Goal: Information Seeking & Learning: Find contact information

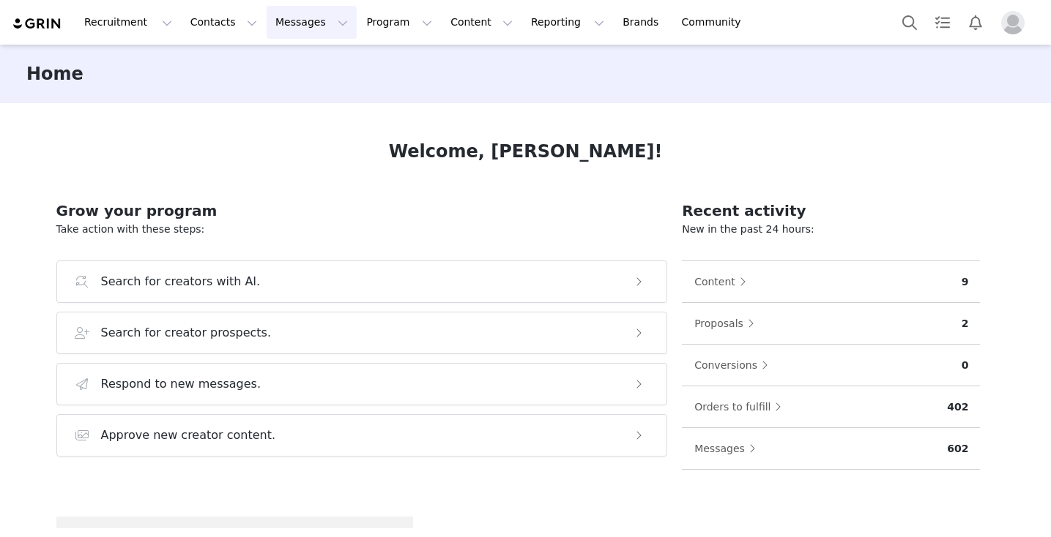
click at [274, 19] on button "Messages Messages" at bounding box center [312, 22] width 90 height 33
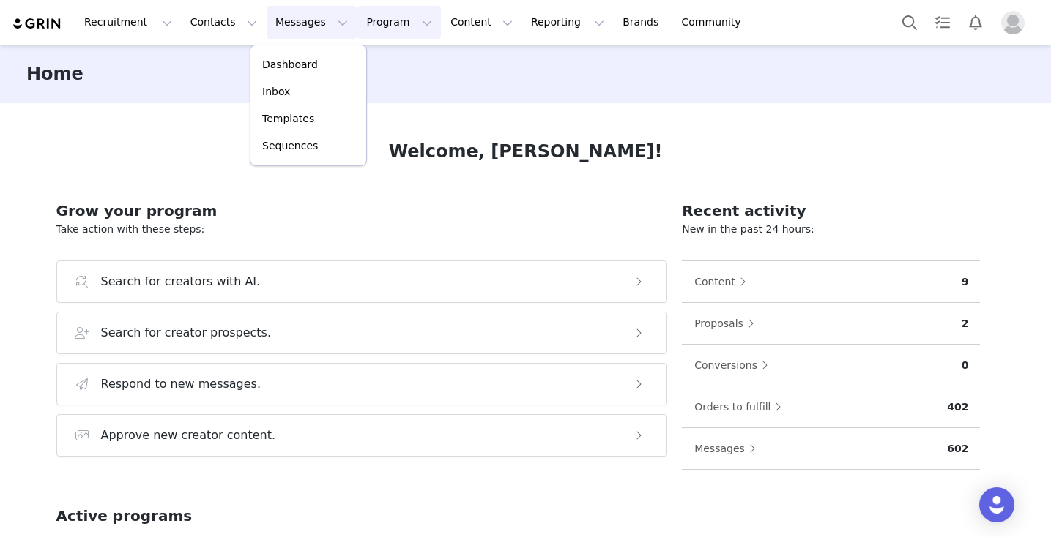
click at [373, 27] on button "Program Program" at bounding box center [398, 22] width 83 height 33
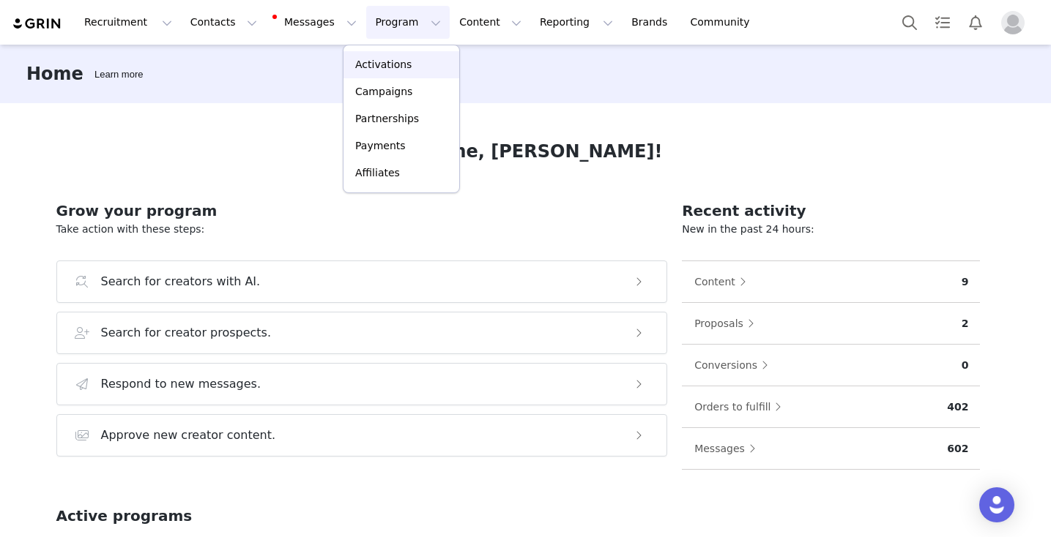
click at [365, 67] on p "Activations" at bounding box center [383, 64] width 56 height 15
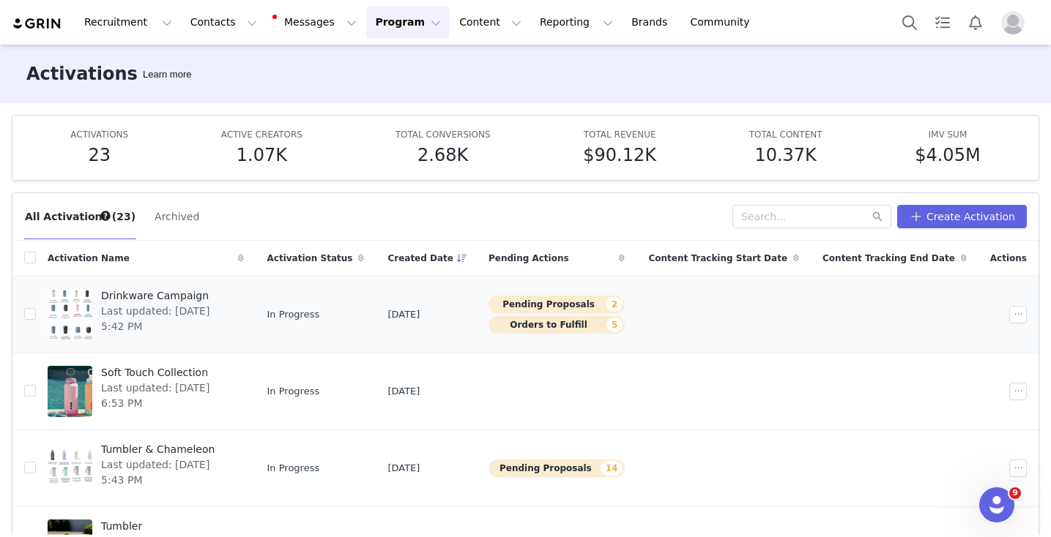
click at [567, 324] on button "Orders to Fulfill 5" at bounding box center [556, 325] width 136 height 18
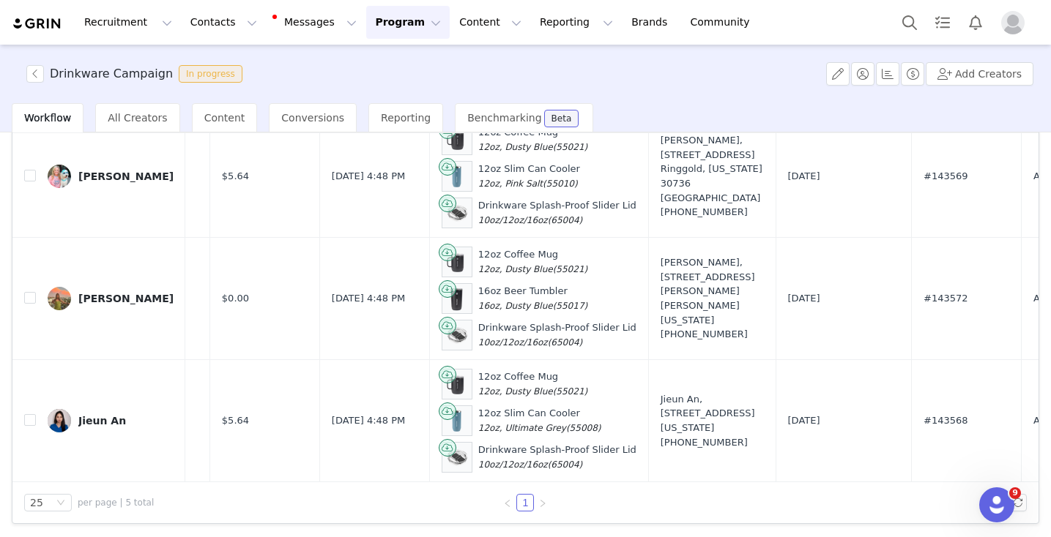
scroll to position [0, 246]
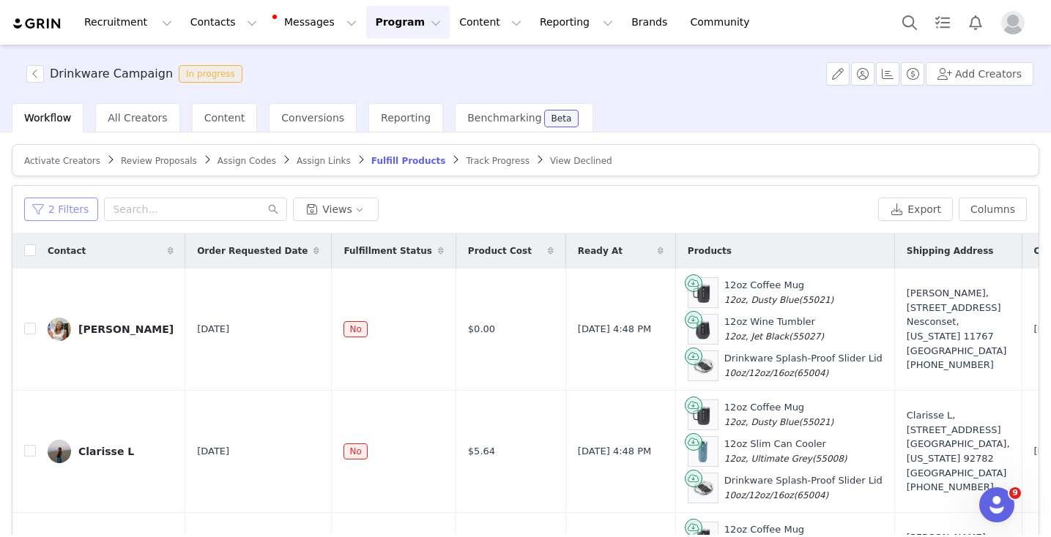
click at [60, 211] on button "2 Filters" at bounding box center [61, 209] width 74 height 23
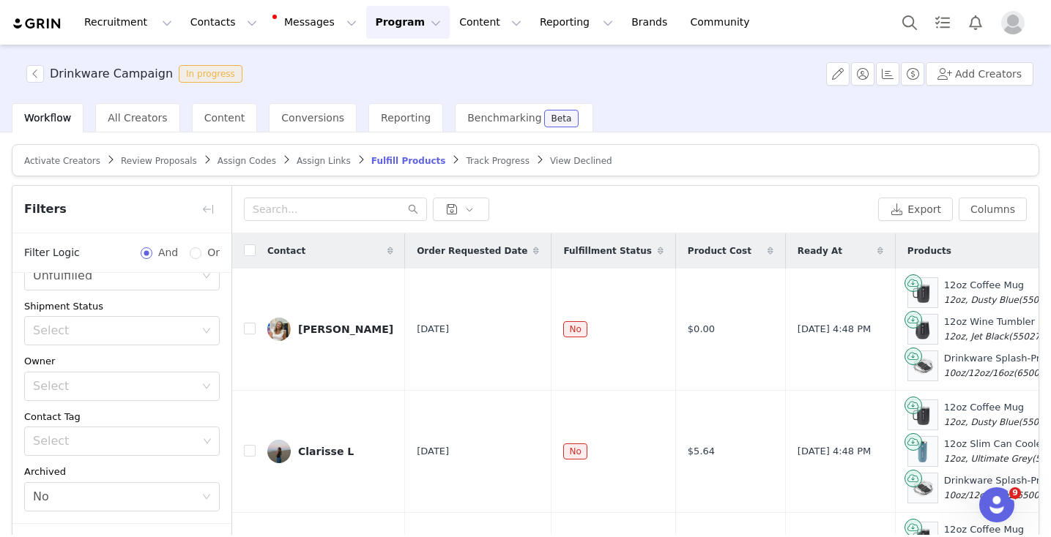
scroll to position [100, 0]
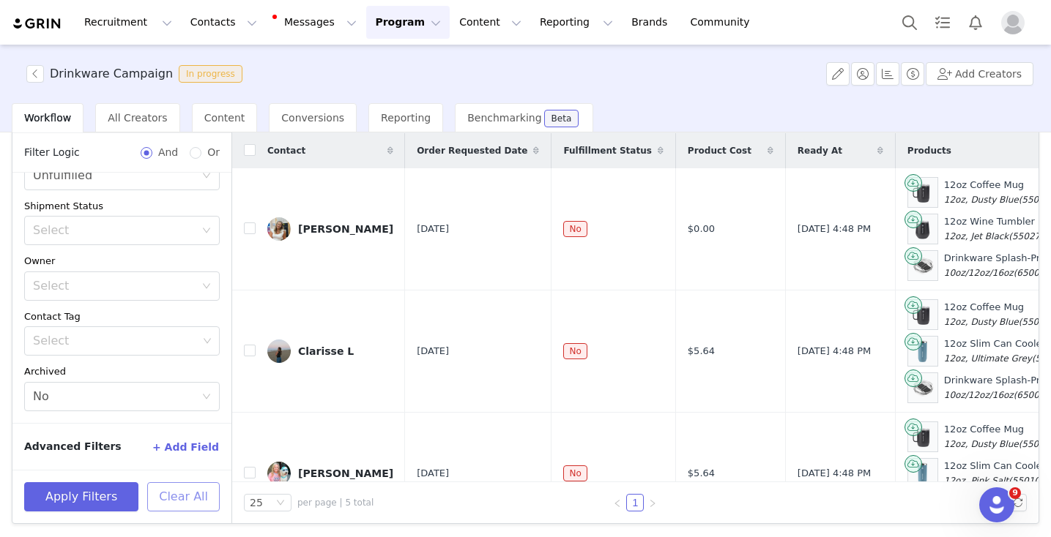
click at [196, 499] on button "Clear All" at bounding box center [183, 497] width 72 height 29
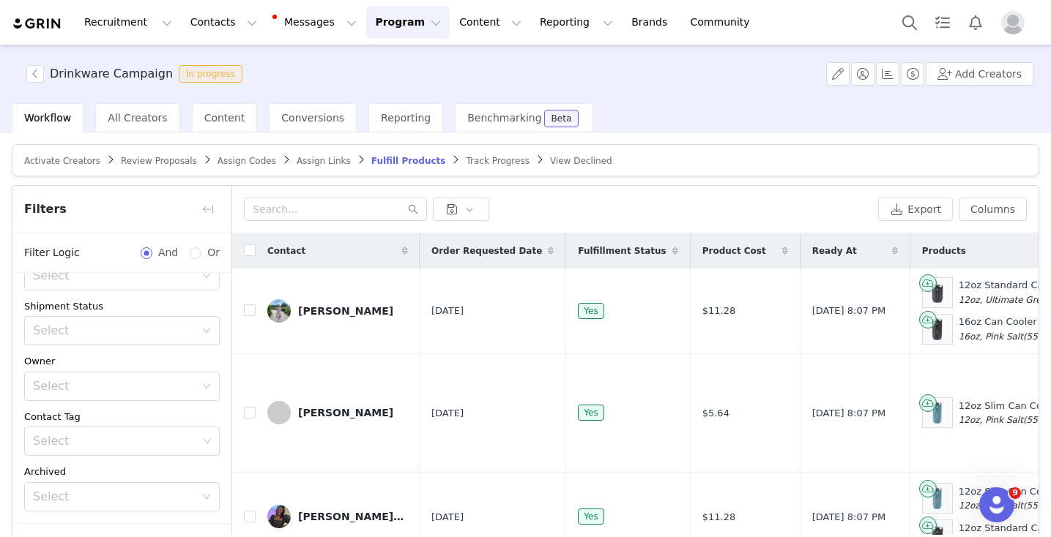
click at [592, 249] on span "Fulfillment Status" at bounding box center [622, 251] width 88 height 13
click at [604, 255] on span "Fulfillment Status" at bounding box center [622, 251] width 88 height 13
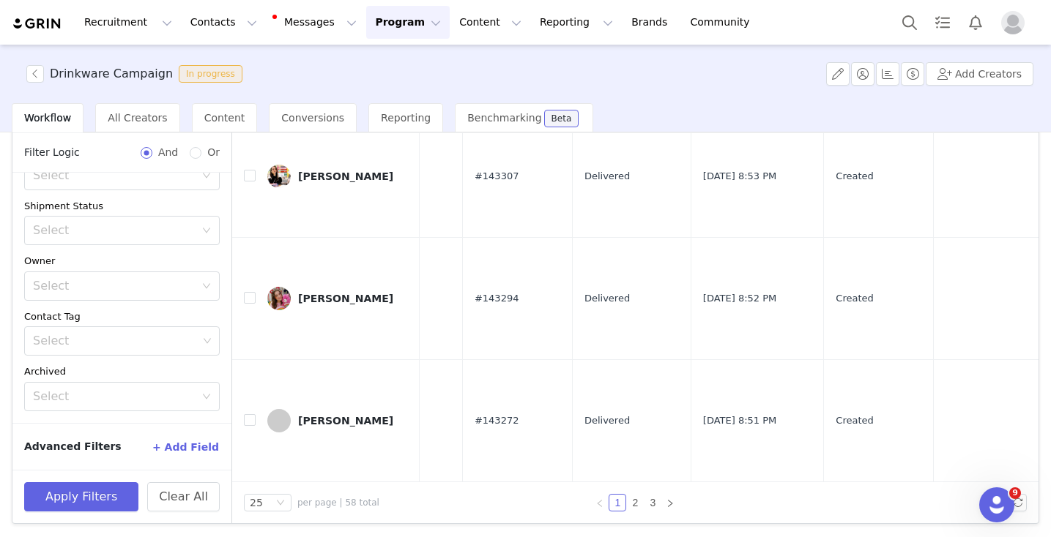
scroll to position [2658, 929]
click at [634, 505] on link "2" at bounding box center [635, 503] width 16 height 16
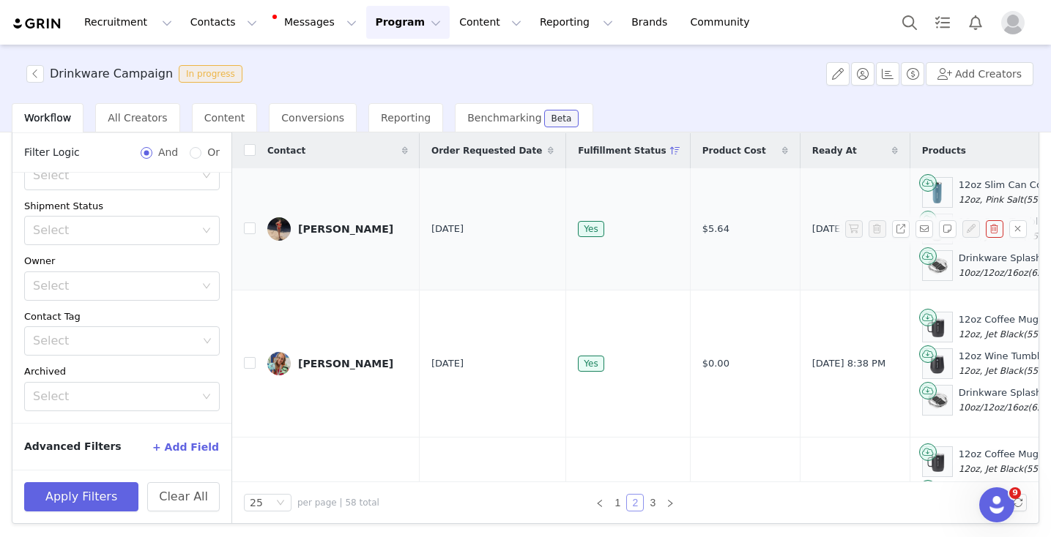
scroll to position [0, 0]
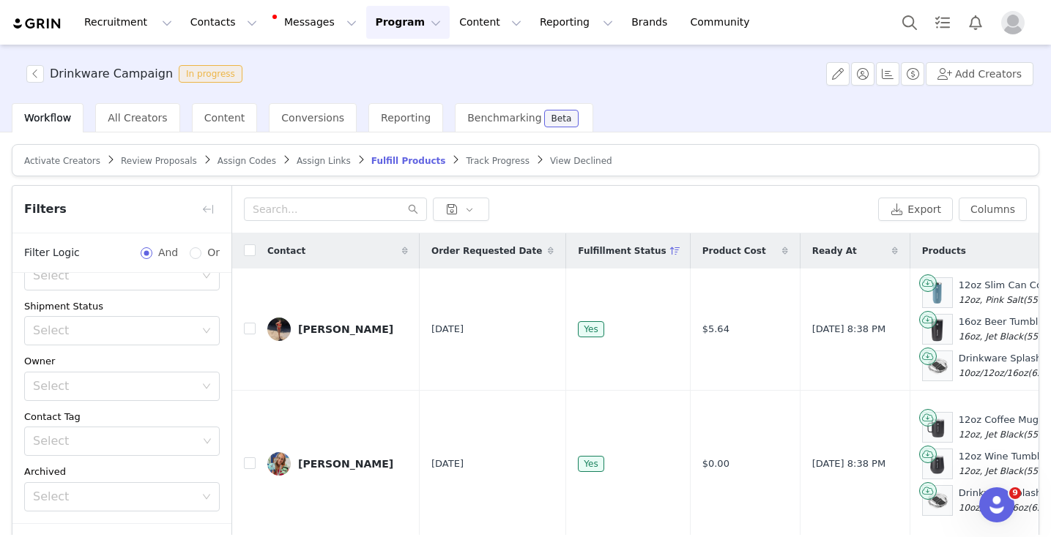
click at [129, 163] on span "Review Proposals" at bounding box center [159, 161] width 76 height 10
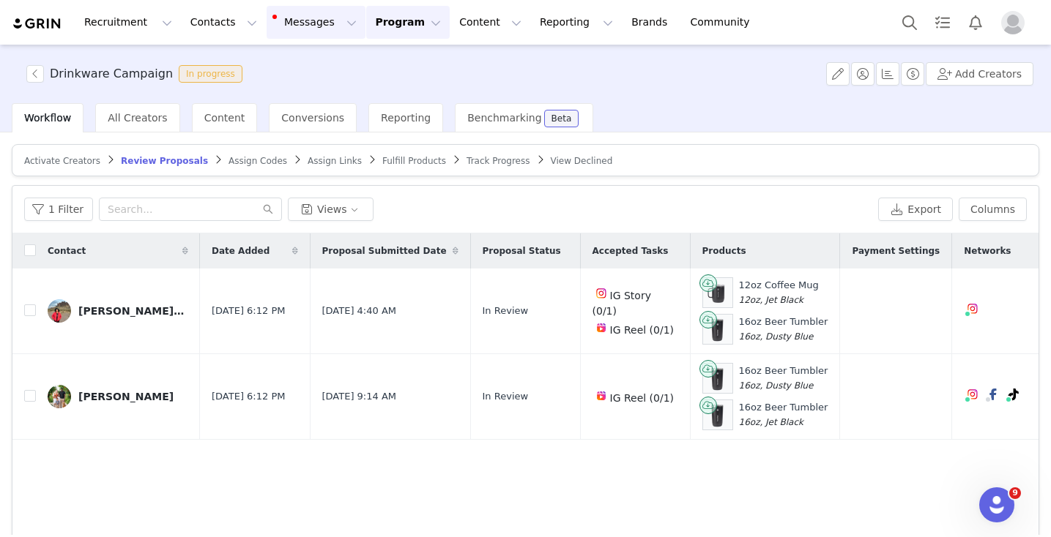
click at [291, 28] on button "Messages Messages" at bounding box center [316, 22] width 99 height 33
click at [269, 93] on p "Inbox" at bounding box center [276, 91] width 28 height 15
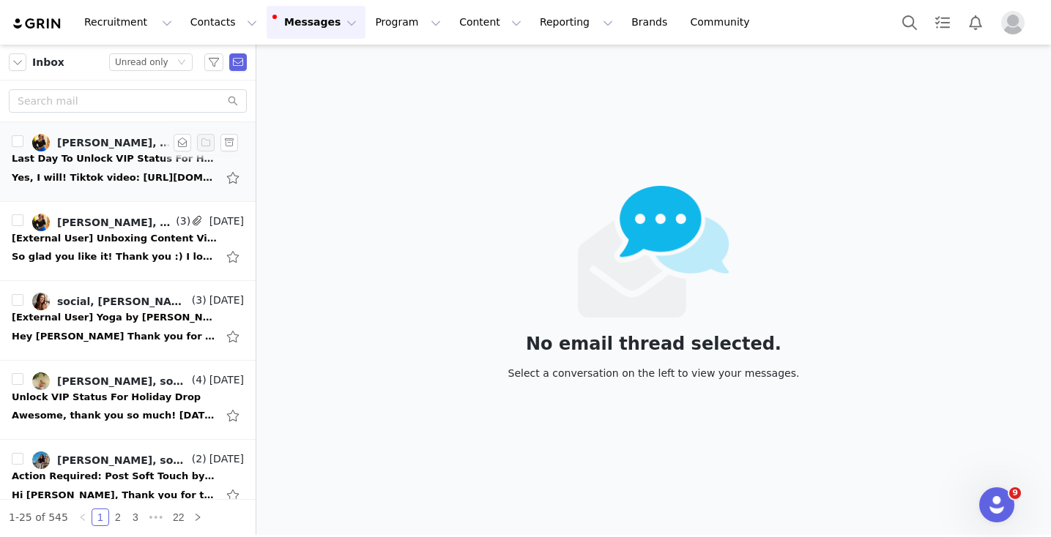
click at [108, 182] on div "Yes, I will! Tiktok video: https://www.tiktok.com/t/ZP8SEfyoq/ Instagram storie…" at bounding box center [114, 178] width 205 height 15
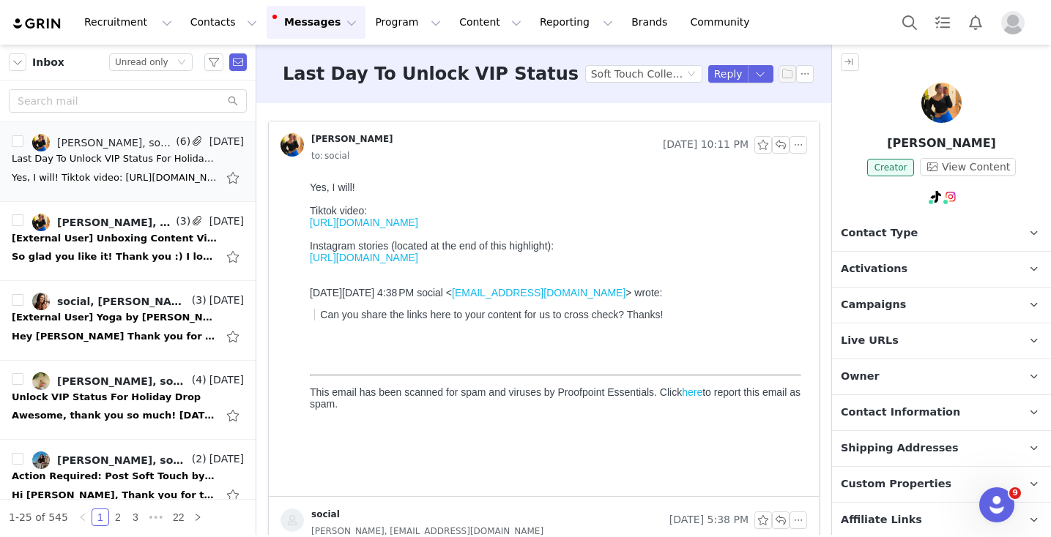
click at [361, 263] on link "https://www.instagram.com/s/aGlnaGxpZ2h0OjE3ODkwMDExOTAwMjc2NTc1?igsh=ZTN4cnJuZ…" at bounding box center [364, 258] width 108 height 12
click at [372, 226] on link "https://www.tiktok.com/t/ZP8SEfyoq/" at bounding box center [364, 223] width 108 height 12
click at [185, 143] on button "button" at bounding box center [183, 143] width 18 height 18
click at [412, 223] on link "https://www.tiktok.com/t/ZP8SEfyoq/" at bounding box center [364, 223] width 108 height 12
click at [94, 256] on div "So glad you like it! Thank you :) I love Takeya and I truly stand by every bott…" at bounding box center [114, 257] width 205 height 15
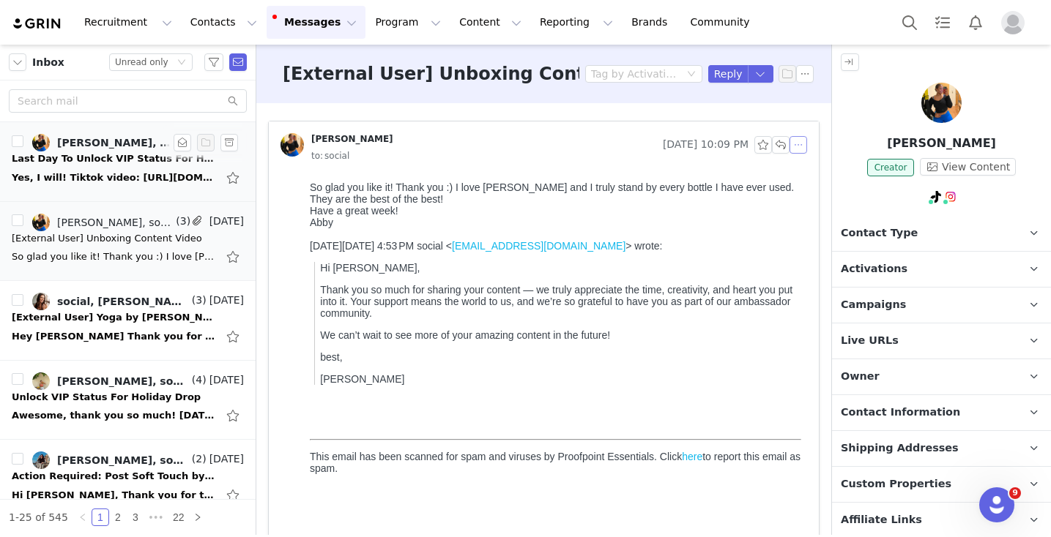
click at [802, 144] on button "button" at bounding box center [798, 145] width 18 height 18
click at [806, 170] on li "Reply All" at bounding box center [820, 171] width 62 height 23
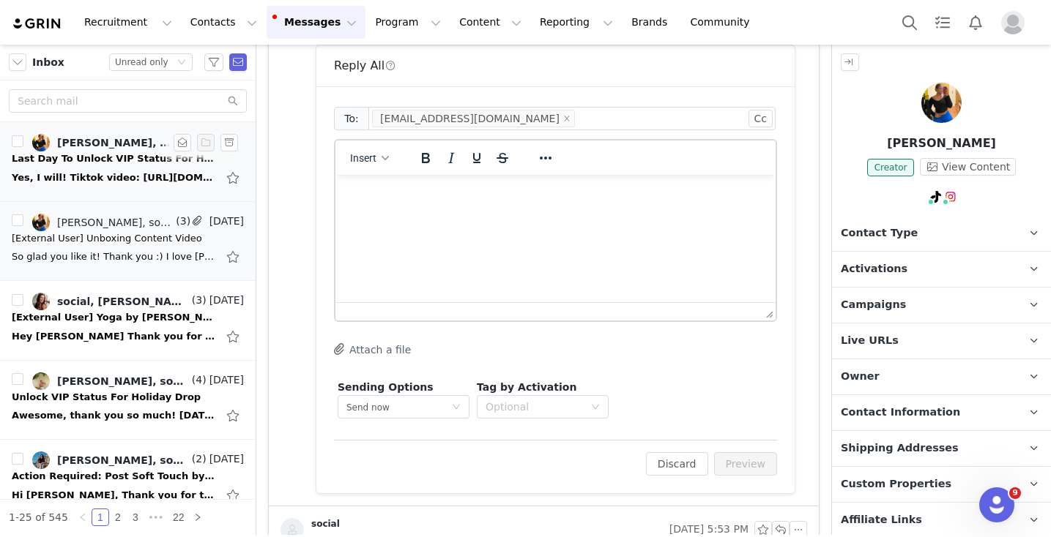
click at [453, 215] on html at bounding box center [555, 195] width 440 height 40
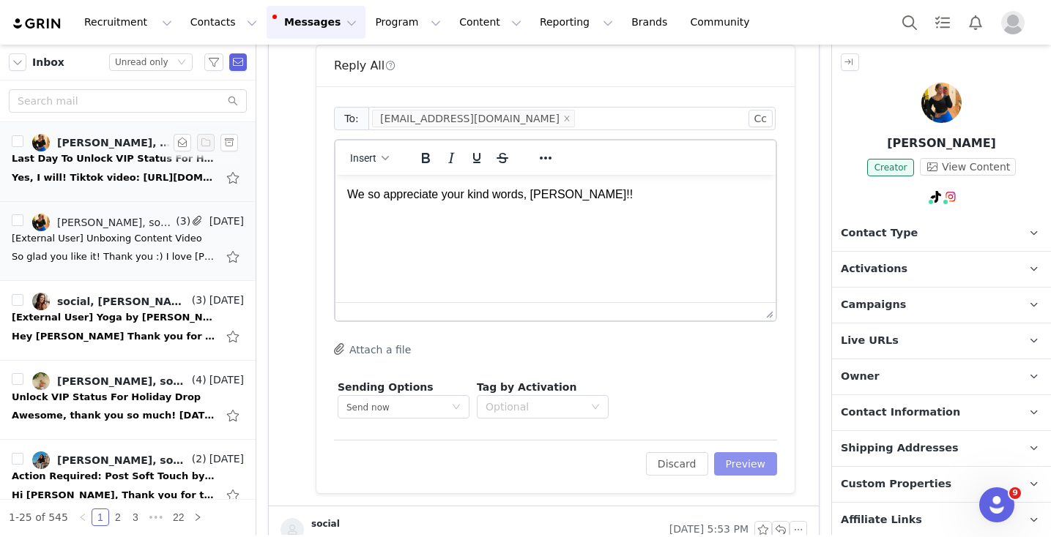
click at [751, 472] on button "Preview" at bounding box center [746, 464] width 64 height 23
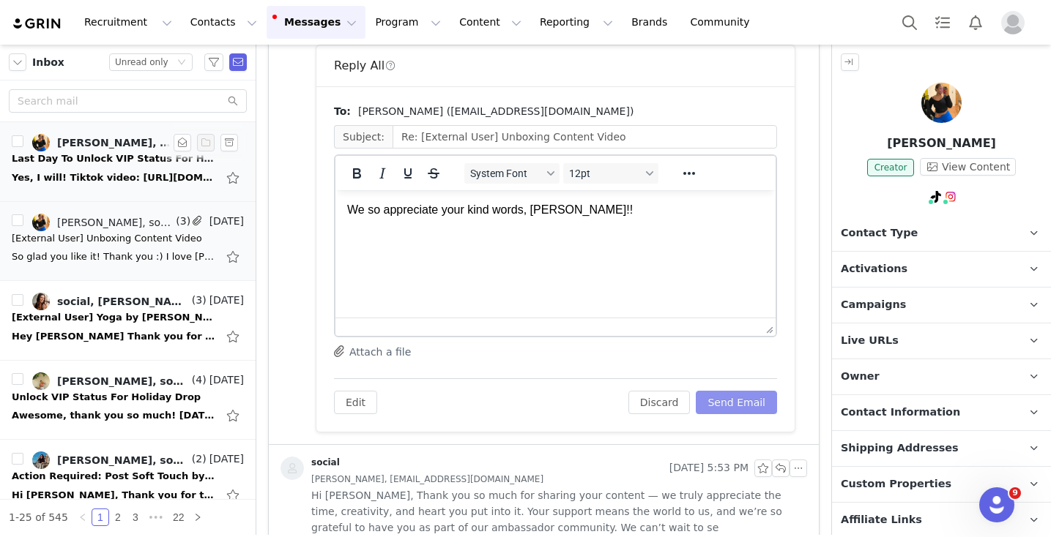
click at [738, 399] on button "Send Email" at bounding box center [736, 402] width 81 height 23
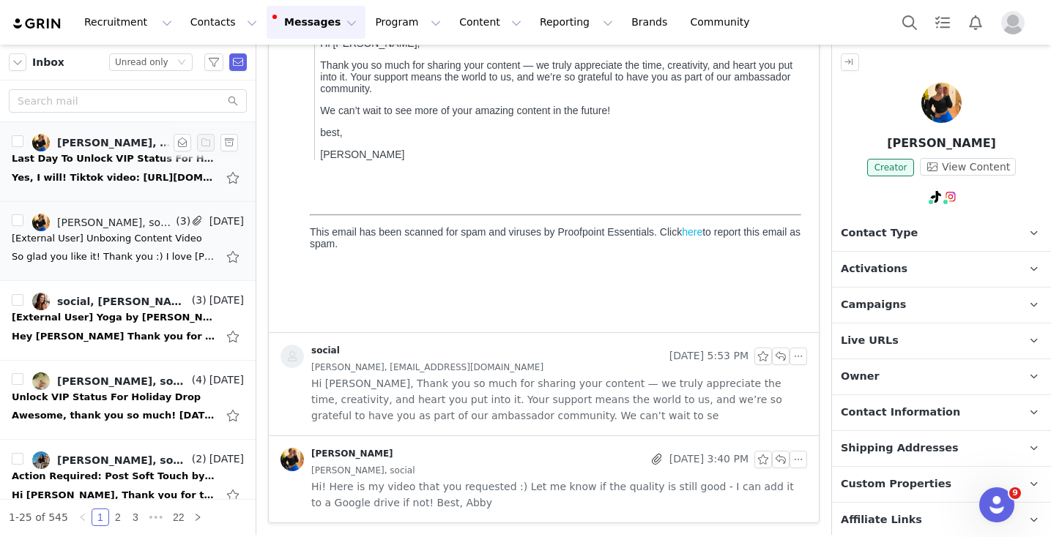
scroll to position [225, 0]
click at [103, 168] on div "Yes, I will! Tiktok video: https://www.tiktok.com/t/ZP8SEfyoq/ Instagram storie…" at bounding box center [128, 177] width 232 height 23
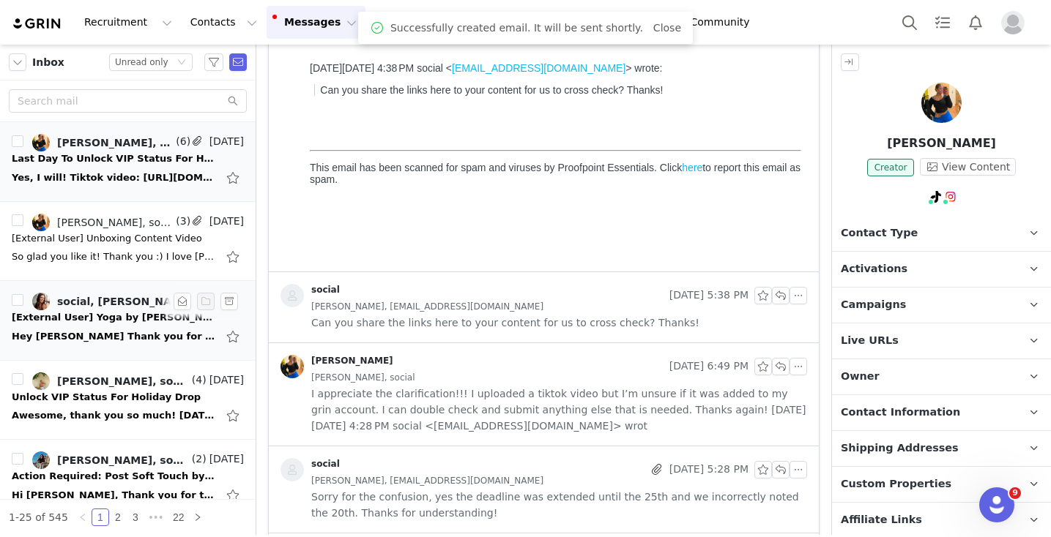
scroll to position [0, 0]
click at [108, 319] on div "[External User] Yoga by Rony <> Takeya collab" at bounding box center [114, 317] width 205 height 15
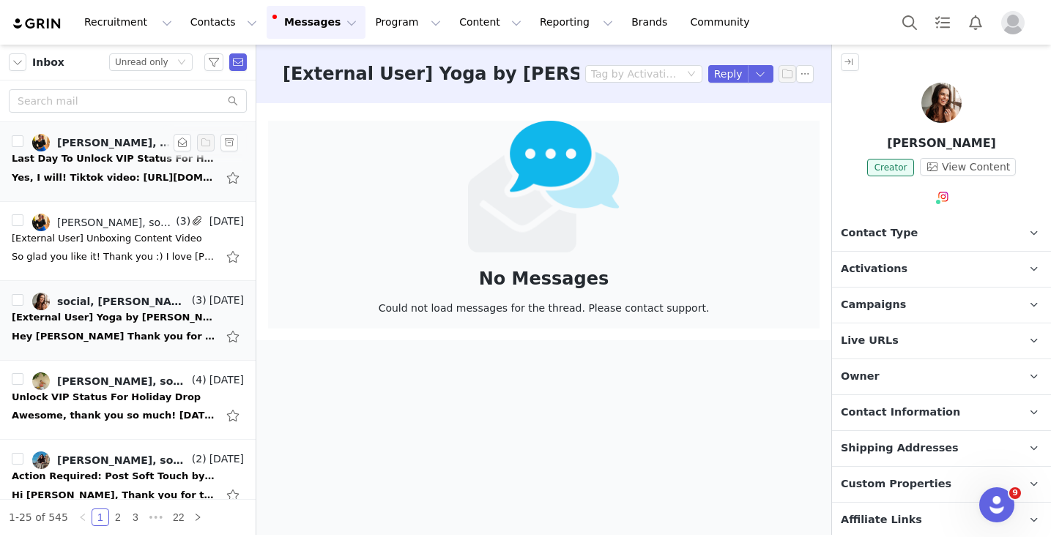
click at [101, 165] on div "Last Day To Unlock VIP Status For Holiday Campaign" at bounding box center [114, 159] width 205 height 15
click at [100, 167] on div "Yes, I will! Tiktok video: https://www.tiktok.com/t/ZP8SEfyoq/ Instagram storie…" at bounding box center [128, 177] width 232 height 23
click at [103, 146] on div "Abby Lindley, social" at bounding box center [115, 143] width 116 height 12
click at [108, 152] on div "Last Day To Unlock VIP Status For Holiday Campaign" at bounding box center [114, 159] width 205 height 15
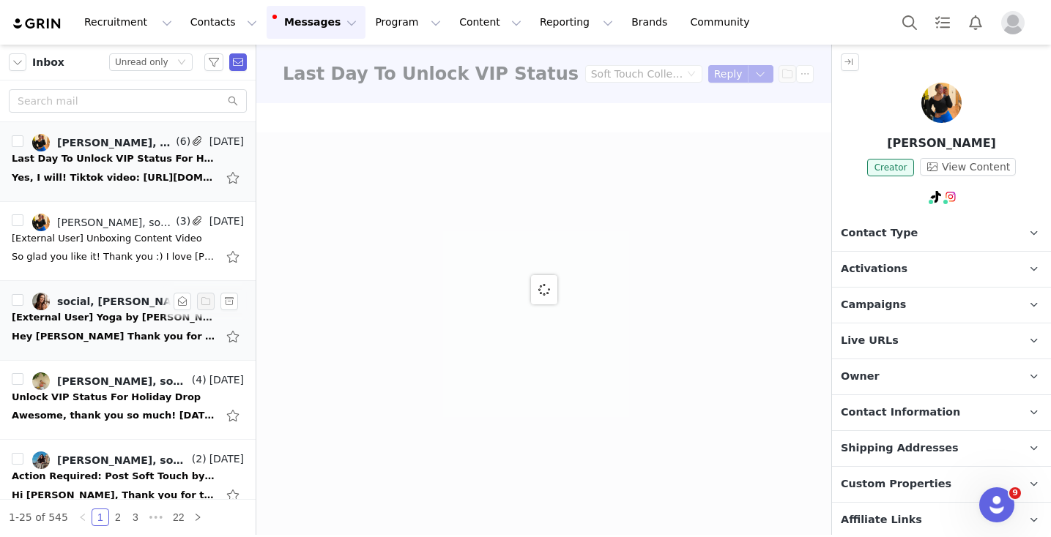
click at [85, 332] on div "Hey Alexis Thank you for getting back to me! Appreciate you! Rony On Mon, Sep 2…" at bounding box center [114, 337] width 205 height 15
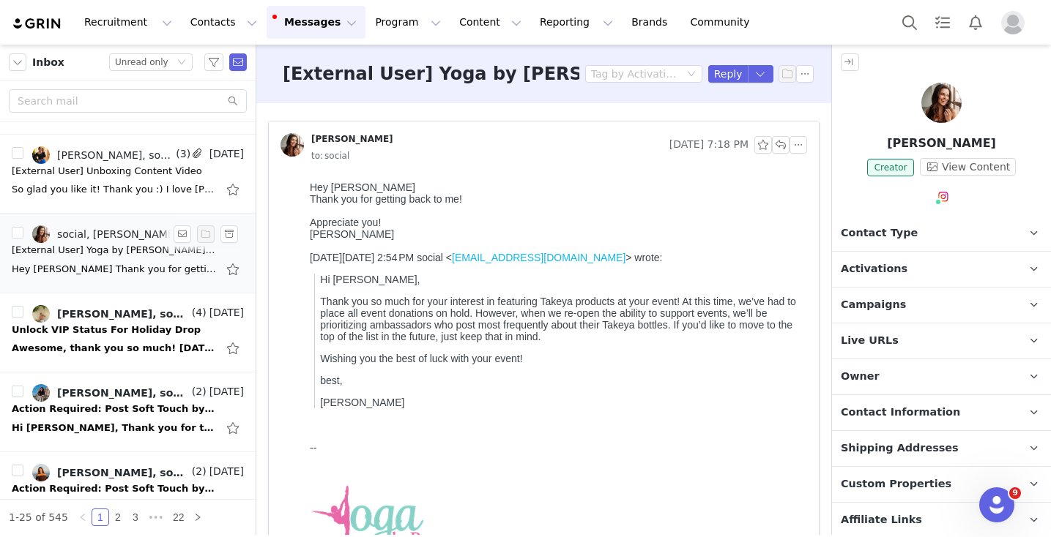
scroll to position [69, 0]
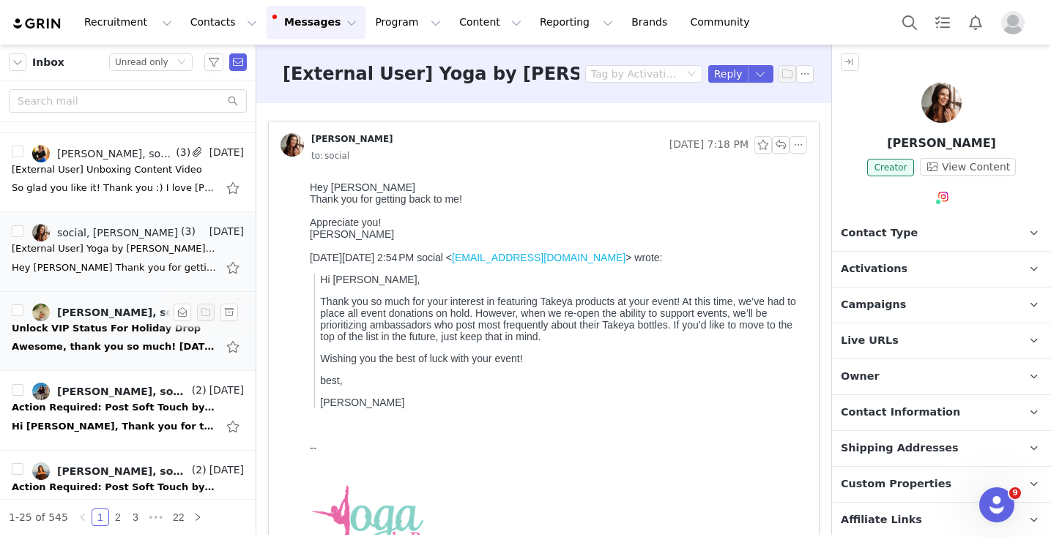
click at [110, 332] on div "Unlock VIP Status For Holiday Drop" at bounding box center [106, 328] width 189 height 15
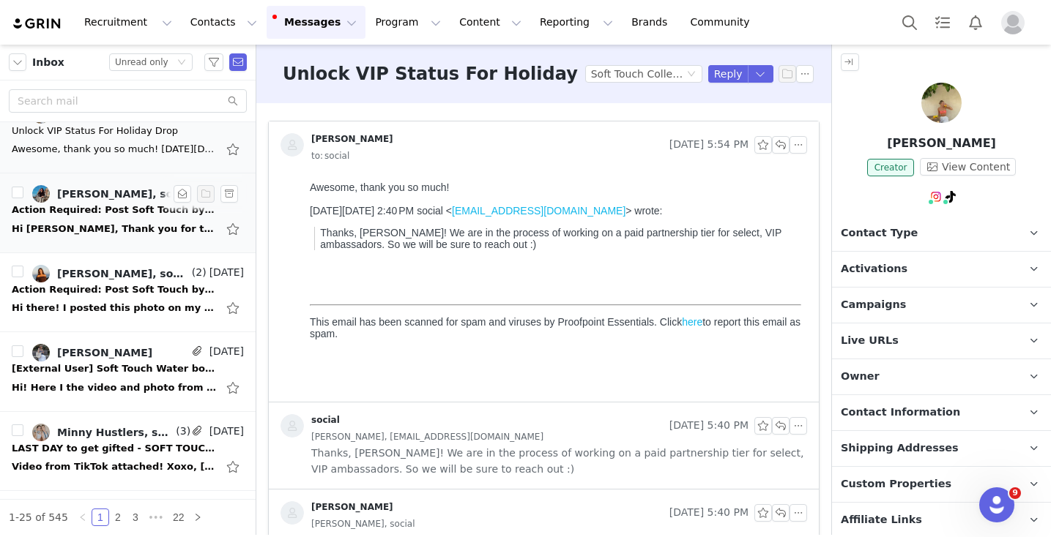
scroll to position [275, 0]
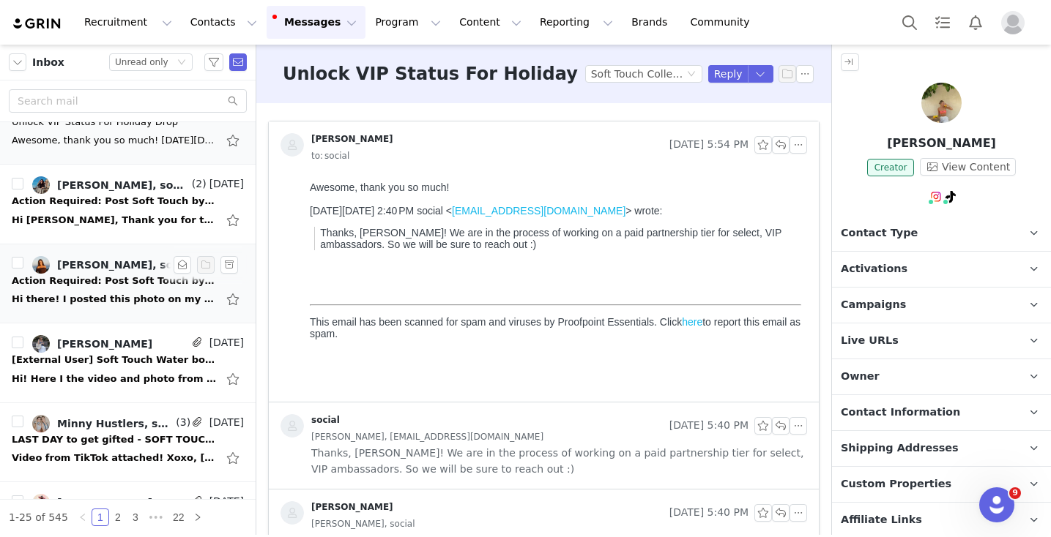
click at [97, 288] on div "Hi there! I posted this photo on my instagram feed right when I got the bottle,…" at bounding box center [128, 299] width 232 height 23
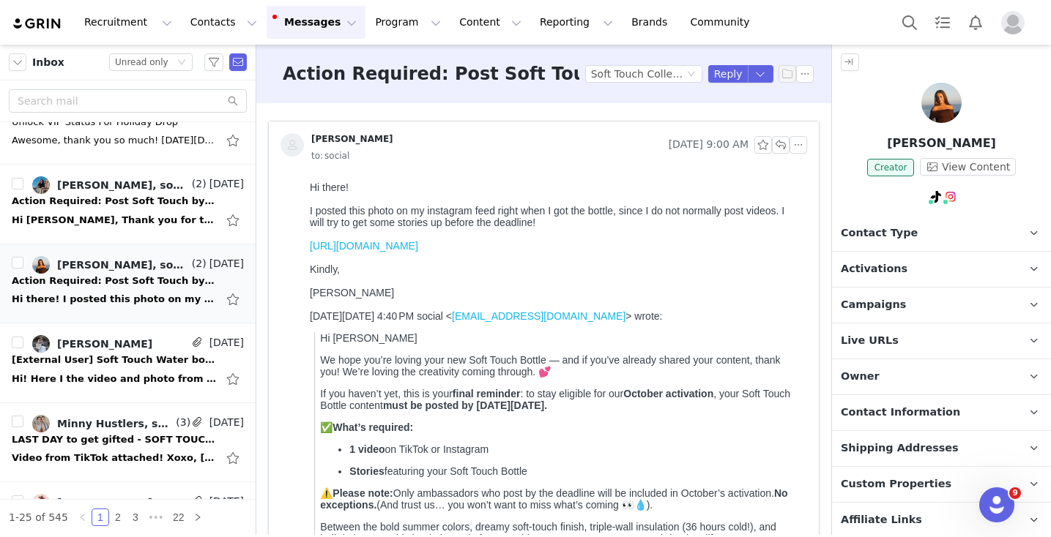
scroll to position [0, 0]
click at [418, 249] on link "https://www.instagram.com/p/DNjirMqvXJx/?img_index=6&igsh=NTc4MTIwNjQ2YQ==" at bounding box center [364, 246] width 108 height 12
click at [799, 139] on button "button" at bounding box center [798, 145] width 18 height 18
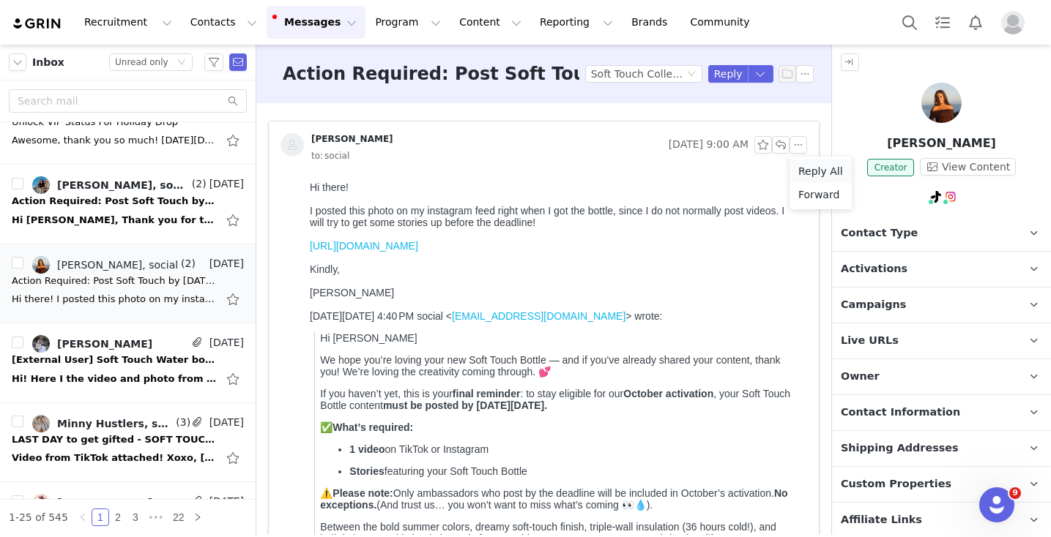
click at [806, 168] on li "Reply All" at bounding box center [820, 171] width 62 height 23
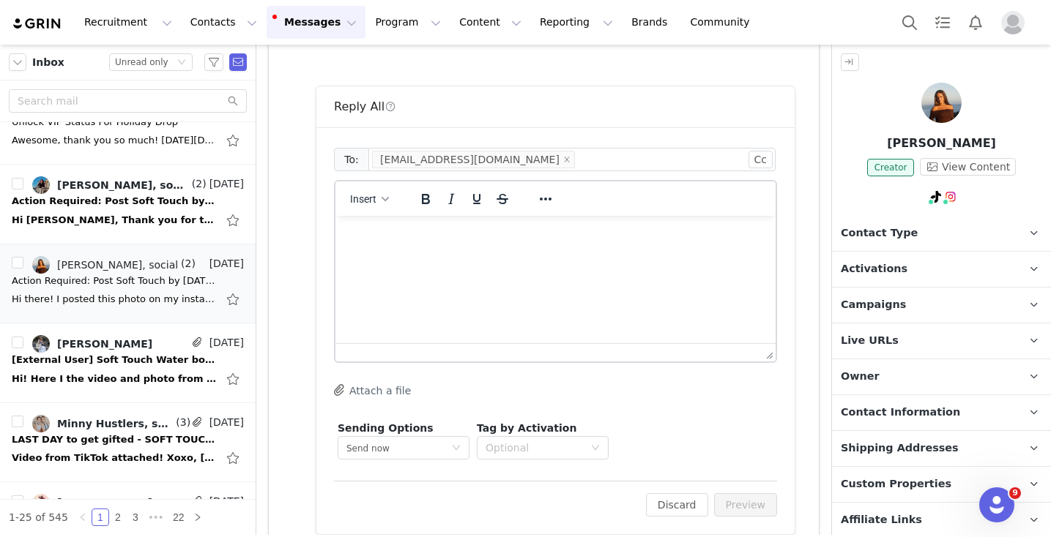
scroll to position [1954, 0]
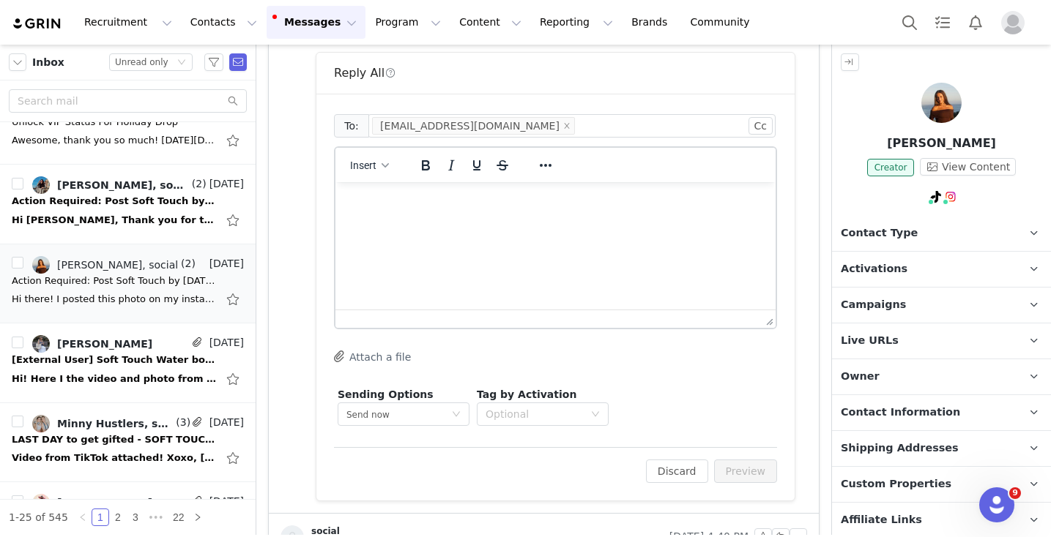
click at [457, 222] on html at bounding box center [555, 202] width 440 height 40
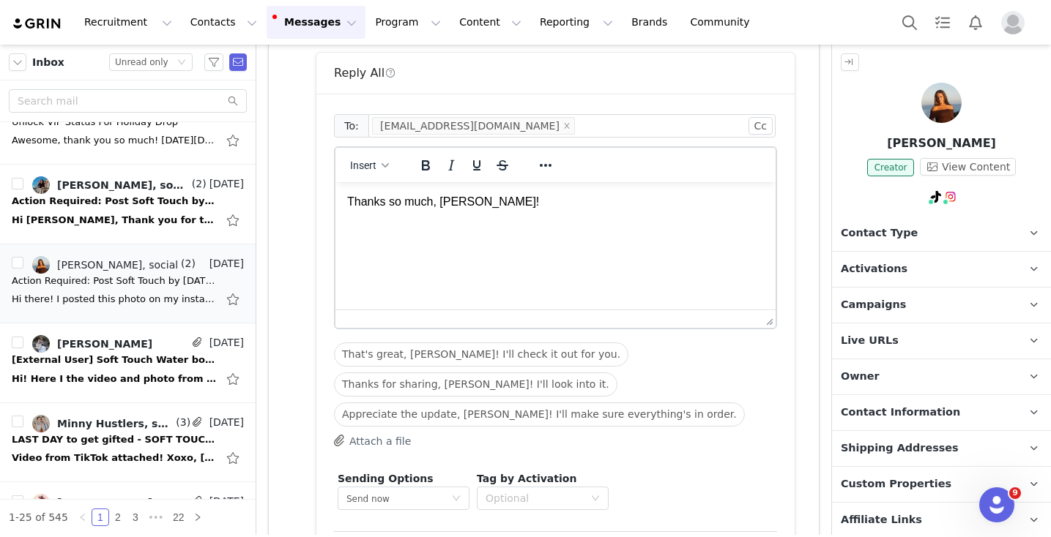
scroll to position [2106, 0]
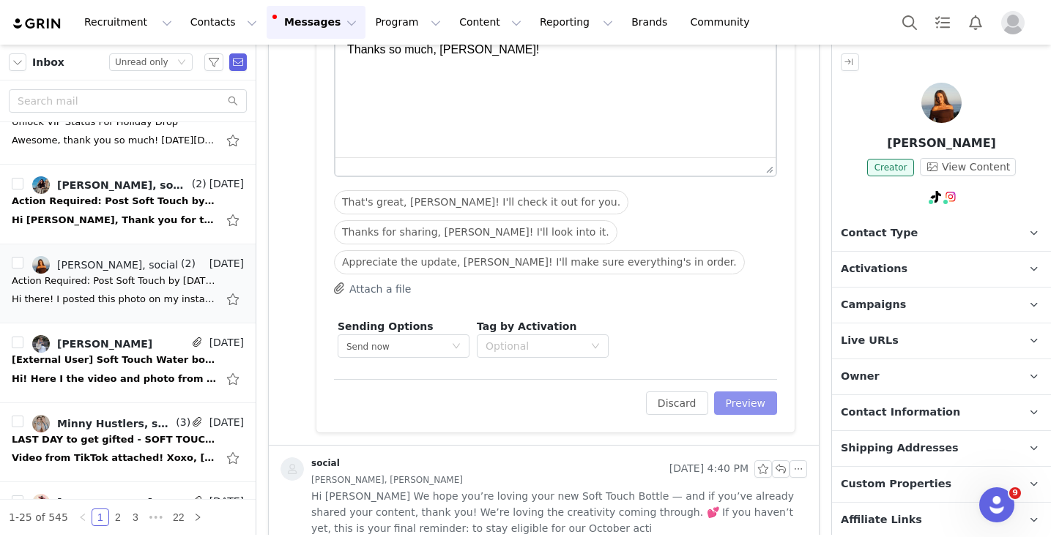
click at [757, 406] on button "Preview" at bounding box center [746, 403] width 64 height 23
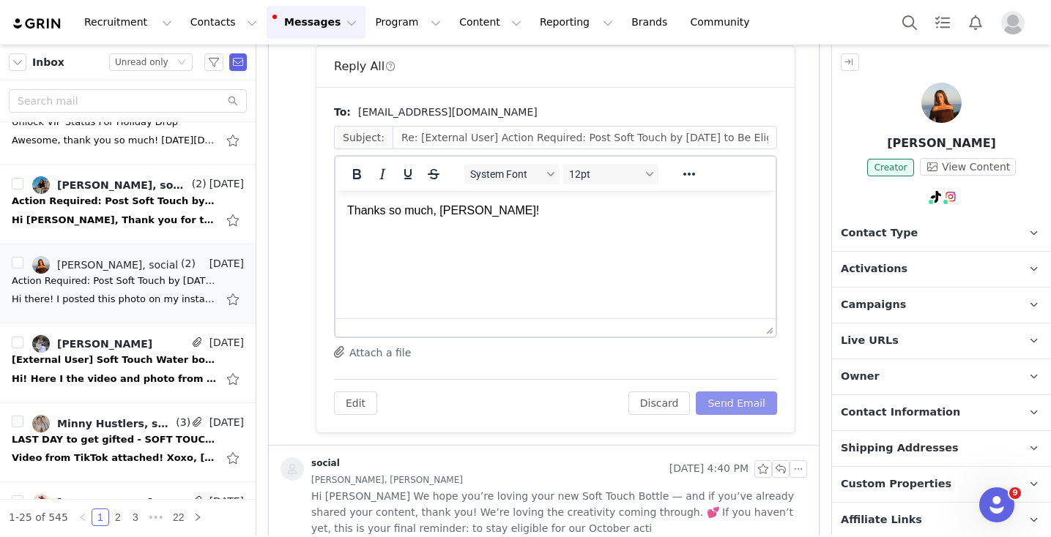
scroll to position [0, 0]
click at [752, 403] on button "Send Email" at bounding box center [736, 403] width 81 height 23
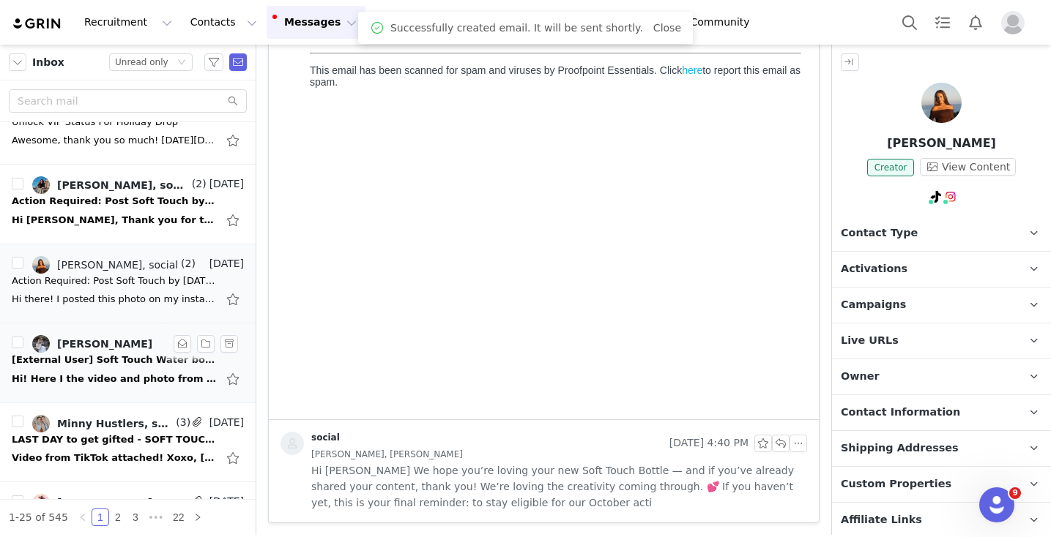
click at [135, 374] on div "Hi! Here I the video and photo from the Instagram story today from @haleybalanc…" at bounding box center [114, 379] width 205 height 15
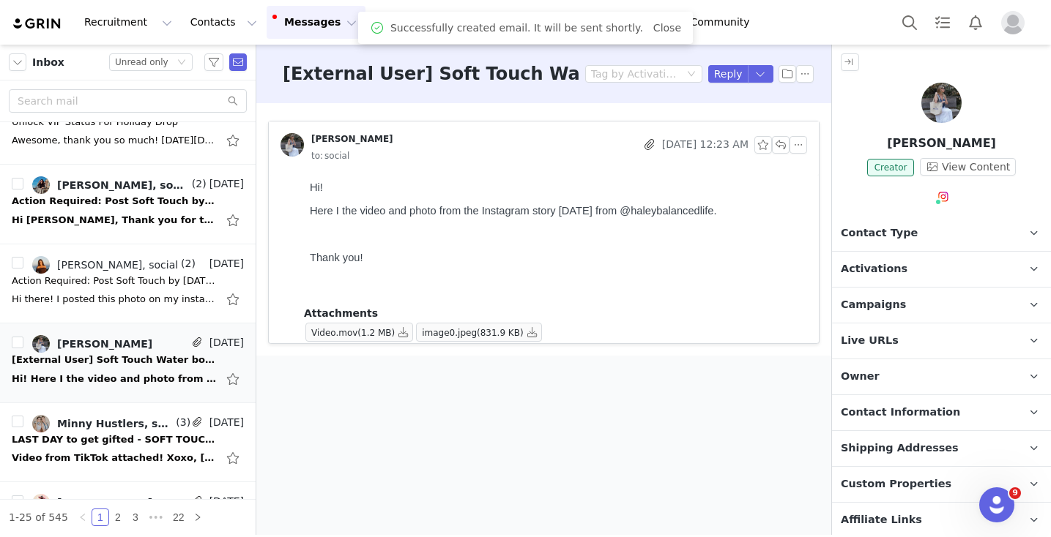
scroll to position [0, 0]
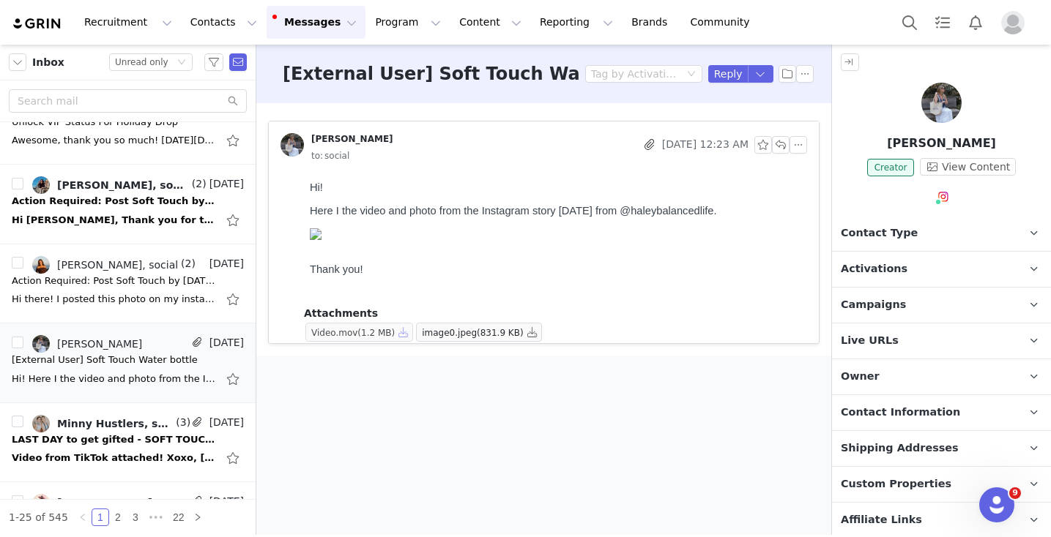
click at [409, 332] on button "button" at bounding box center [404, 333] width 18 height 18
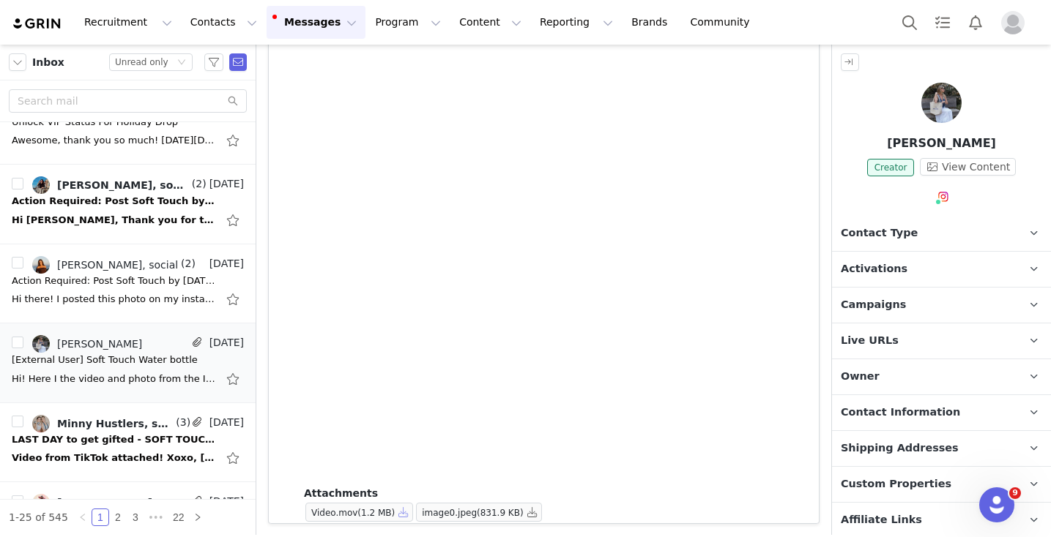
scroll to position [2509, 0]
click at [535, 511] on button "button" at bounding box center [533, 512] width 18 height 18
drag, startPoint x: 909, startPoint y: 141, endPoint x: 1010, endPoint y: 143, distance: 101.1
click at [1010, 143] on p "Haley Sapp" at bounding box center [941, 144] width 219 height 18
copy p "Haley Sapp"
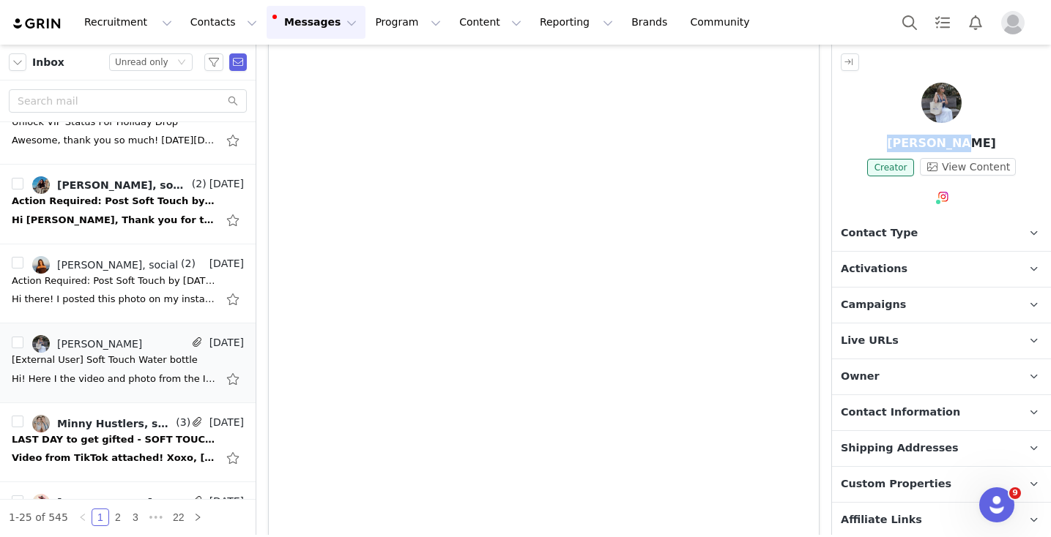
scroll to position [0, 0]
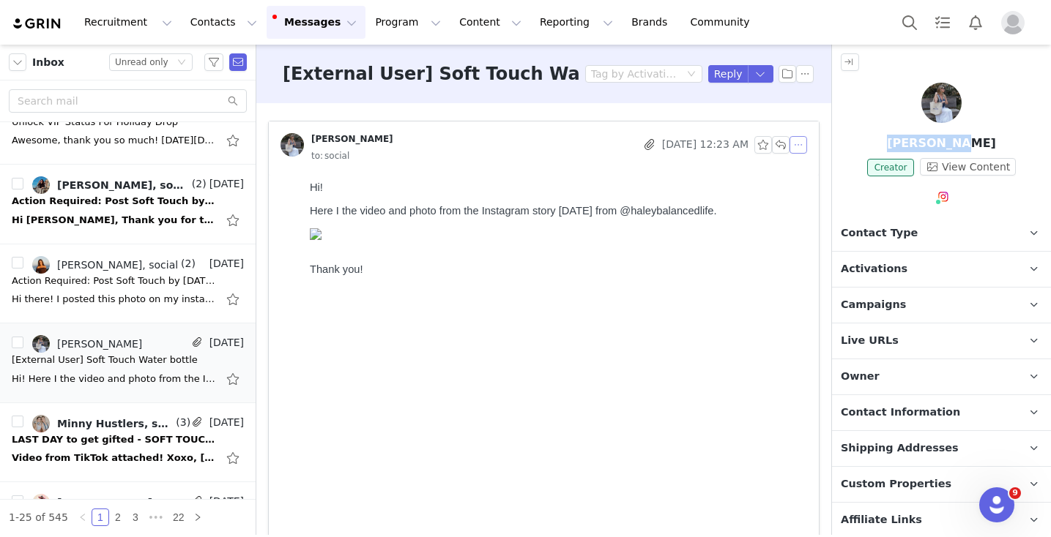
click at [799, 146] on button "button" at bounding box center [798, 145] width 18 height 18
click at [801, 173] on li "Reply All" at bounding box center [820, 171] width 62 height 23
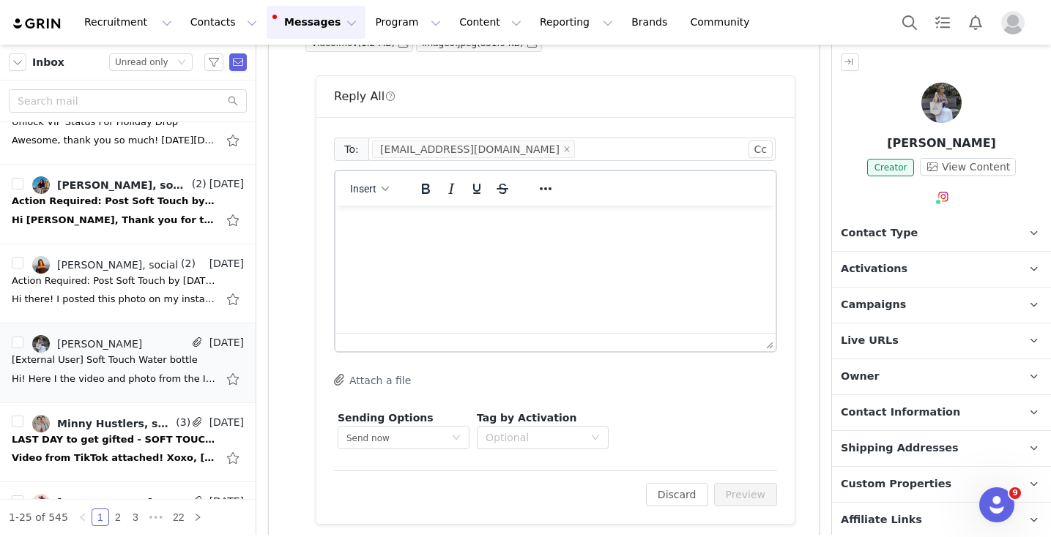
click at [510, 245] on html at bounding box center [555, 226] width 440 height 40
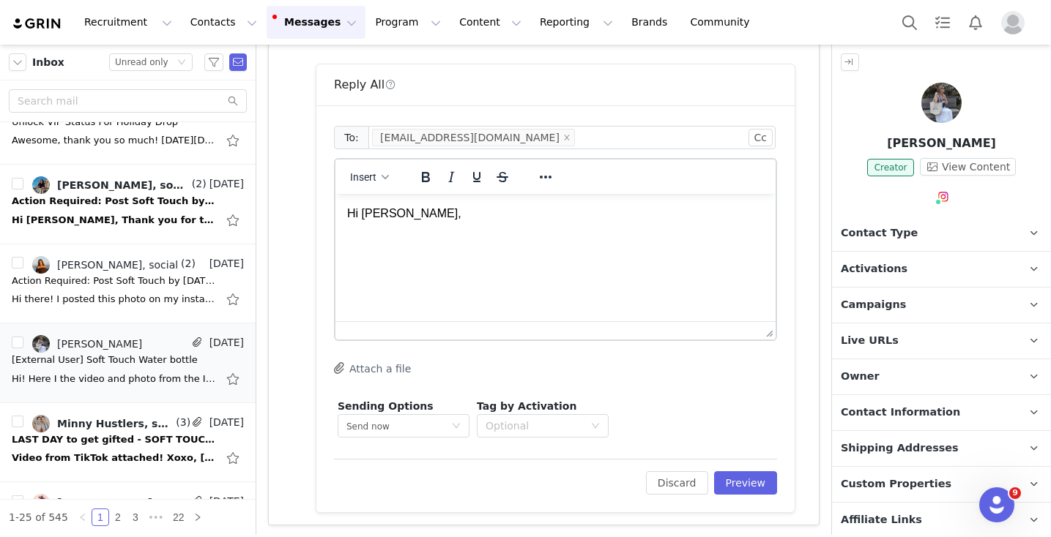
scroll to position [16, 0]
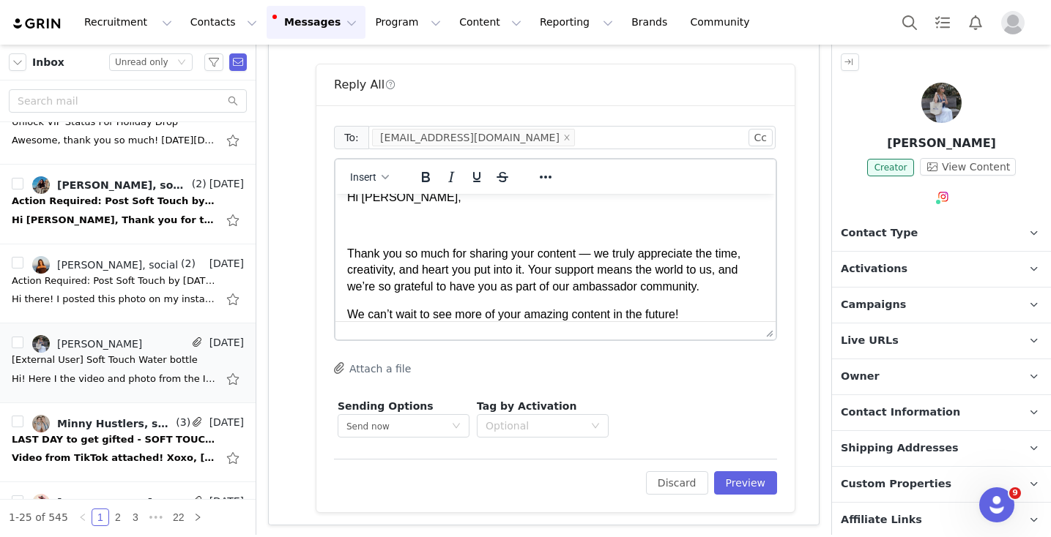
click at [411, 230] on p "Rich Text Area. Press ALT-0 for help." at bounding box center [555, 225] width 417 height 16
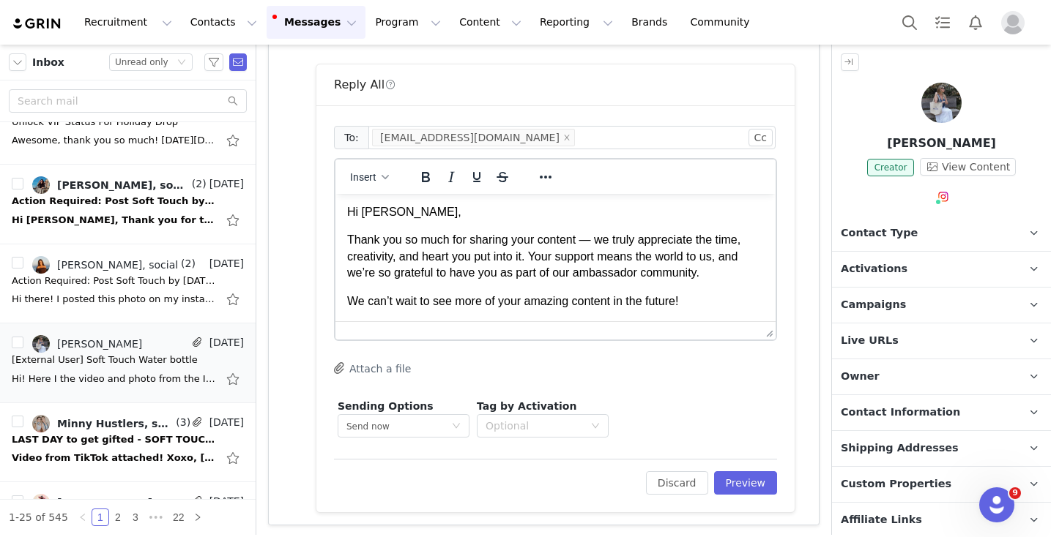
scroll to position [2993, 0]
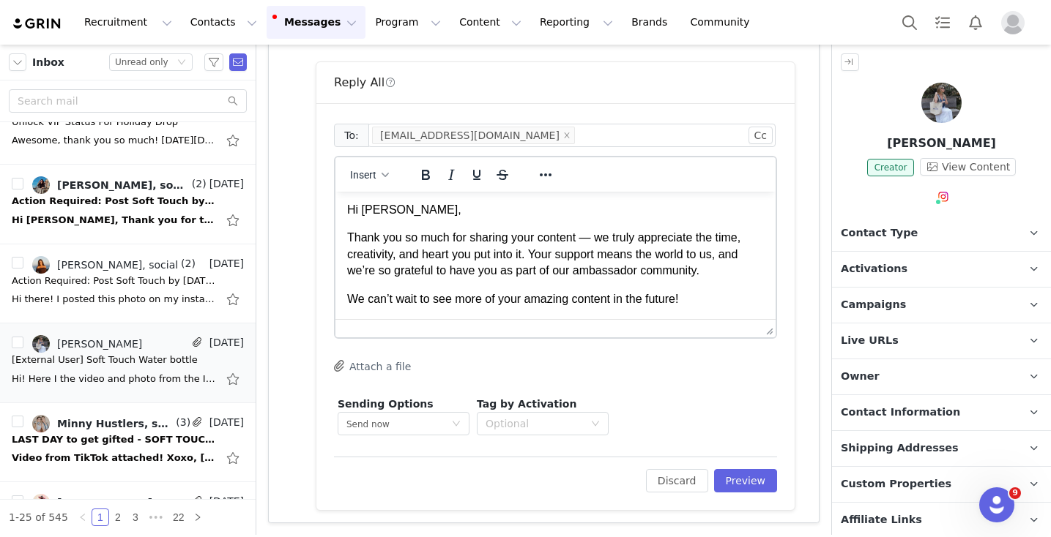
click at [707, 301] on p "We can’t wait to see more of your amazing content in the future!" at bounding box center [555, 299] width 417 height 16
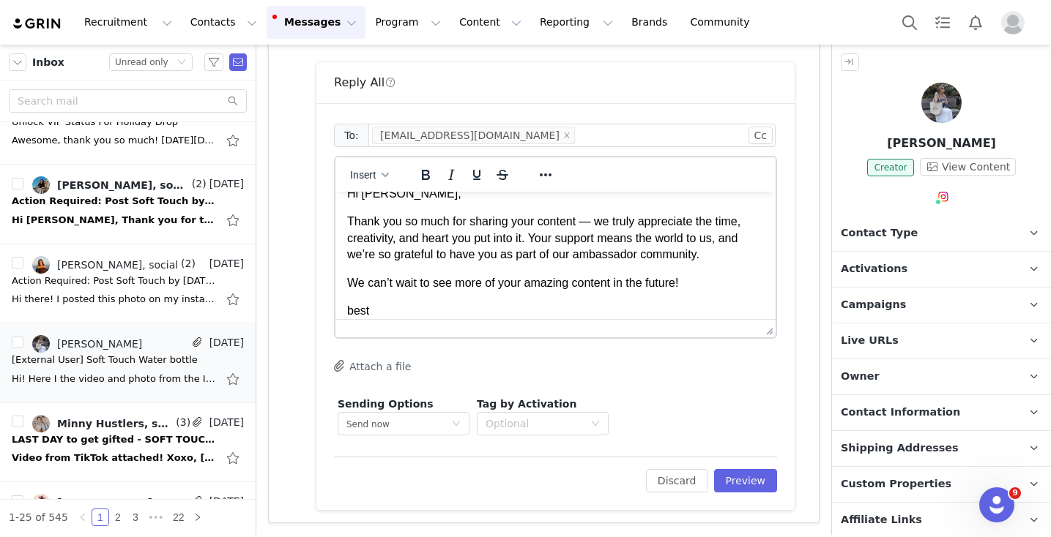
scroll to position [46, 0]
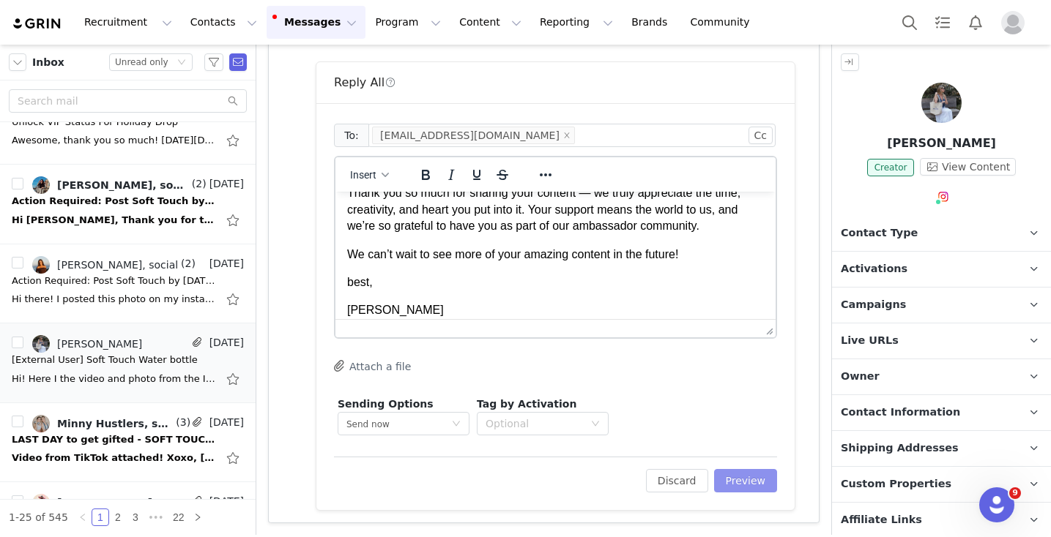
click at [756, 485] on button "Preview" at bounding box center [746, 480] width 64 height 23
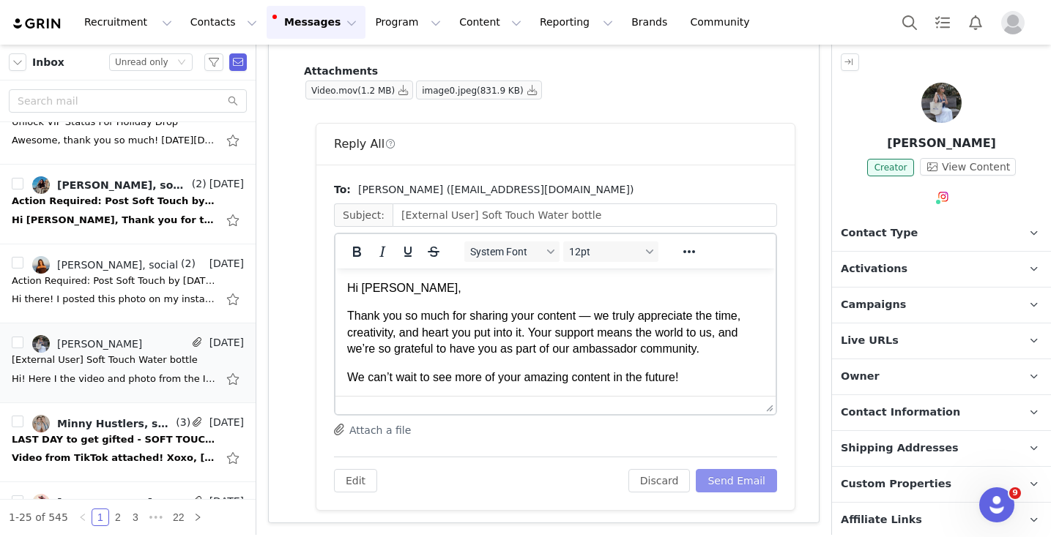
scroll to position [0, 0]
click at [749, 483] on button "Send Email" at bounding box center [736, 480] width 81 height 23
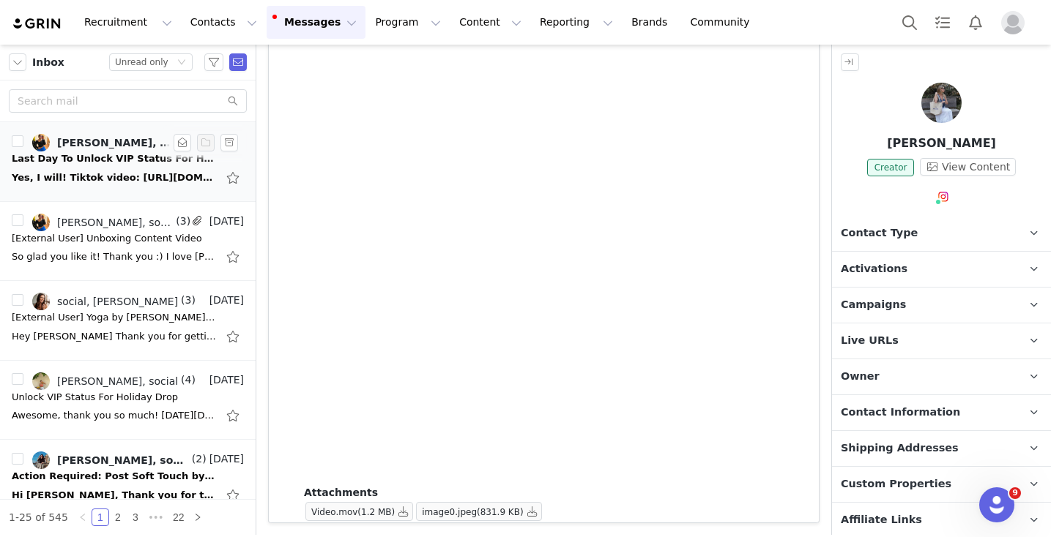
click at [94, 161] on div "Last Day To Unlock VIP Status For Holiday Campaign" at bounding box center [114, 159] width 205 height 15
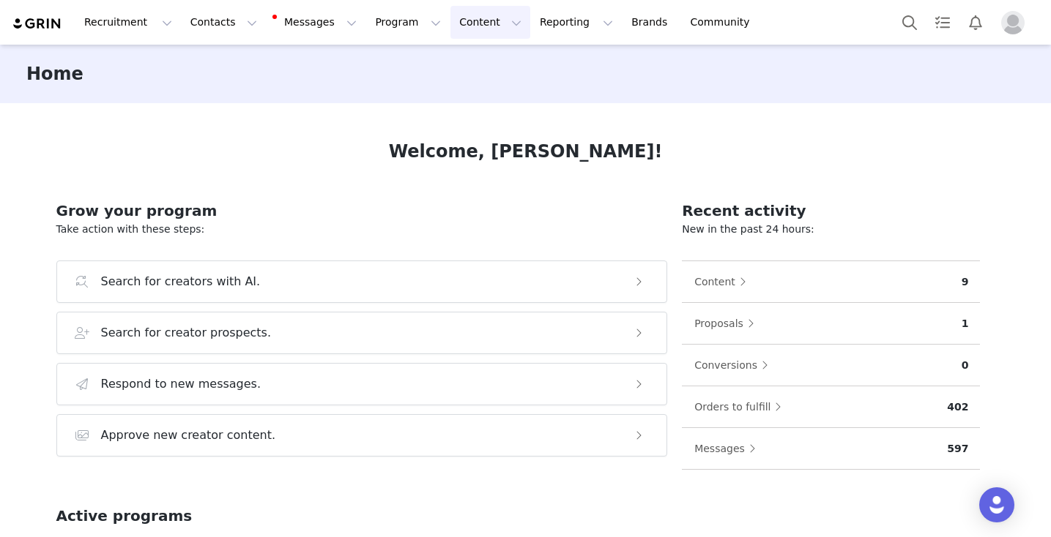
click at [452, 26] on button "Content Content" at bounding box center [490, 22] width 80 height 33
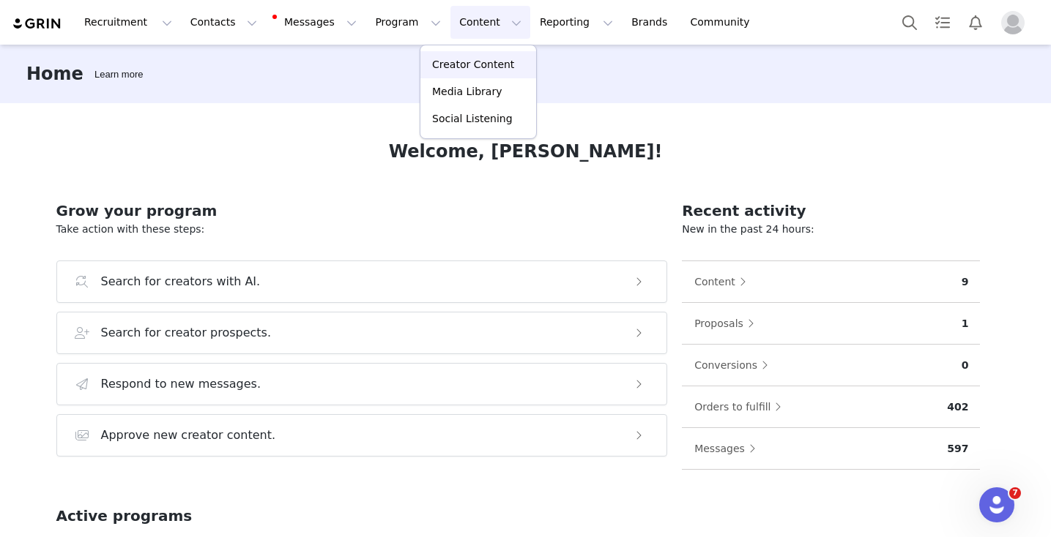
click at [450, 62] on p "Creator Content" at bounding box center [473, 64] width 82 height 15
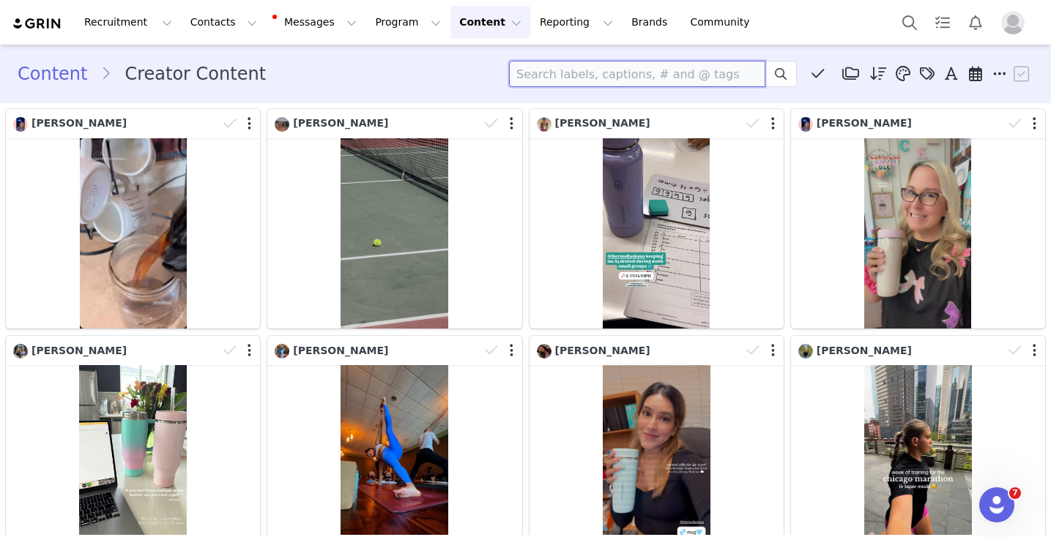
click at [606, 67] on input at bounding box center [637, 74] width 256 height 26
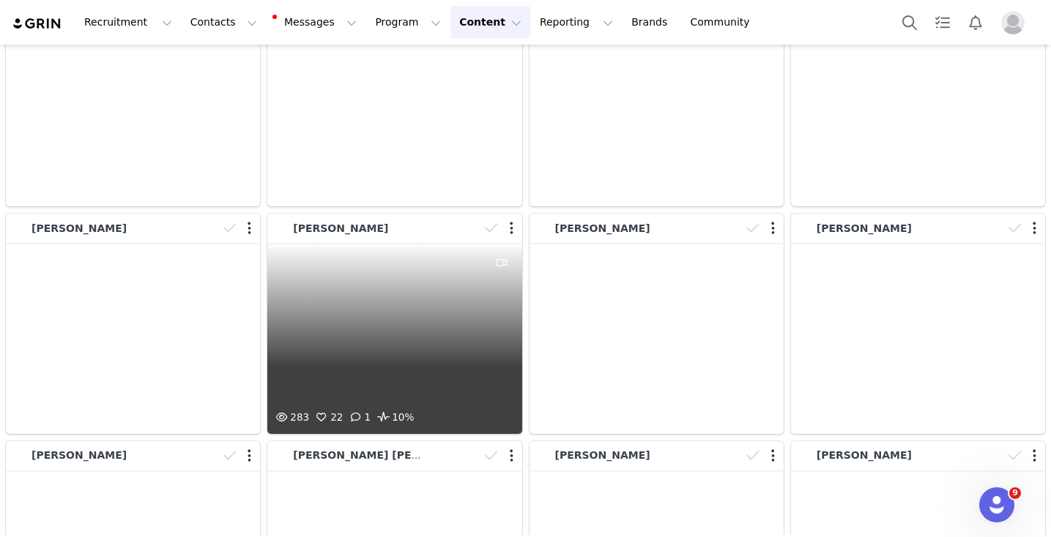
scroll to position [1716, 0]
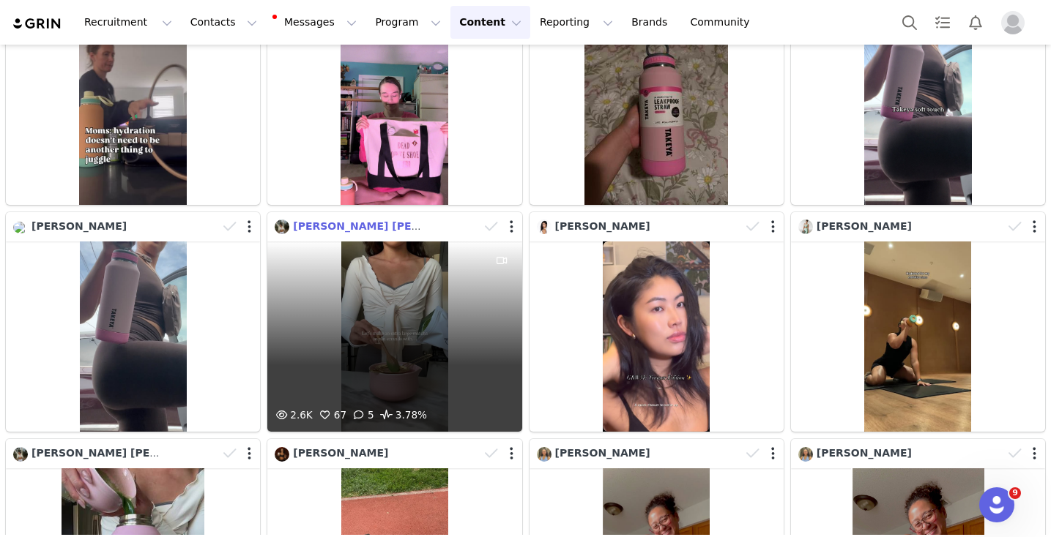
click at [319, 226] on span "Brittany Sam" at bounding box center [390, 226] width 194 height 12
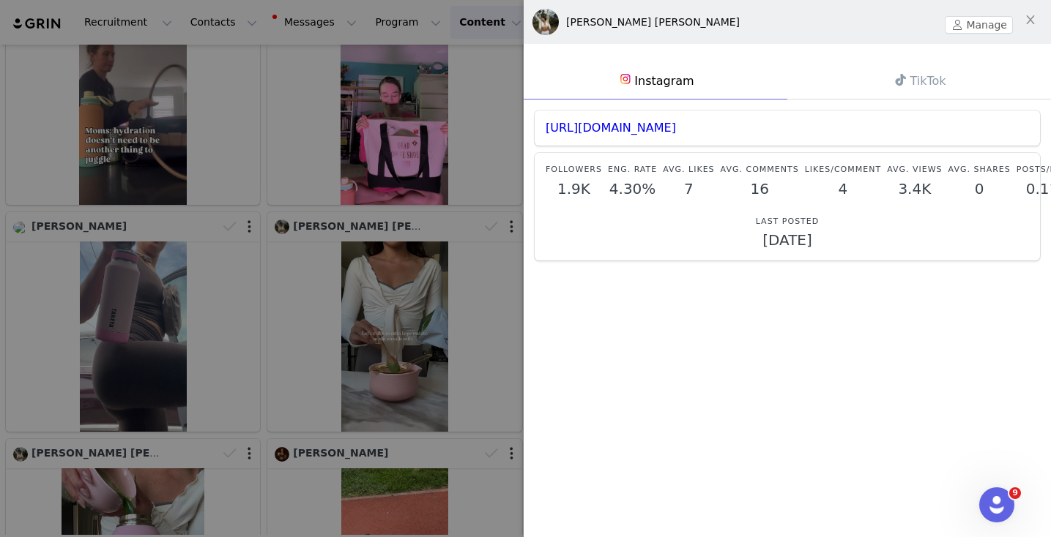
click at [677, 78] on link "Instagram" at bounding box center [656, 81] width 264 height 38
click at [461, 213] on div at bounding box center [525, 268] width 1051 height 537
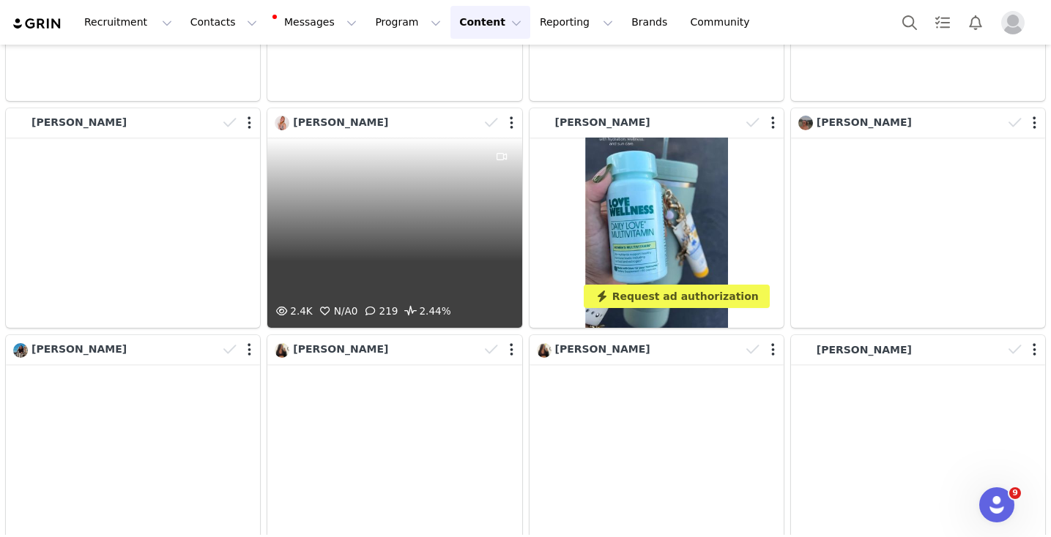
scroll to position [3411, 0]
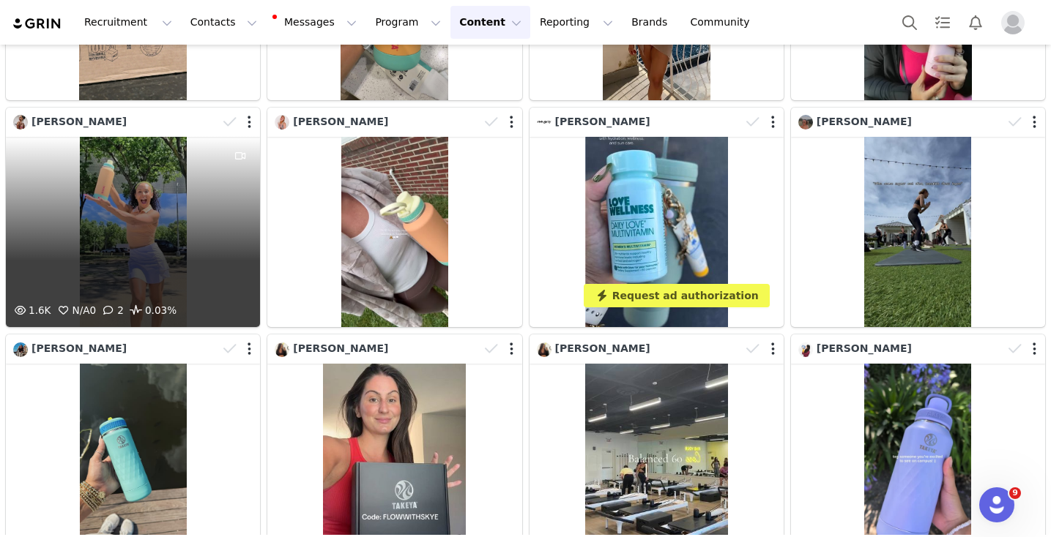
click at [83, 127] on div "[PERSON_NAME]" at bounding box center [69, 122] width 113 height 16
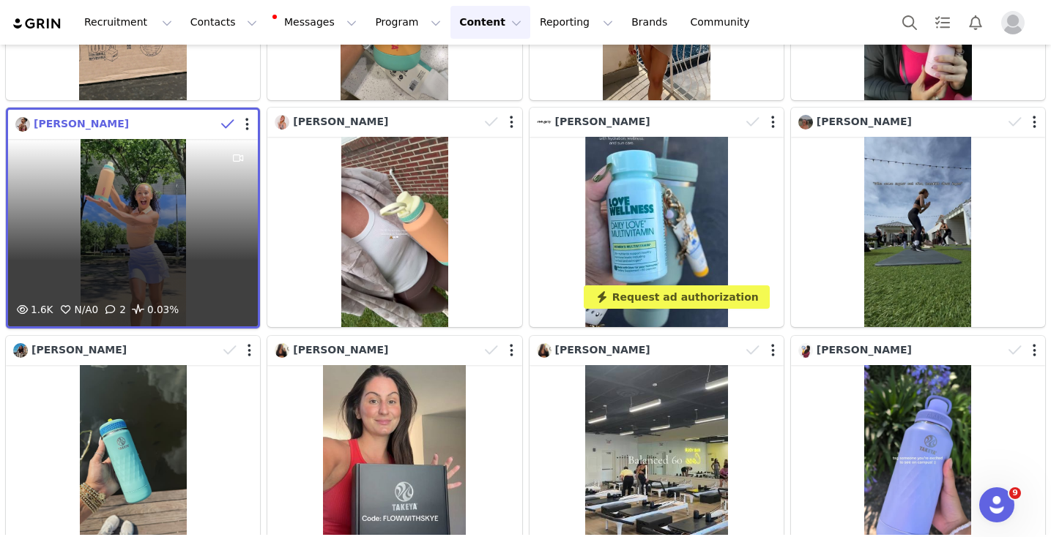
click at [72, 123] on span "[PERSON_NAME]" at bounding box center [81, 124] width 95 height 12
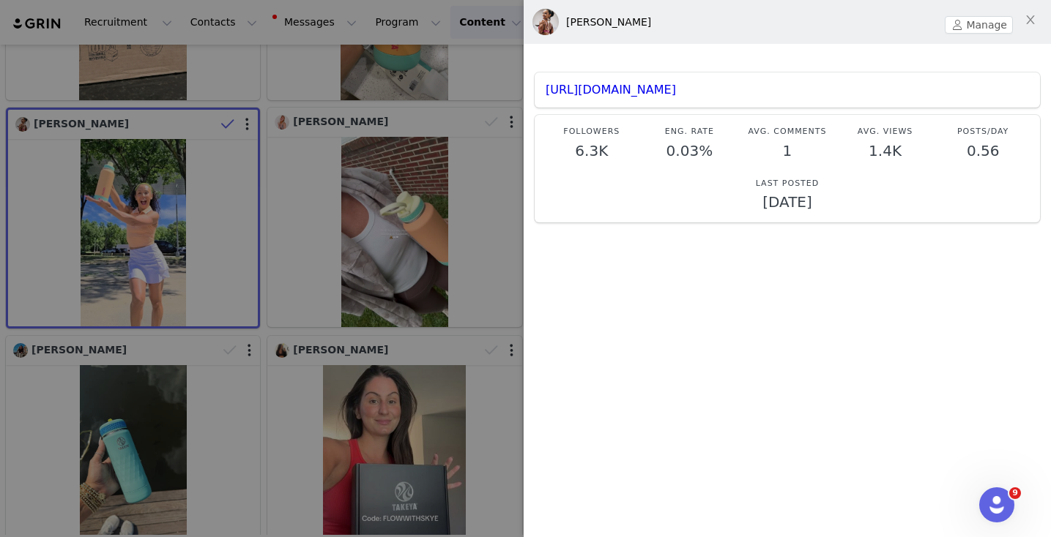
drag, startPoint x: 673, startPoint y: 15, endPoint x: 562, endPoint y: 24, distance: 111.0
click at [562, 24] on div "Dorian Cervantes Manage" at bounding box center [787, 22] width 527 height 44
copy div "[PERSON_NAME]"
click at [264, 100] on div at bounding box center [525, 268] width 1051 height 537
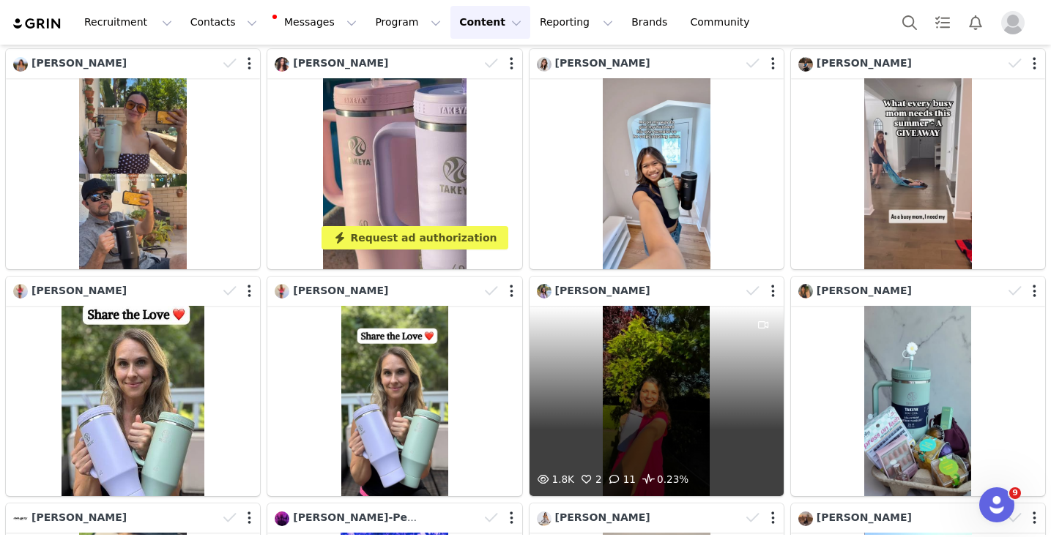
scroll to position [10287, 0]
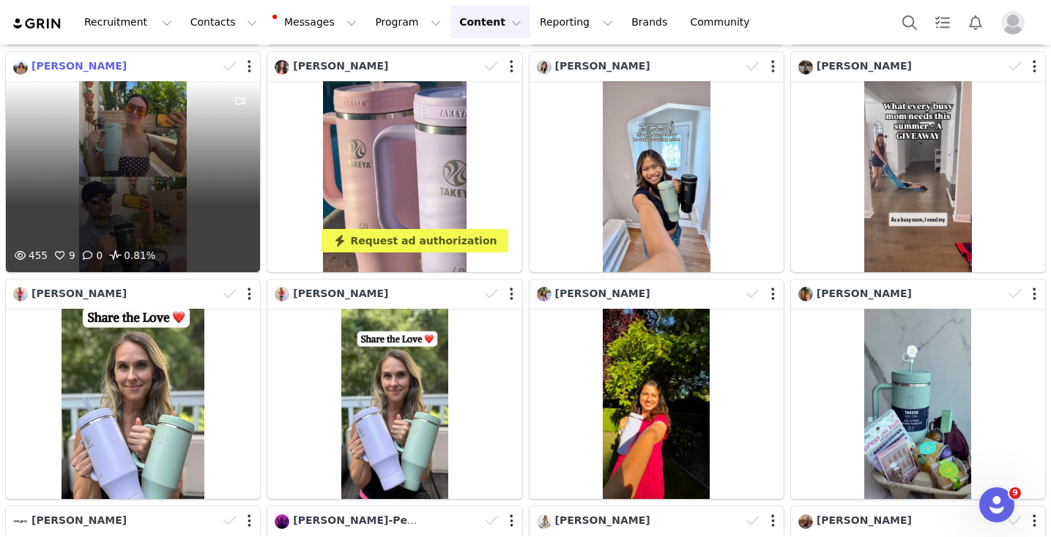
click at [100, 67] on span "[PERSON_NAME]" at bounding box center [78, 66] width 95 height 12
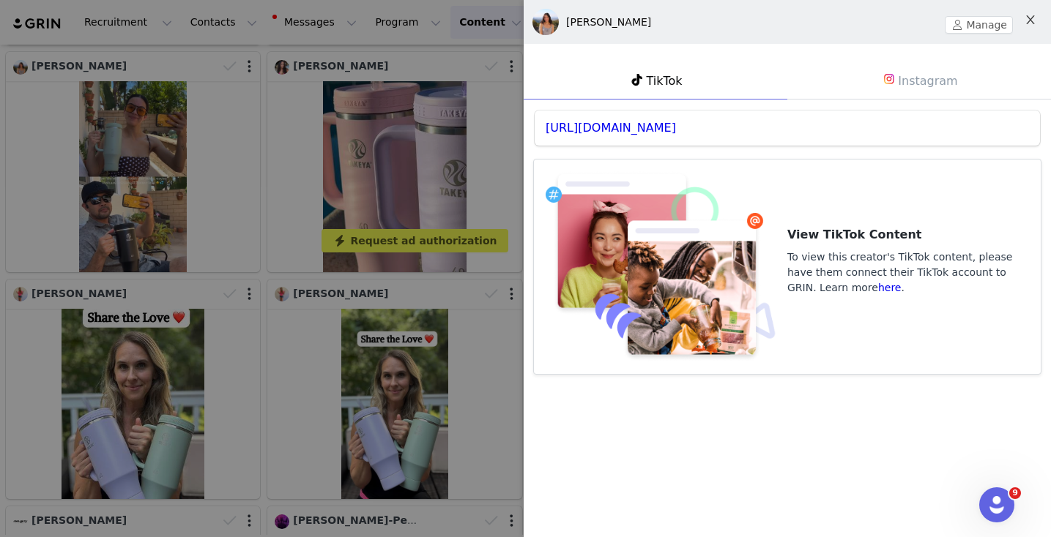
click at [1031, 13] on button "Close" at bounding box center [1030, 20] width 41 height 41
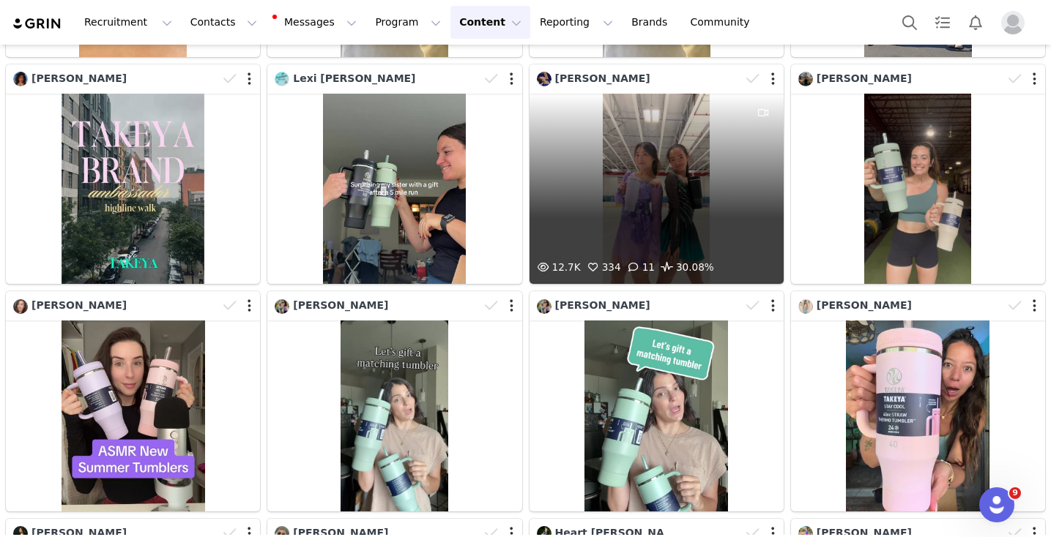
scroll to position [12095, 0]
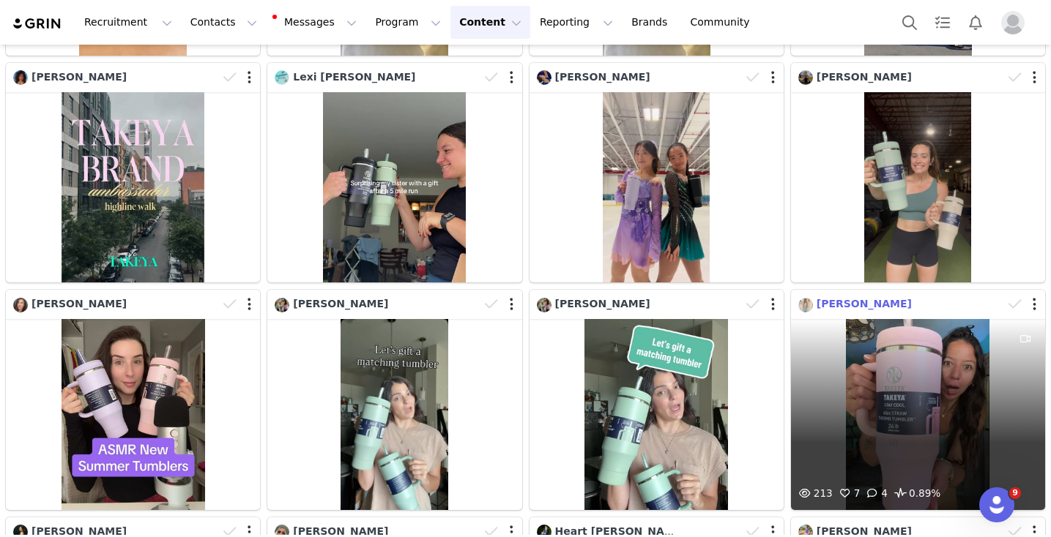
click at [844, 305] on span "gabriella miller" at bounding box center [863, 304] width 95 height 12
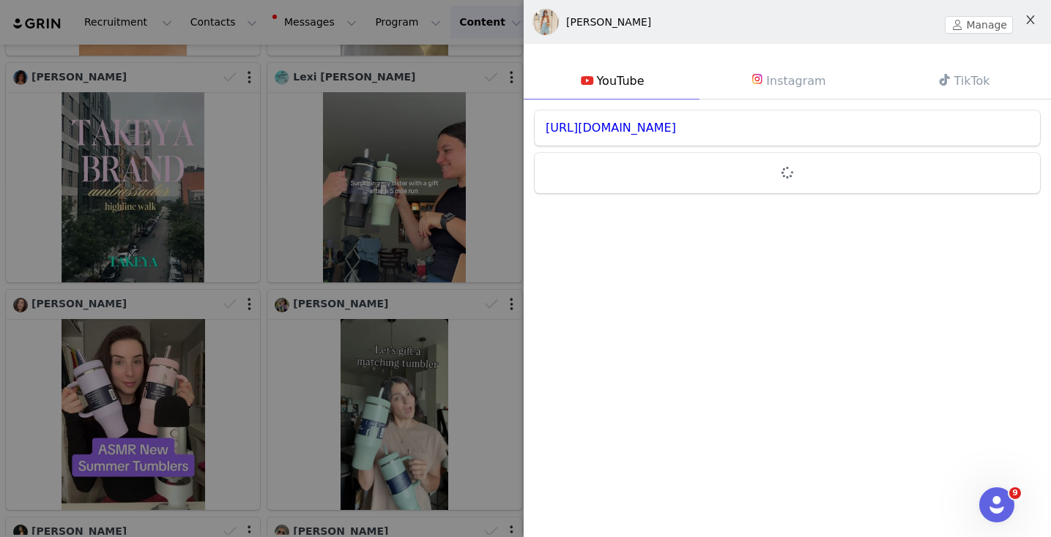
click at [1027, 19] on icon "icon: close" at bounding box center [1030, 20] width 12 height 12
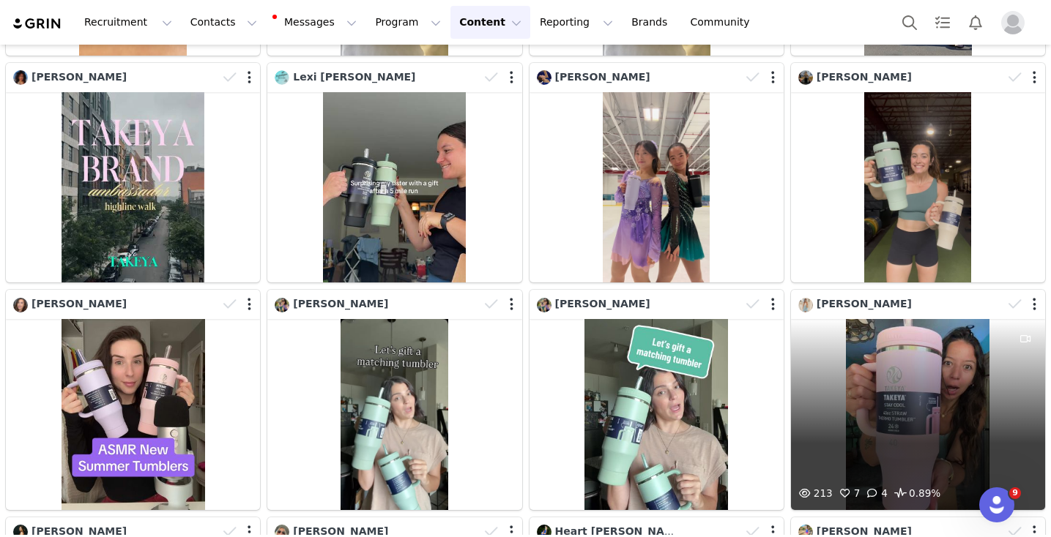
click at [866, 399] on div "213 7 4 0.89%" at bounding box center [918, 414] width 254 height 190
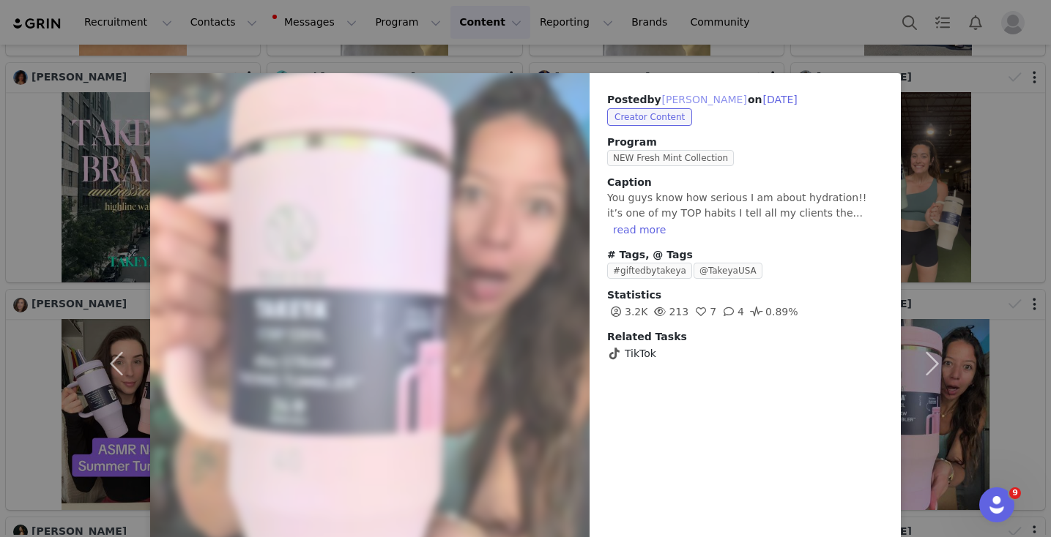
click at [709, 99] on button "gabriella miller" at bounding box center [704, 100] width 86 height 18
type input "gabriella miller"
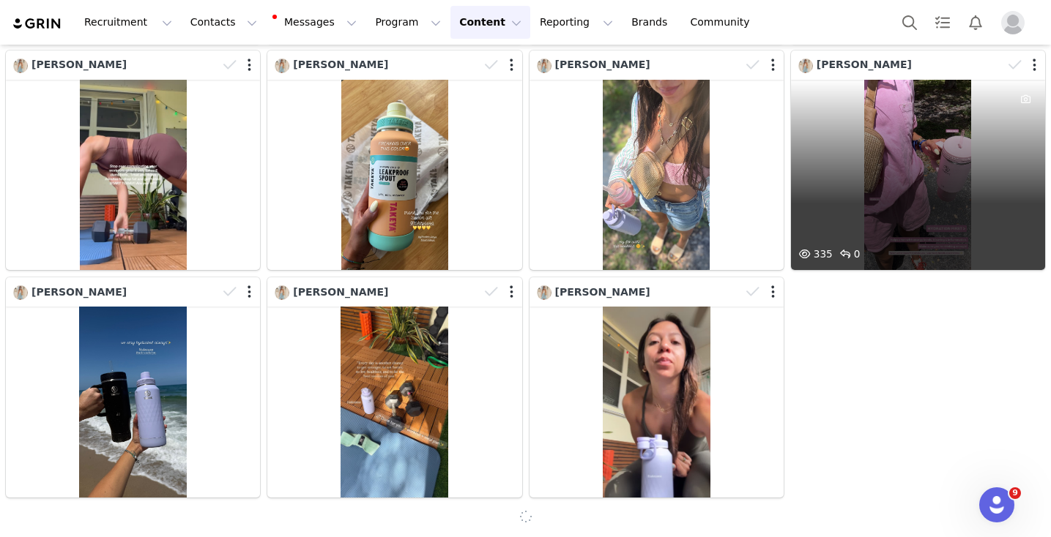
scroll to position [274, 0]
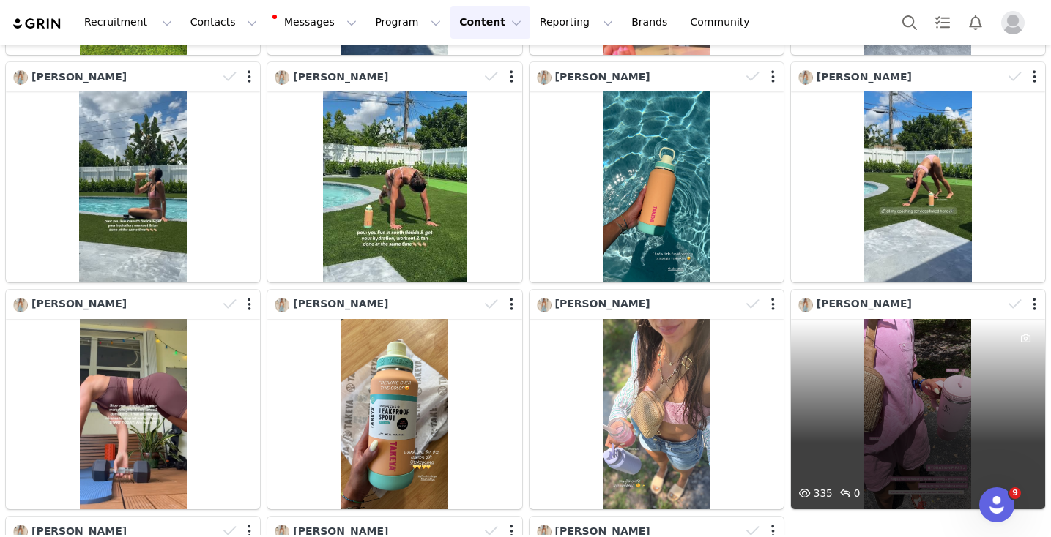
click at [874, 354] on div "335 0" at bounding box center [918, 414] width 254 height 190
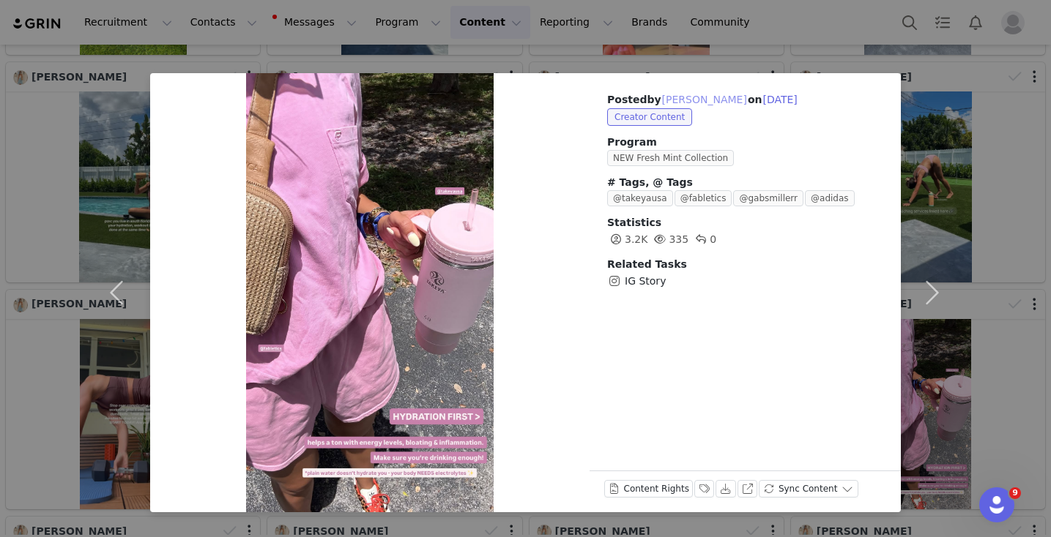
click at [687, 101] on button "gabriella miller" at bounding box center [704, 100] width 86 height 18
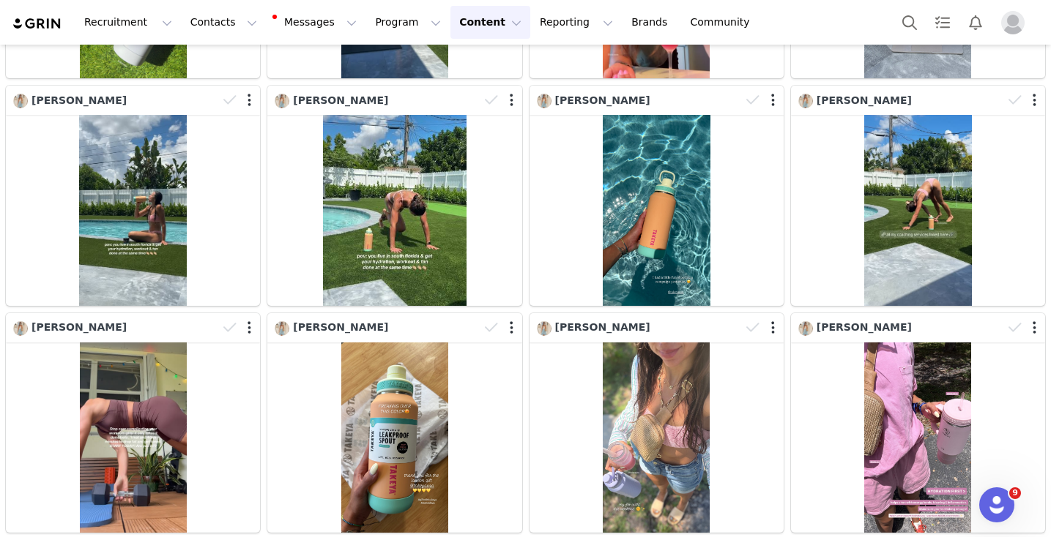
scroll to position [0, 0]
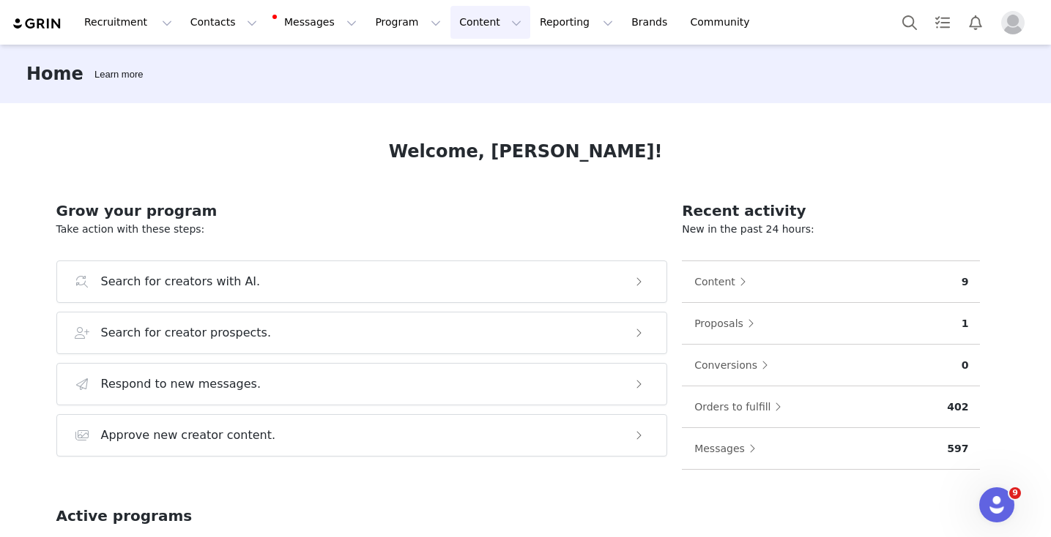
click at [450, 23] on button "Content Content" at bounding box center [490, 22] width 80 height 33
click at [430, 64] on div "Creator Content" at bounding box center [478, 64] width 98 height 15
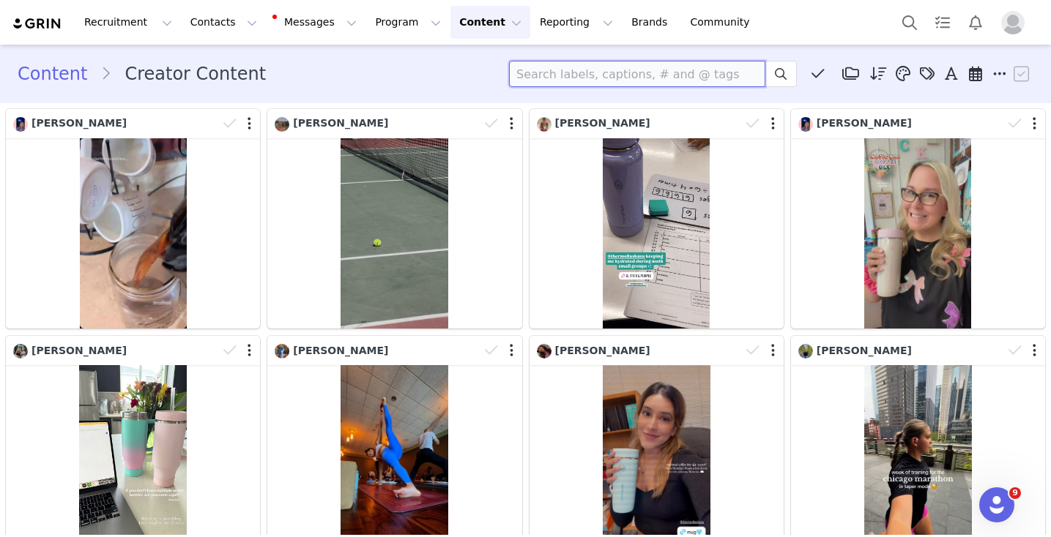
click at [536, 70] on input at bounding box center [637, 74] width 256 height 26
type input "takeya"
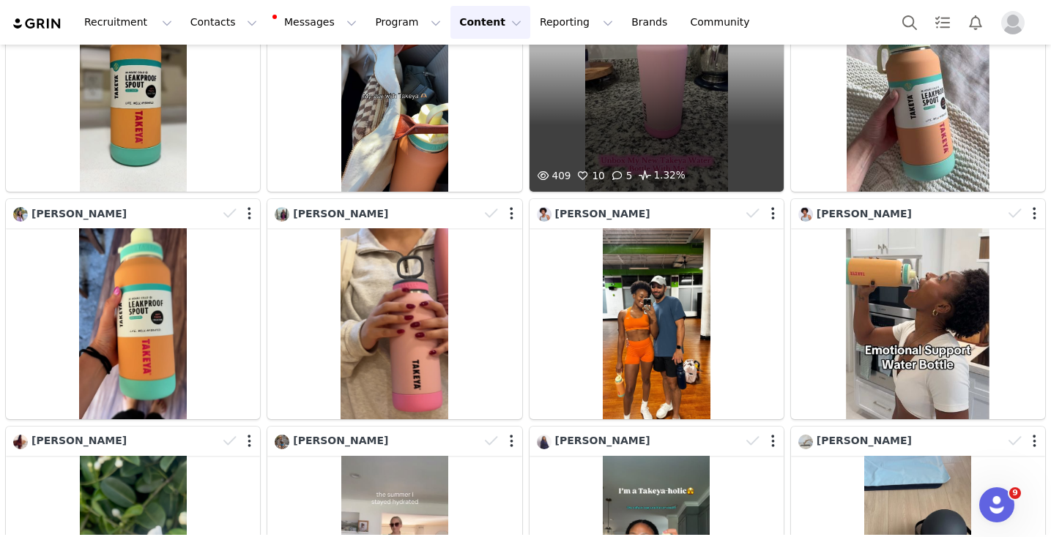
scroll to position [127, 0]
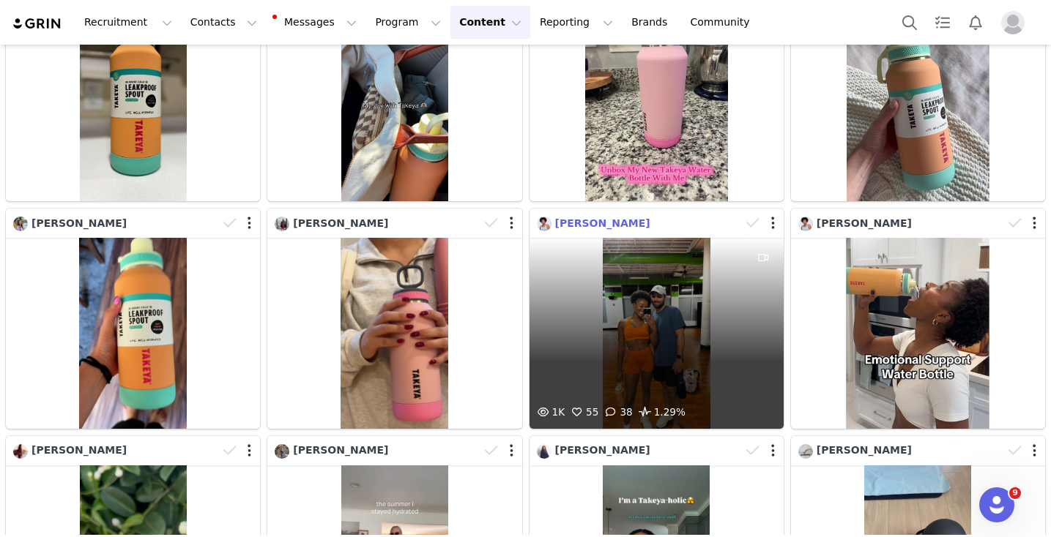
click at [585, 220] on span "Shayla Durant" at bounding box center [602, 223] width 95 height 12
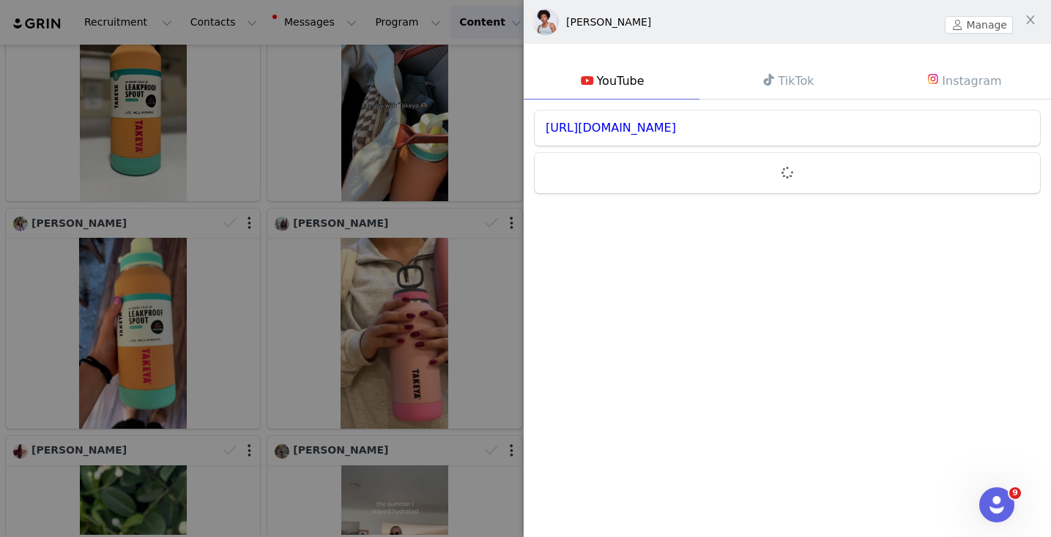
click at [967, 86] on link "Instagram" at bounding box center [963, 81] width 176 height 38
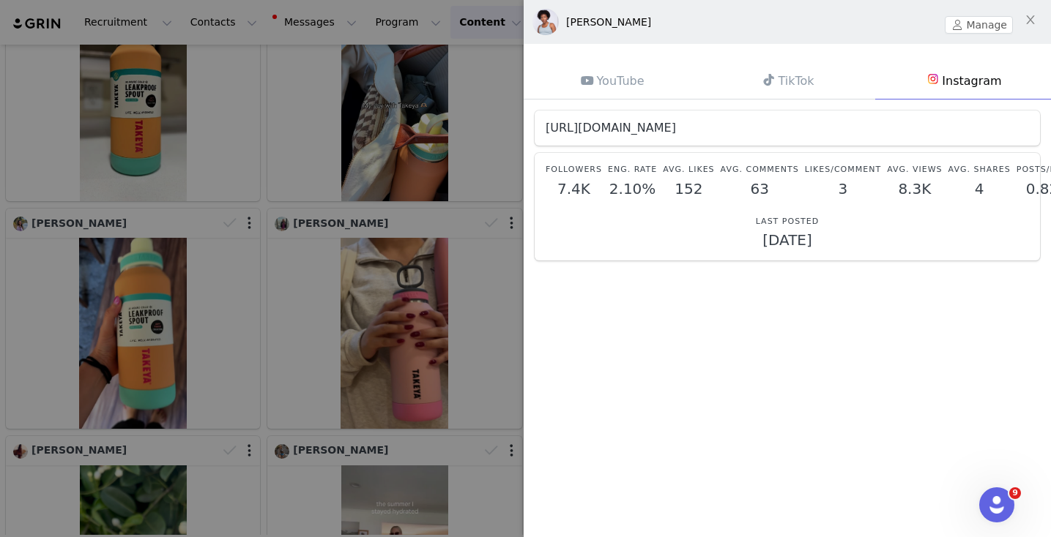
click at [660, 133] on link "https://www.instagram.com/shaylad3" at bounding box center [611, 128] width 130 height 14
click at [250, 185] on div at bounding box center [525, 268] width 1051 height 537
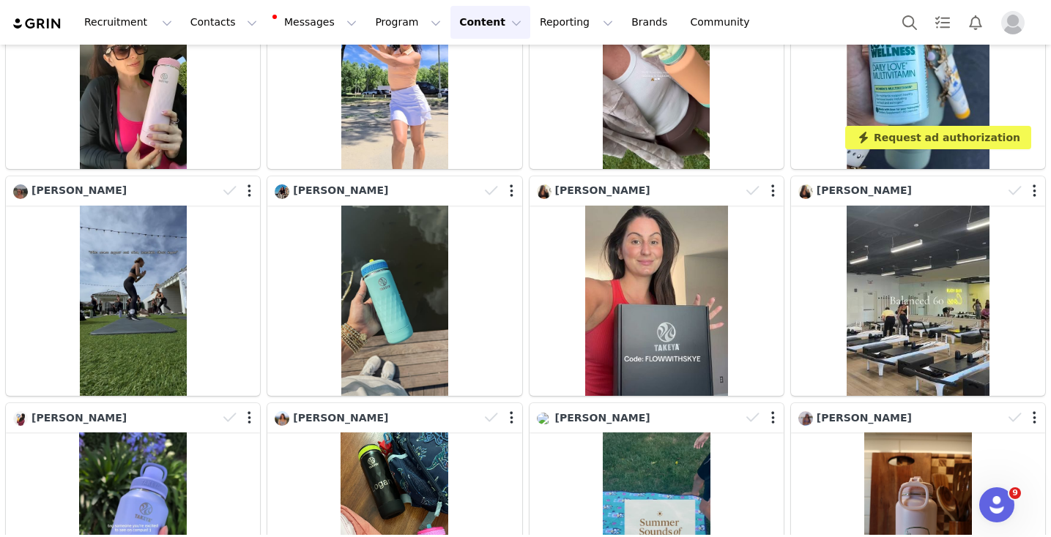
scroll to position [3294, 0]
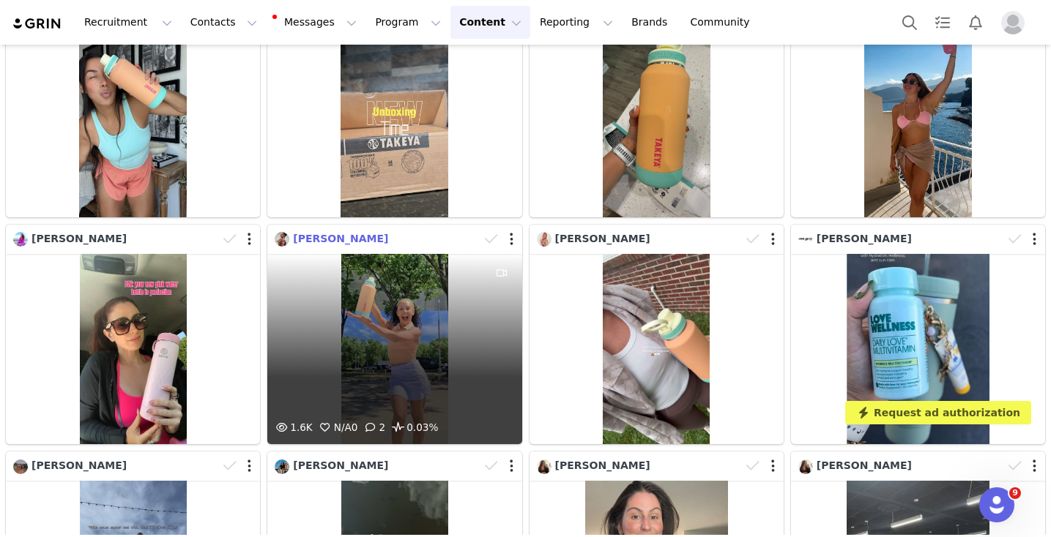
click at [314, 241] on span "[PERSON_NAME]" at bounding box center [340, 239] width 95 height 12
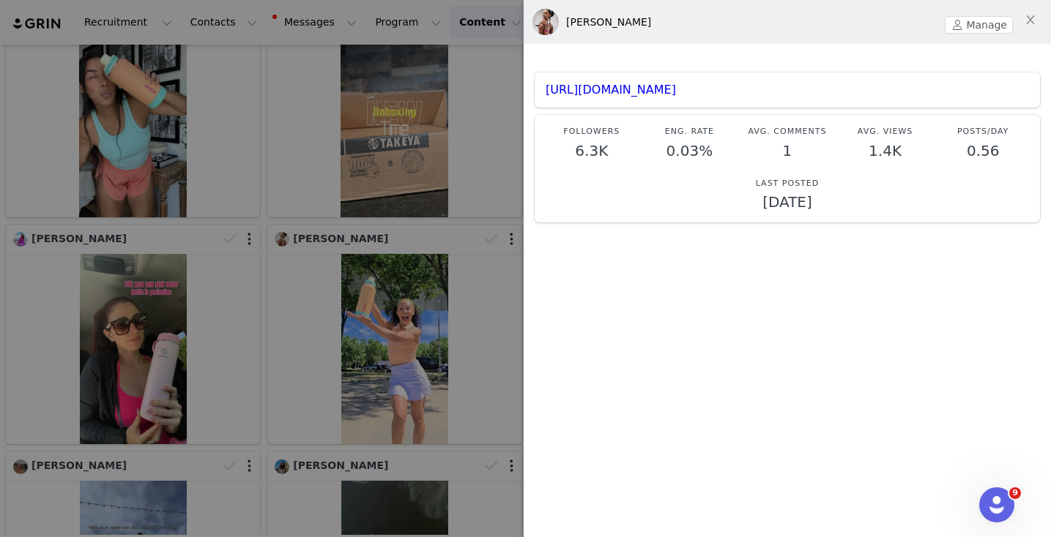
click at [600, 23] on div "[PERSON_NAME]" at bounding box center [608, 22] width 85 height 15
click at [967, 23] on button "Manage" at bounding box center [979, 25] width 68 height 18
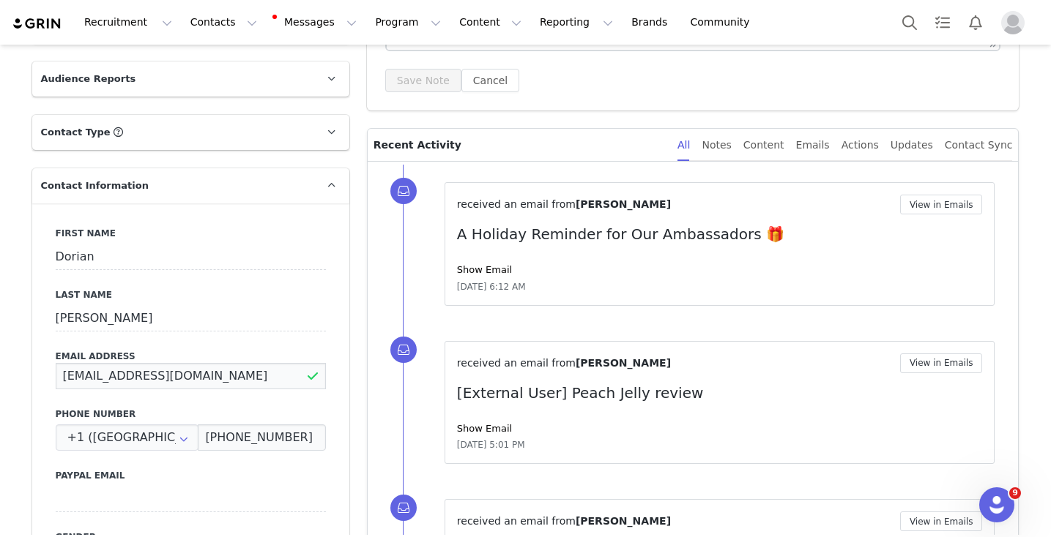
click at [145, 375] on input "[EMAIL_ADDRESS][DOMAIN_NAME]" at bounding box center [191, 376] width 270 height 26
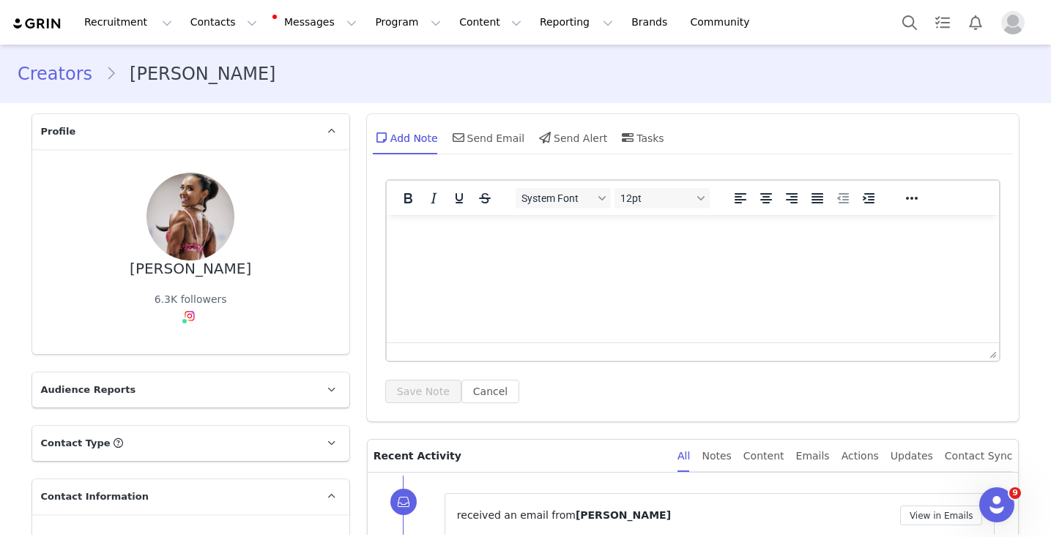
click at [46, 82] on link "Creators" at bounding box center [62, 74] width 88 height 26
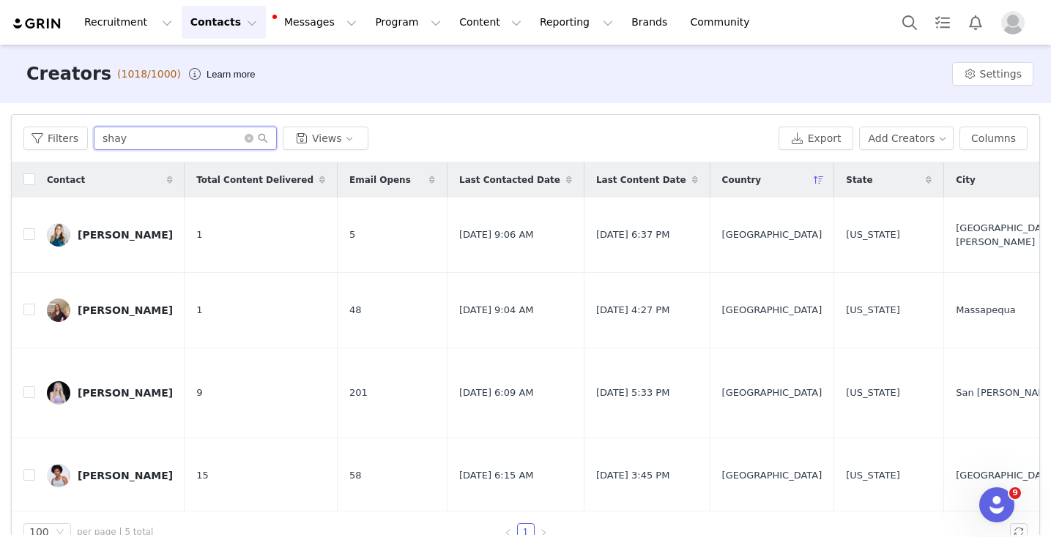
drag, startPoint x: 132, startPoint y: 137, endPoint x: 48, endPoint y: 125, distance: 85.0
click at [48, 125] on div "Filters shay Views Export Add Creators Columns" at bounding box center [525, 139] width 1027 height 48
type input "natalie"
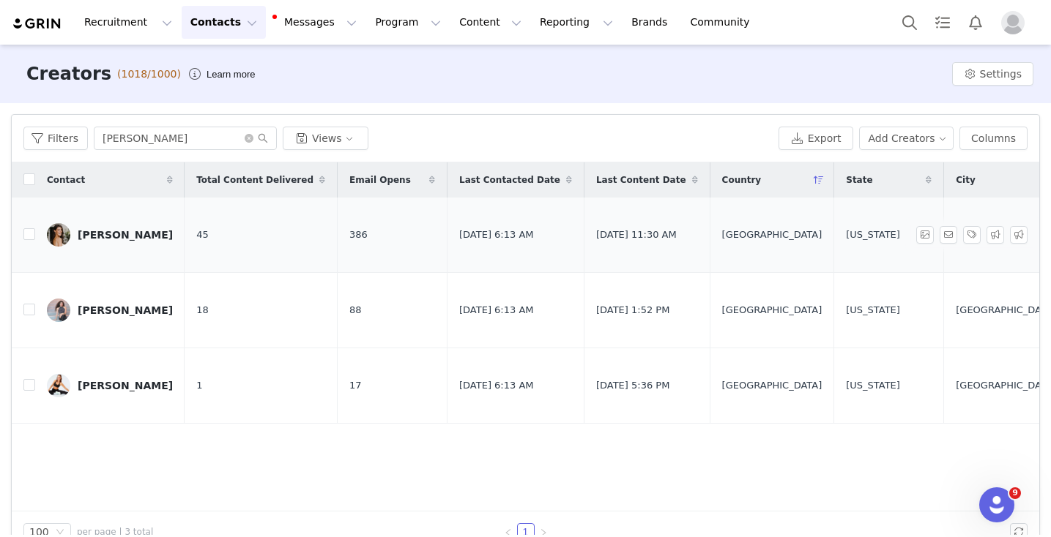
click at [119, 237] on div "[PERSON_NAME]" at bounding box center [125, 235] width 95 height 12
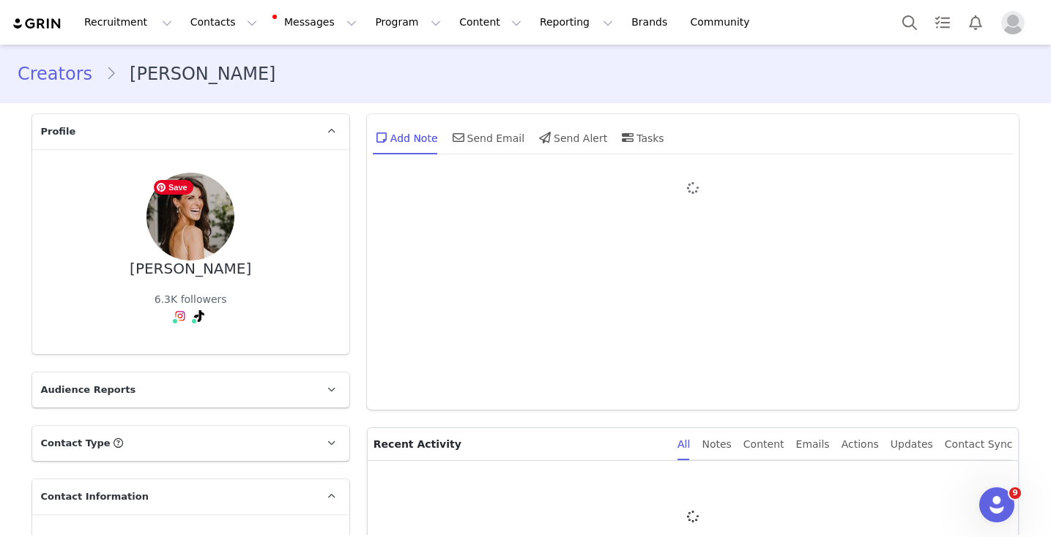
type input "+1 (United States)"
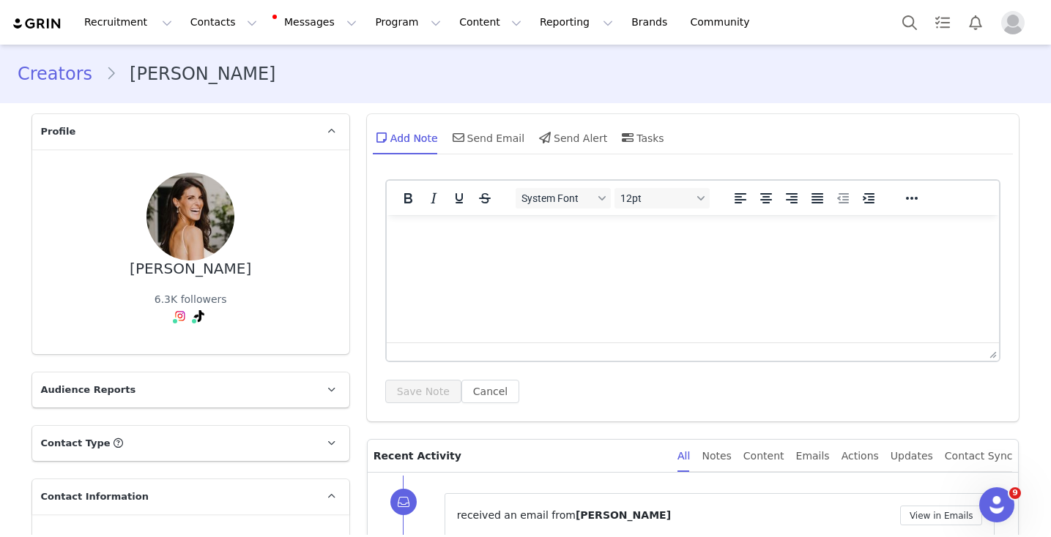
drag, startPoint x: 237, startPoint y: 265, endPoint x: 143, endPoint y: 265, distance: 93.7
click at [143, 265] on div "Natalie Guss 6.3K followers" at bounding box center [191, 252] width 270 height 158
drag, startPoint x: 149, startPoint y: 272, endPoint x: 235, endPoint y: 276, distance: 85.8
click at [235, 276] on div "Natalie Guss 6.3K followers" at bounding box center [191, 252] width 270 height 158
copy div "[PERSON_NAME]"
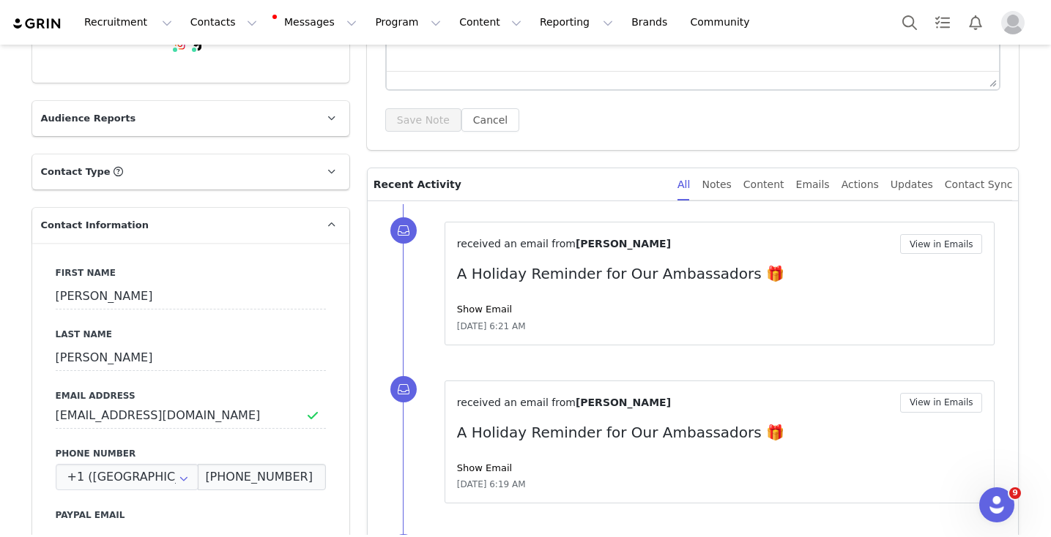
scroll to position [355, 0]
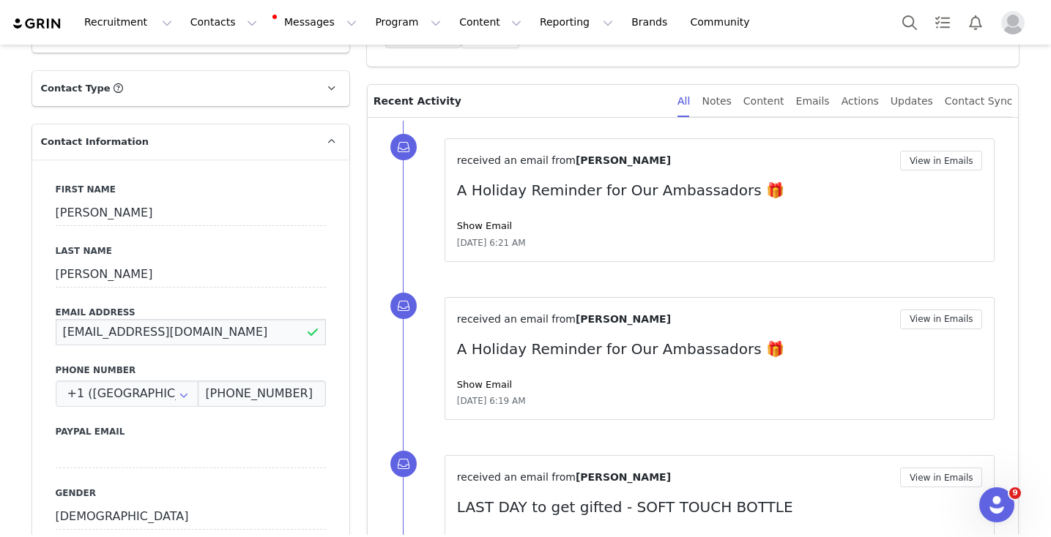
click at [223, 330] on input "[EMAIL_ADDRESS][DOMAIN_NAME]" at bounding box center [191, 332] width 270 height 26
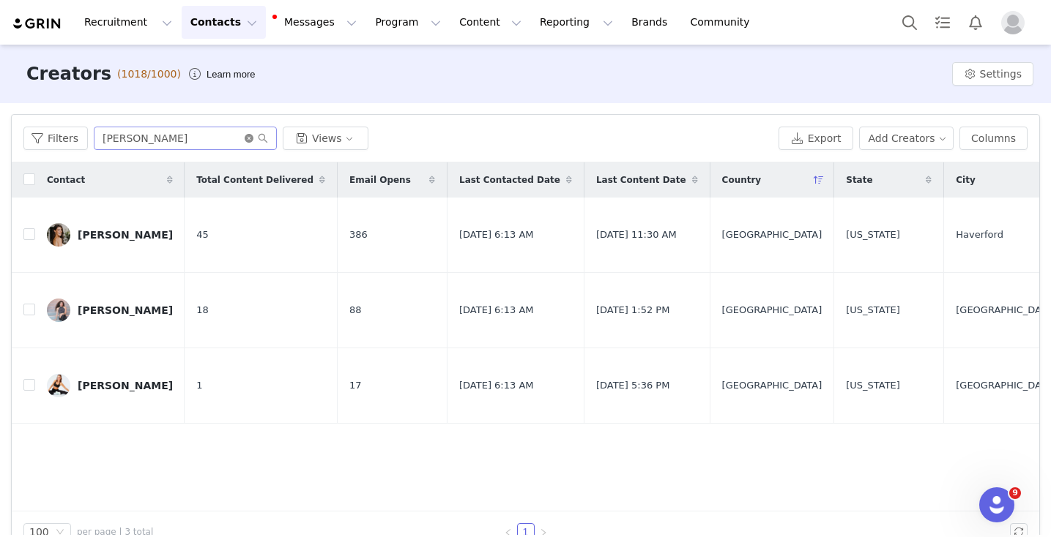
click at [246, 139] on icon "icon: close-circle" at bounding box center [249, 138] width 9 height 9
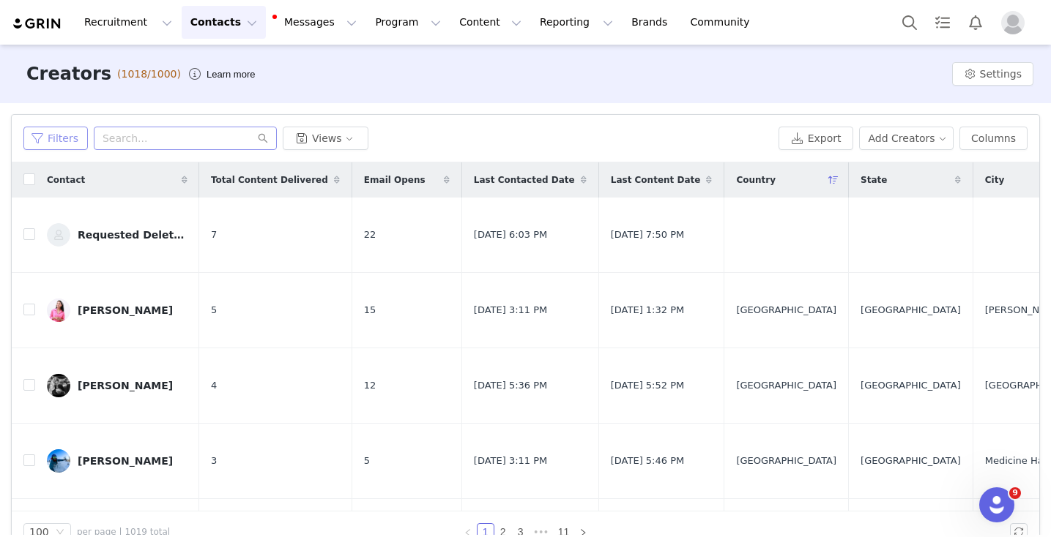
click at [66, 138] on button "Filters" at bounding box center [55, 138] width 64 height 23
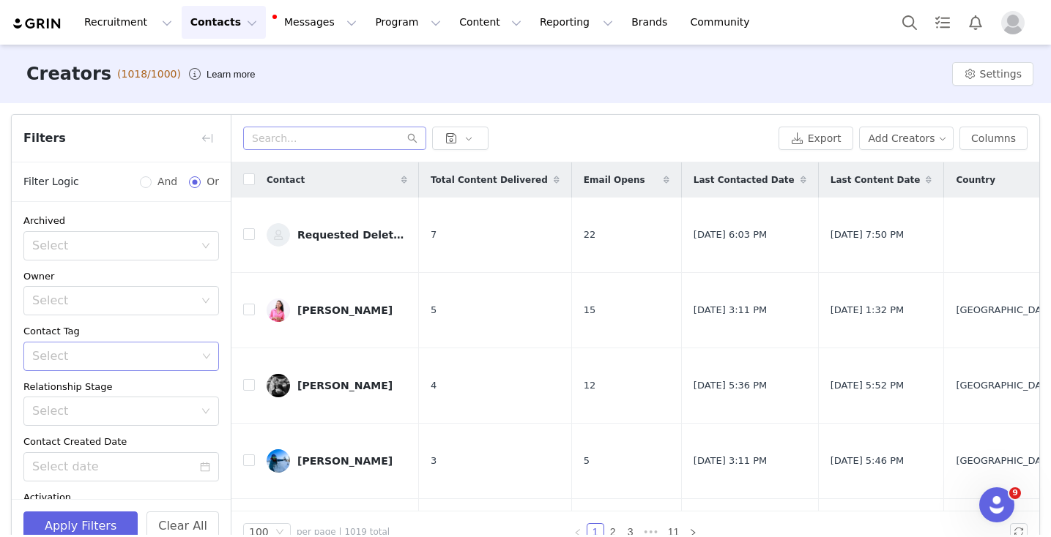
click at [92, 354] on div "Select" at bounding box center [114, 356] width 165 height 15
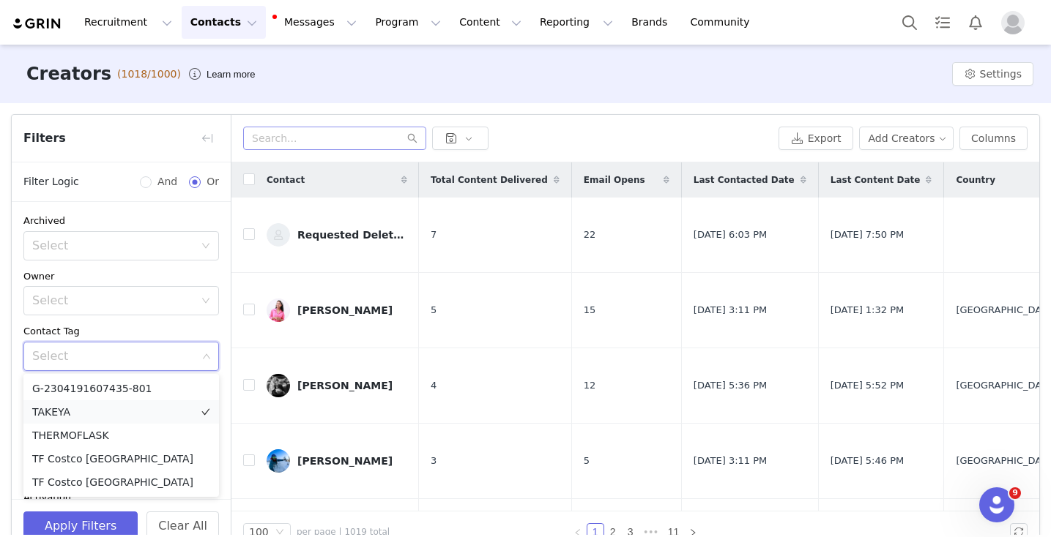
click at [55, 414] on li "TAKEYA" at bounding box center [121, 412] width 196 height 23
click at [52, 524] on button "Apply Filters" at bounding box center [80, 526] width 114 height 29
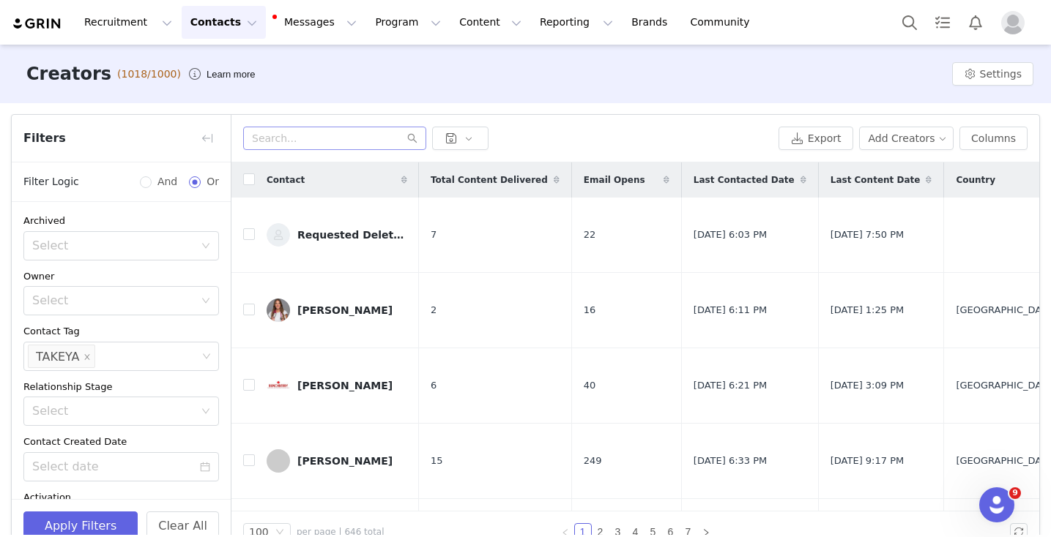
click at [612, 182] on span "Email Opens" at bounding box center [615, 180] width 62 height 13
click at [207, 138] on button "button" at bounding box center [207, 138] width 23 height 23
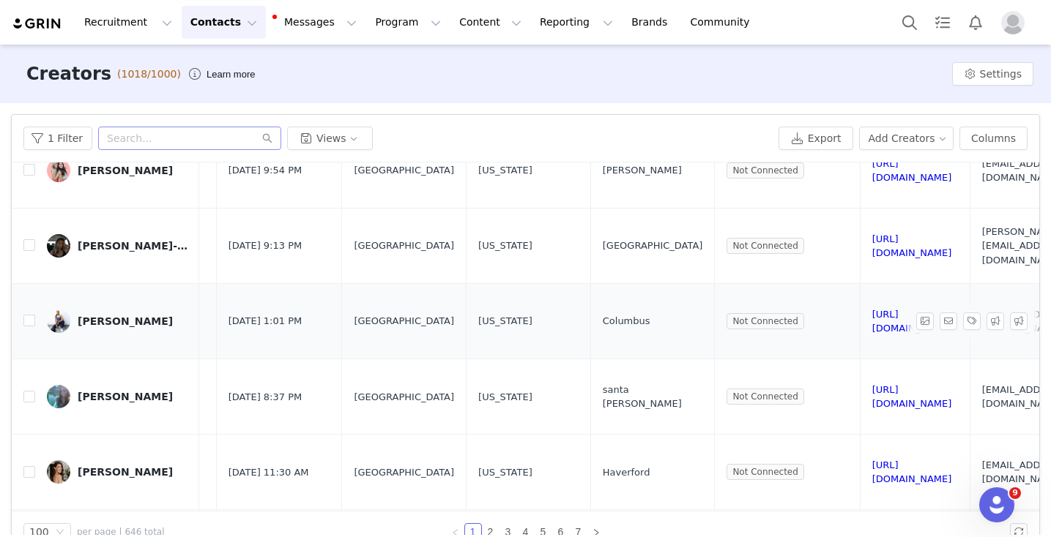
scroll to position [140, 387]
click at [868, 321] on link "[URL][DOMAIN_NAME]" at bounding box center [908, 322] width 80 height 26
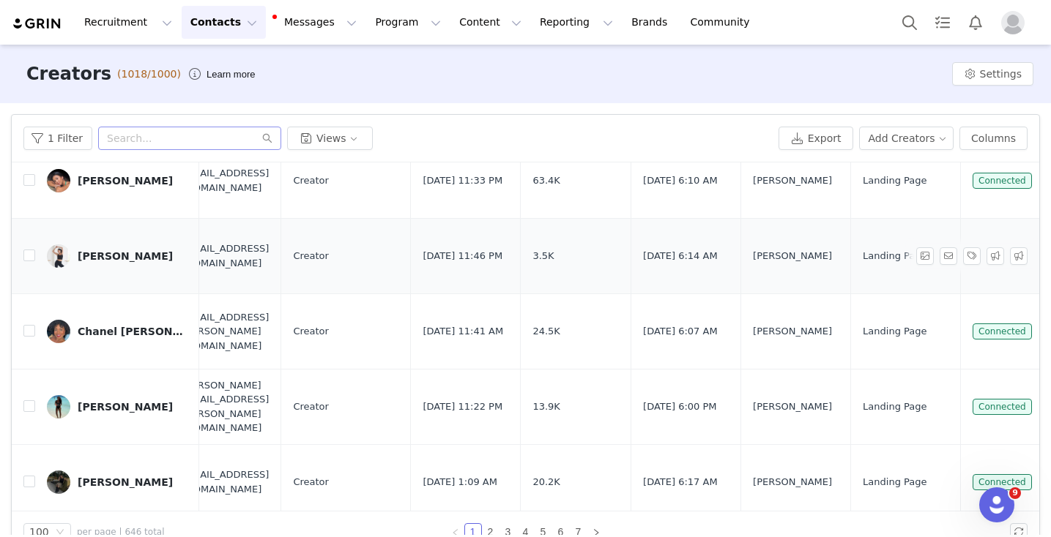
scroll to position [809, 1162]
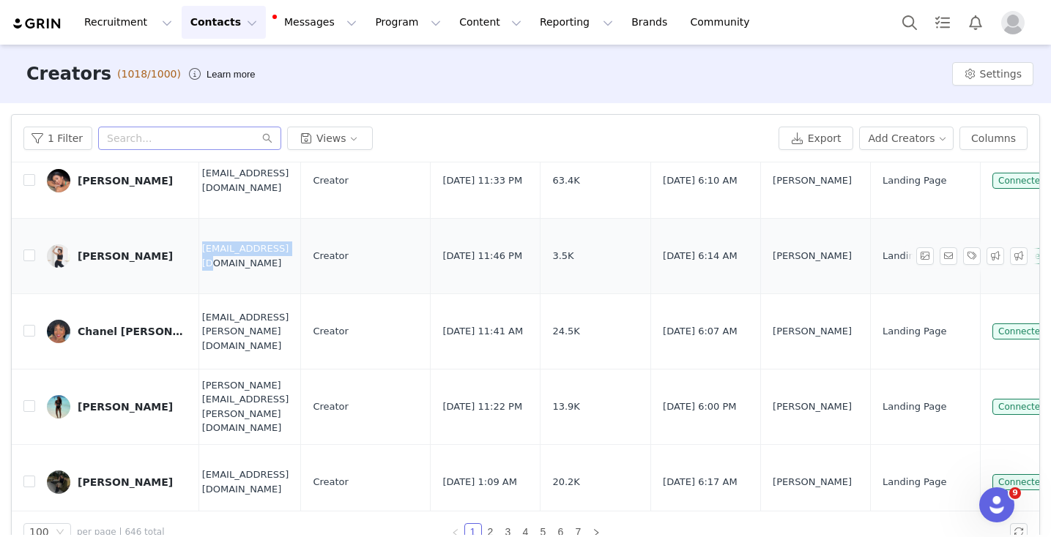
drag, startPoint x: 374, startPoint y: 259, endPoint x: 265, endPoint y: 255, distance: 109.2
click at [265, 255] on td "[EMAIL_ADDRESS][DOMAIN_NAME]" at bounding box center [245, 255] width 111 height 75
copy span "[EMAIL_ADDRESS][DOMAIN_NAME]"
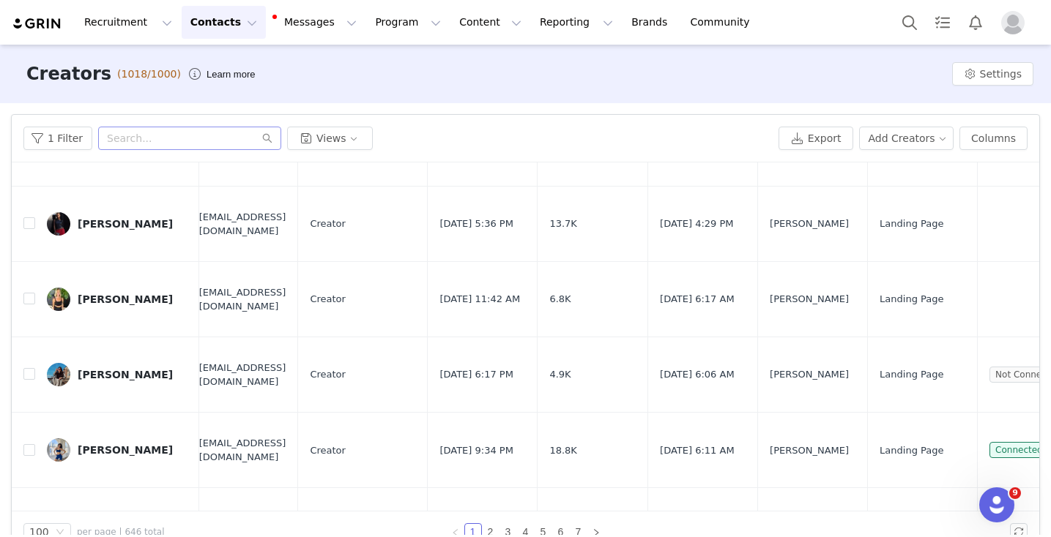
scroll to position [1297, 1165]
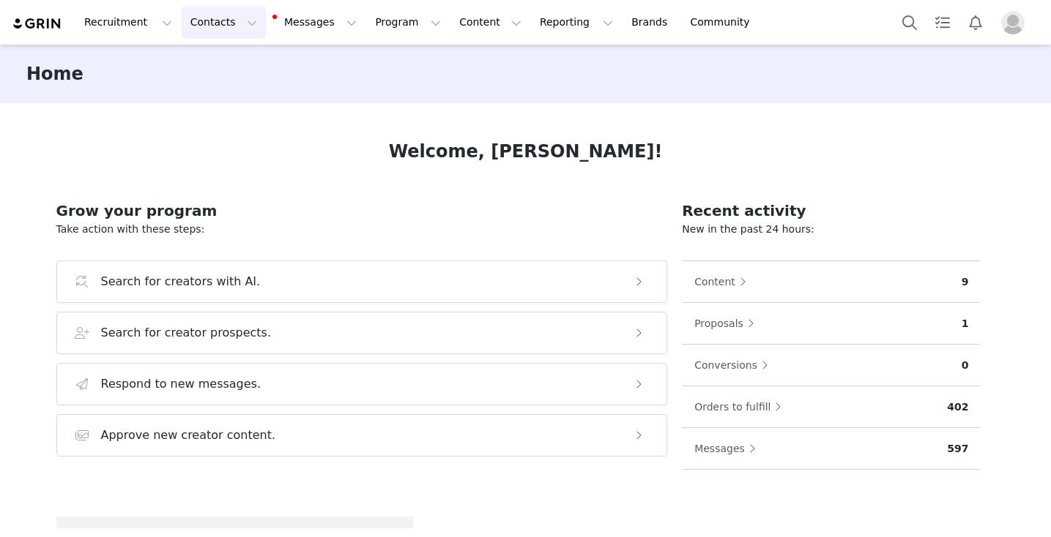
click at [203, 23] on button "Contacts Contacts" at bounding box center [224, 22] width 84 height 33
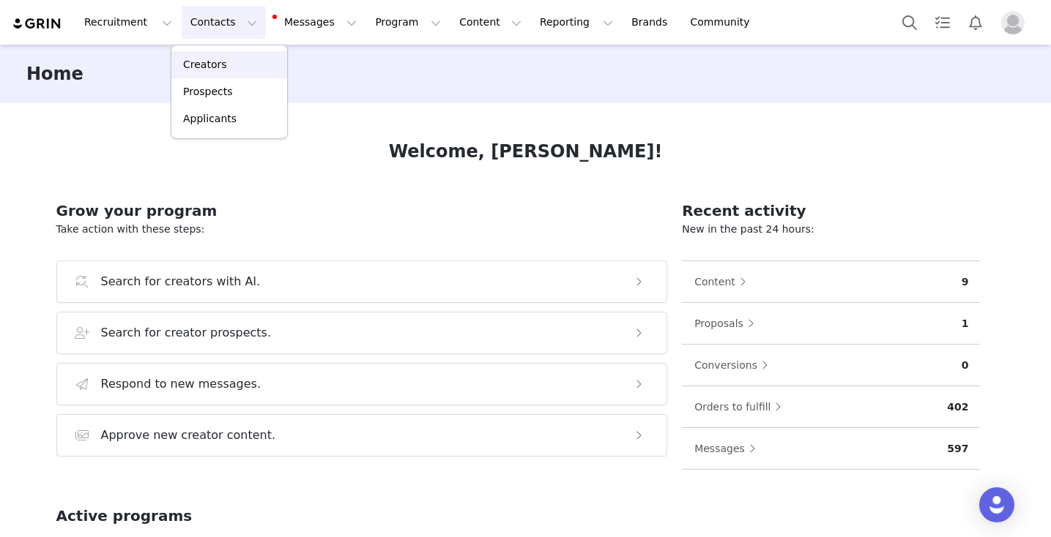
click at [198, 72] on link "Creators" at bounding box center [229, 64] width 116 height 27
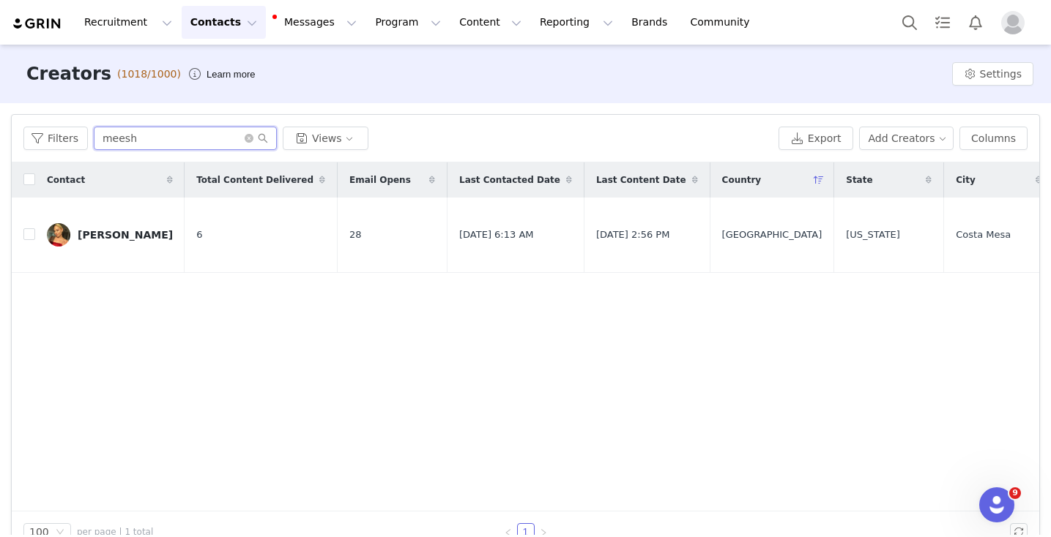
drag, startPoint x: 150, startPoint y: 140, endPoint x: 7, endPoint y: 100, distance: 148.2
click at [7, 100] on div "Creators (1018/1000) Learn more Settings Filters Filter Logic And Or Archived S…" at bounding box center [525, 290] width 1051 height 491
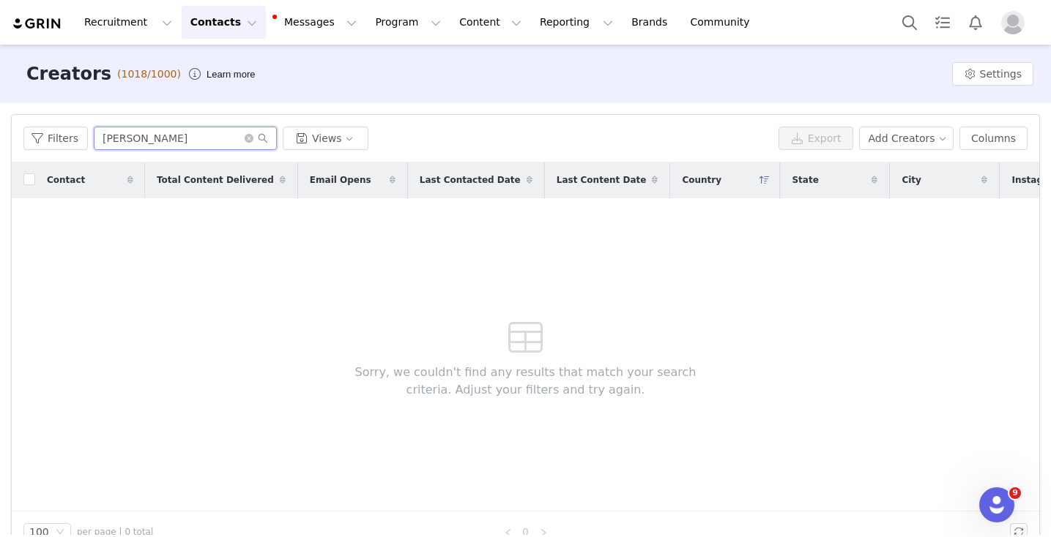
type input "[PERSON_NAME]"
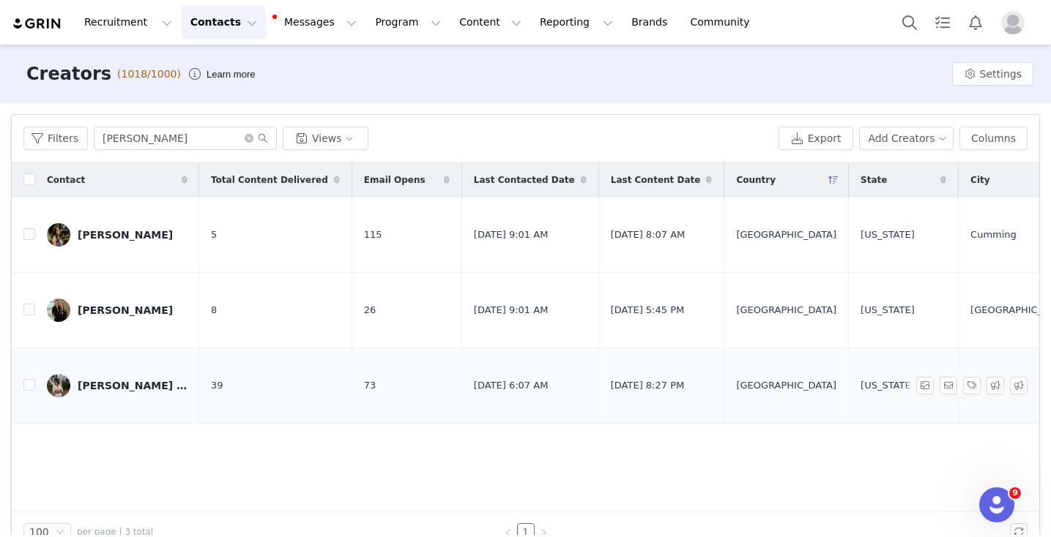
click at [111, 391] on div "[PERSON_NAME] [PERSON_NAME]" at bounding box center [133, 386] width 110 height 12
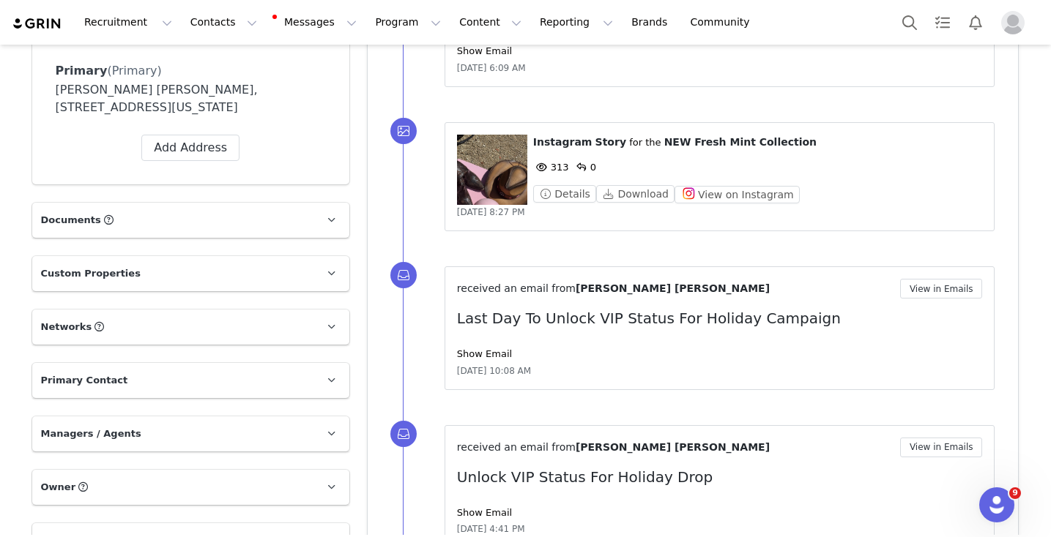
scroll to position [447, 0]
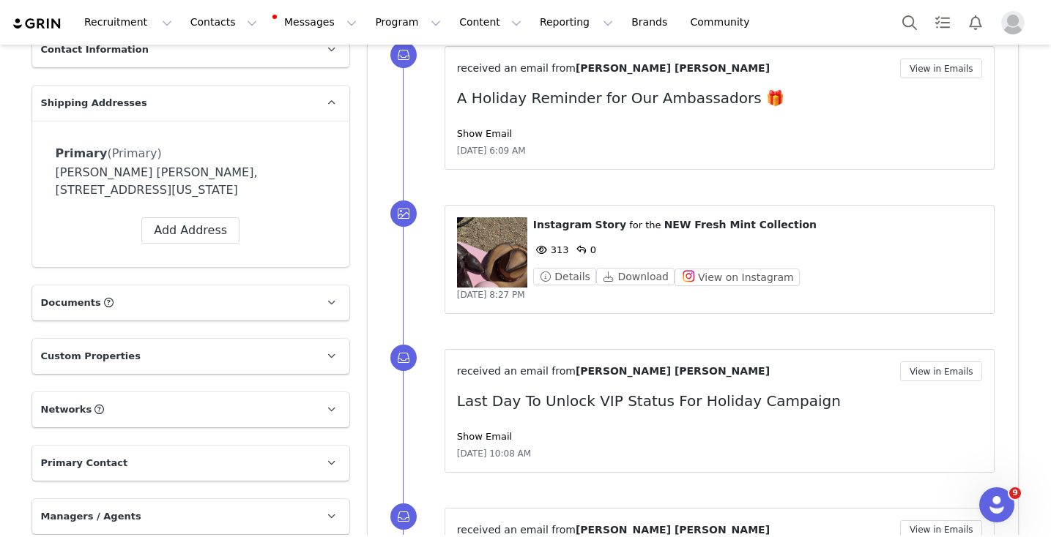
click at [281, 409] on p "Networks You can add or change your creators network URL' here, your active cre…" at bounding box center [173, 409] width 282 height 35
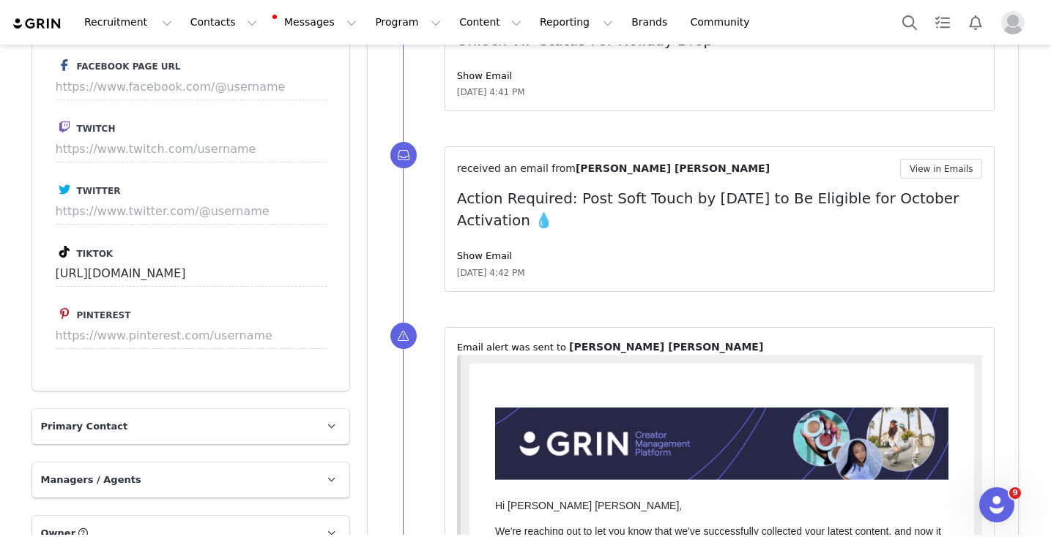
scroll to position [1121, 0]
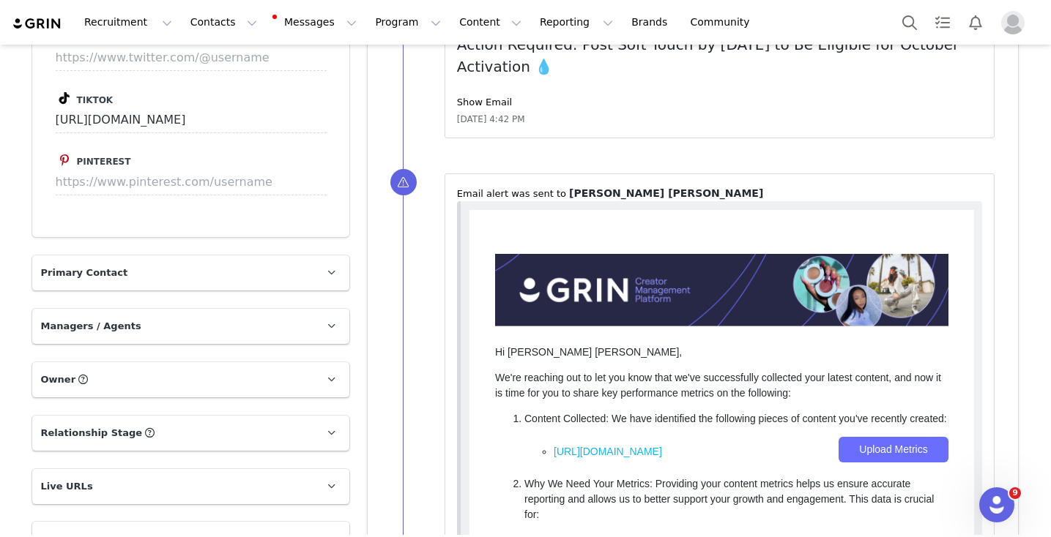
click at [268, 278] on p "Primary Contact" at bounding box center [173, 273] width 282 height 35
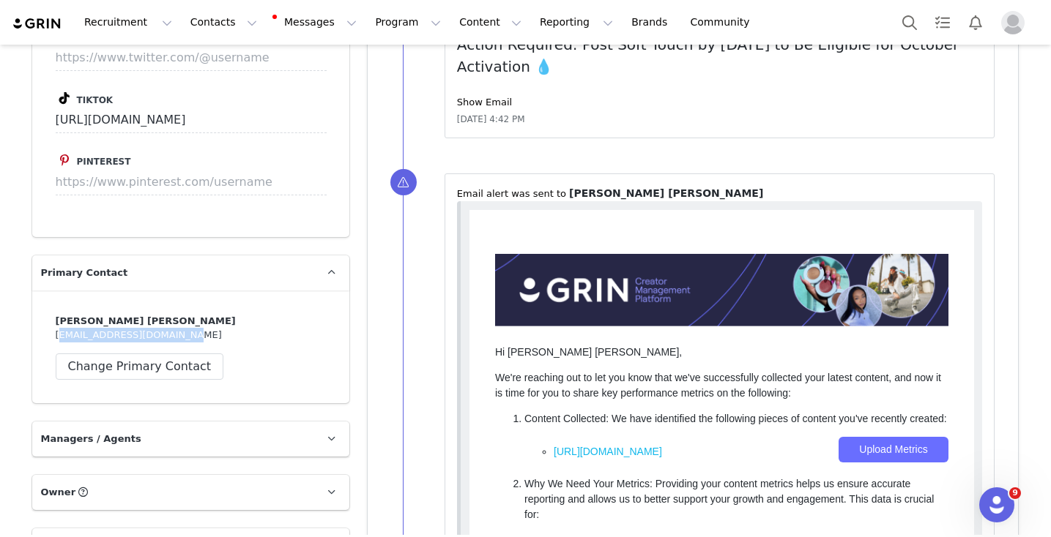
drag, startPoint x: 214, startPoint y: 331, endPoint x: 43, endPoint y: 331, distance: 170.6
click at [43, 331] on div "Brittany [PERSON_NAME] [PERSON_NAME][EMAIL_ADDRESS][DOMAIN_NAME] Change Primary…" at bounding box center [190, 347] width 317 height 113
copy div "[EMAIL_ADDRESS][DOMAIN_NAME]"
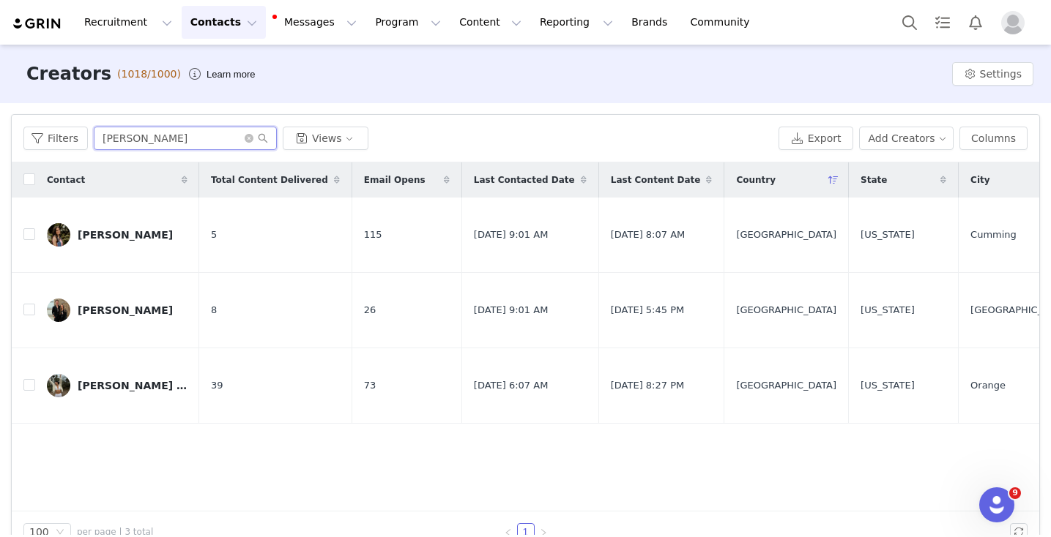
drag, startPoint x: 147, startPoint y: 140, endPoint x: 11, endPoint y: 125, distance: 137.0
click at [11, 125] on article "Filters Filter Logic And Or Archived Select Owner Select Contact Tag Select Rel…" at bounding box center [525, 333] width 1029 height 439
type input "[PERSON_NAME]"
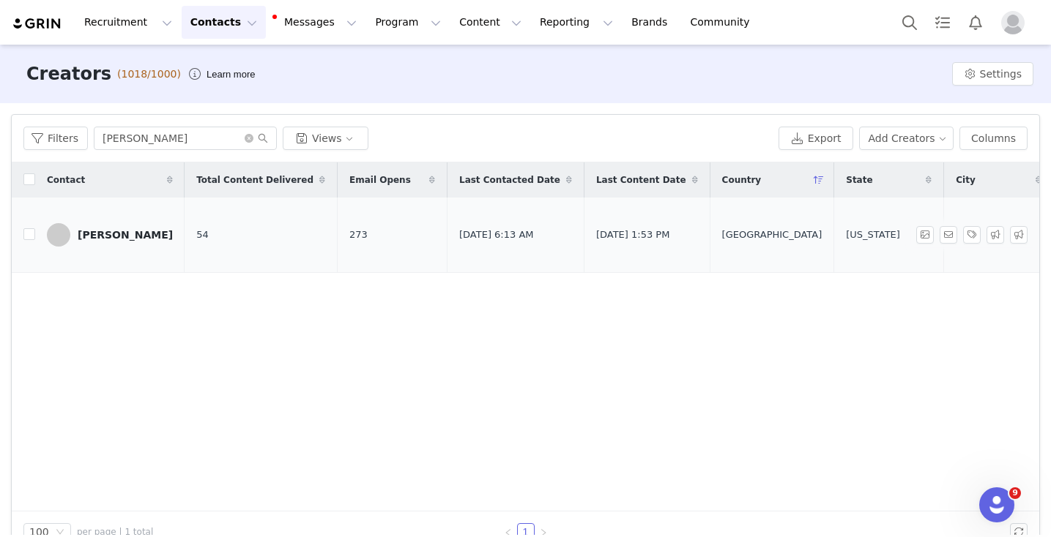
click at [143, 237] on div "Naomi Patterson" at bounding box center [125, 235] width 95 height 12
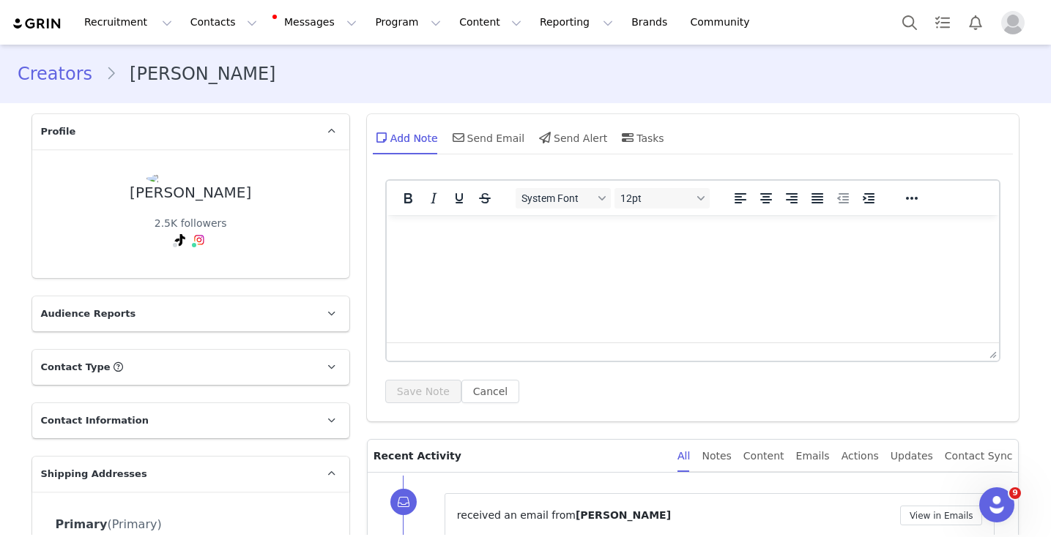
drag, startPoint x: 127, startPoint y: 194, endPoint x: 291, endPoint y: 198, distance: 163.3
click at [291, 198] on div "Naomi Patterson 2.5K followers" at bounding box center [191, 214] width 270 height 82
copy div "Naomi Patterson"
click at [178, 423] on p "Contact Information" at bounding box center [173, 420] width 282 height 35
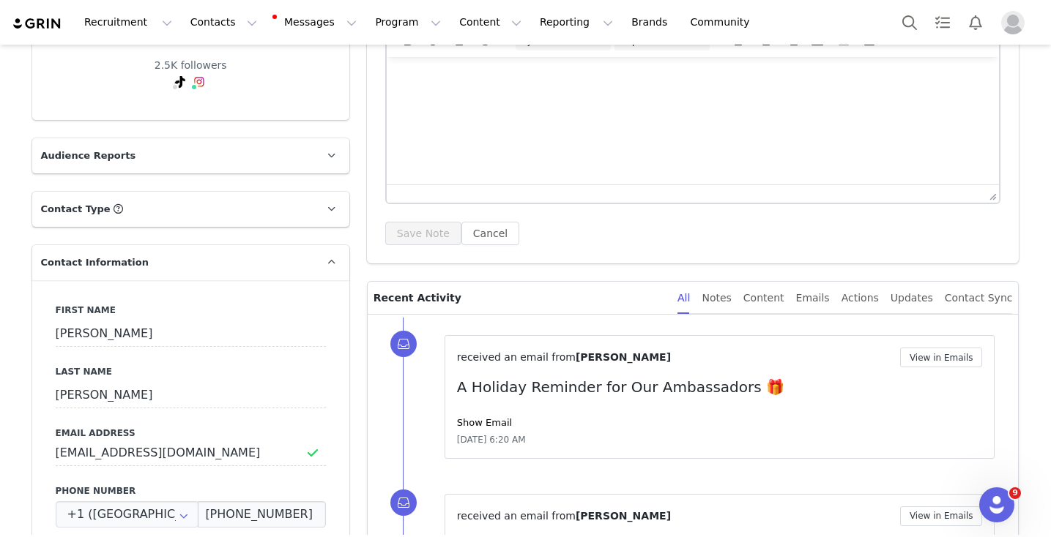
scroll to position [201, 0]
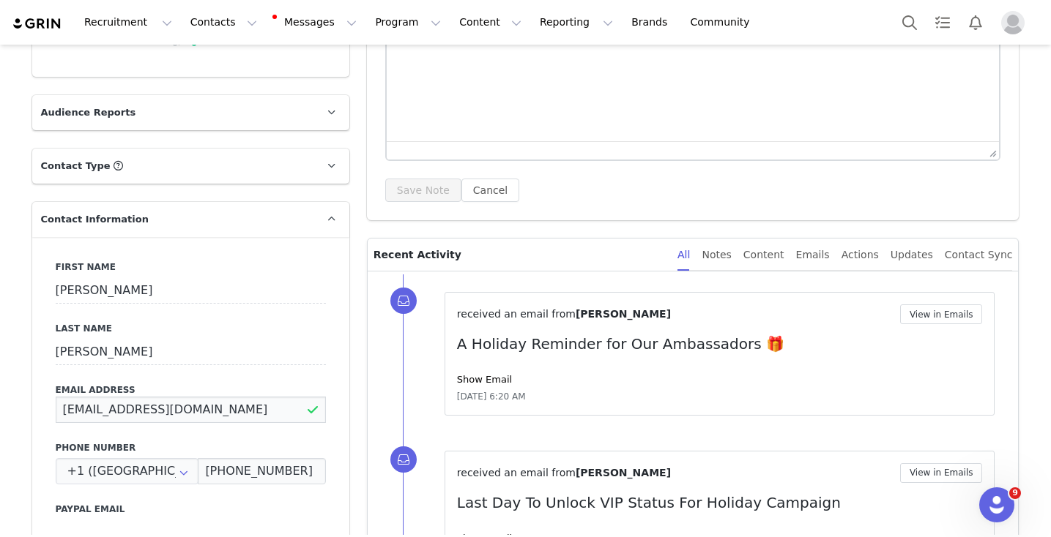
click at [184, 414] on input "Naomicassiani@yahoo.com" at bounding box center [191, 410] width 270 height 26
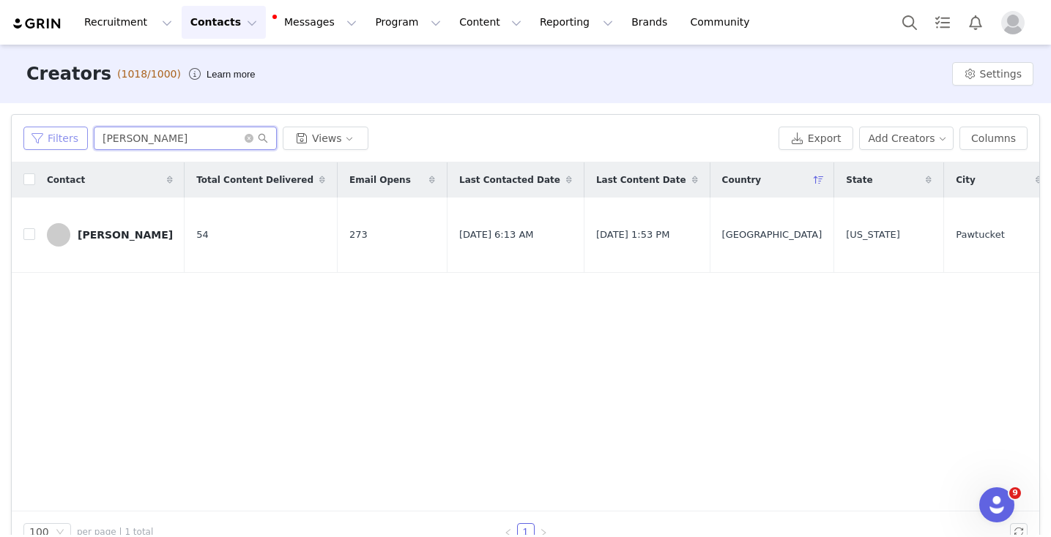
drag, startPoint x: 144, startPoint y: 144, endPoint x: 29, endPoint y: 128, distance: 116.0
click at [29, 128] on div "Filters naomi Views" at bounding box center [397, 138] width 749 height 23
type input "gabriella"
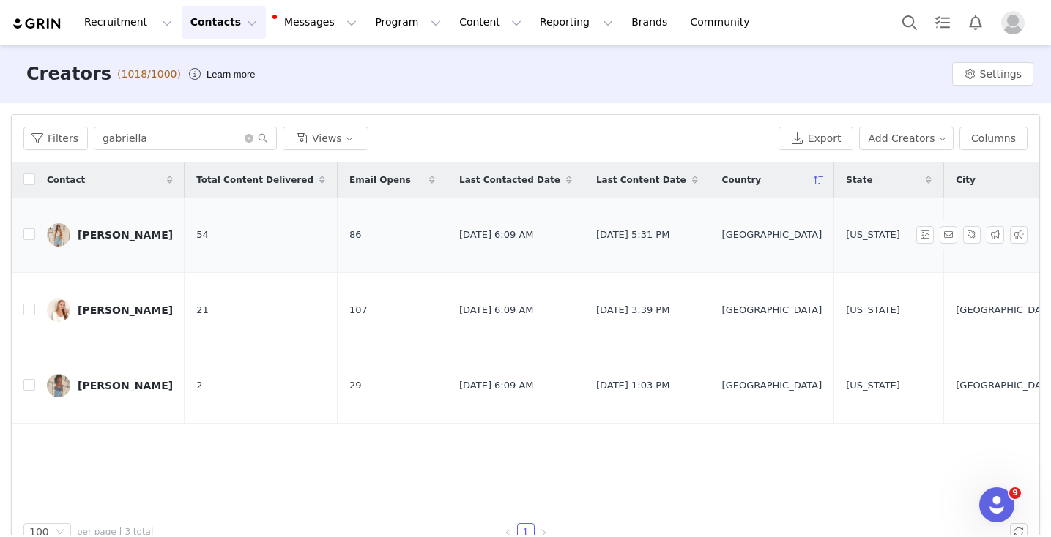
click at [119, 234] on div "gabriella miller" at bounding box center [125, 235] width 95 height 12
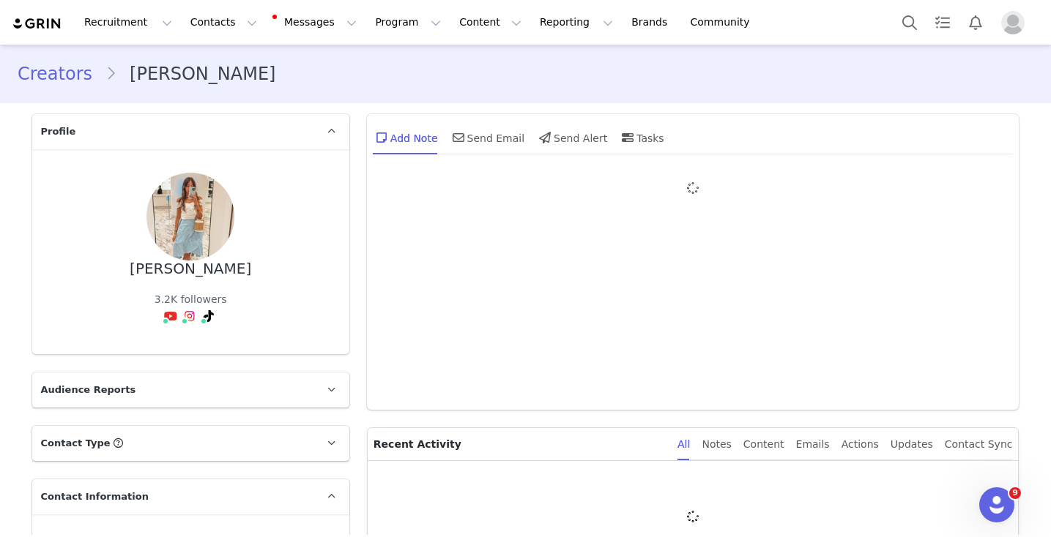
type input "+1 ([GEOGRAPHIC_DATA])"
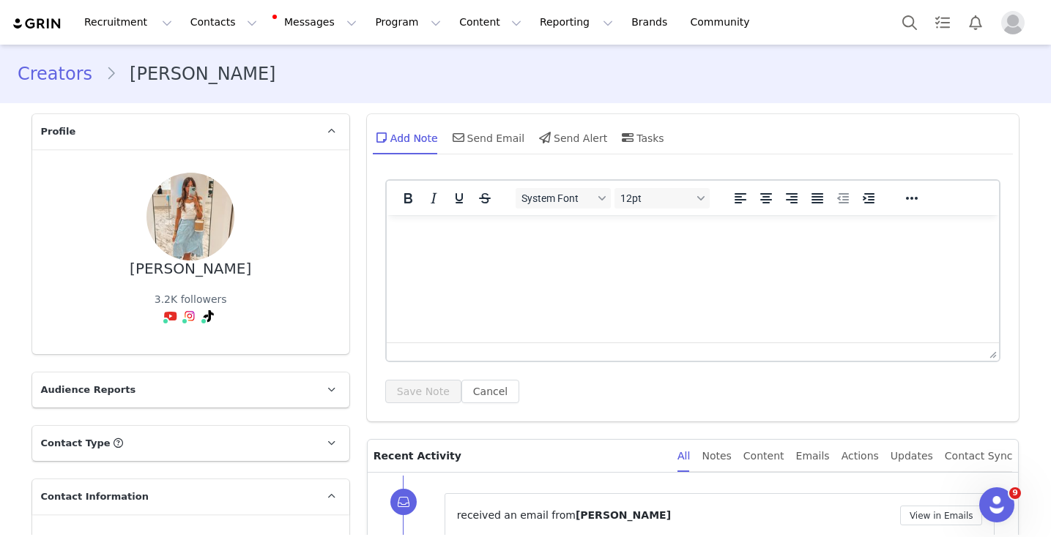
drag, startPoint x: 130, startPoint y: 270, endPoint x: 260, endPoint y: 274, distance: 129.7
click at [260, 274] on div "gabriella miller 3.2K followers" at bounding box center [191, 252] width 270 height 158
copy div "gabriella miller"
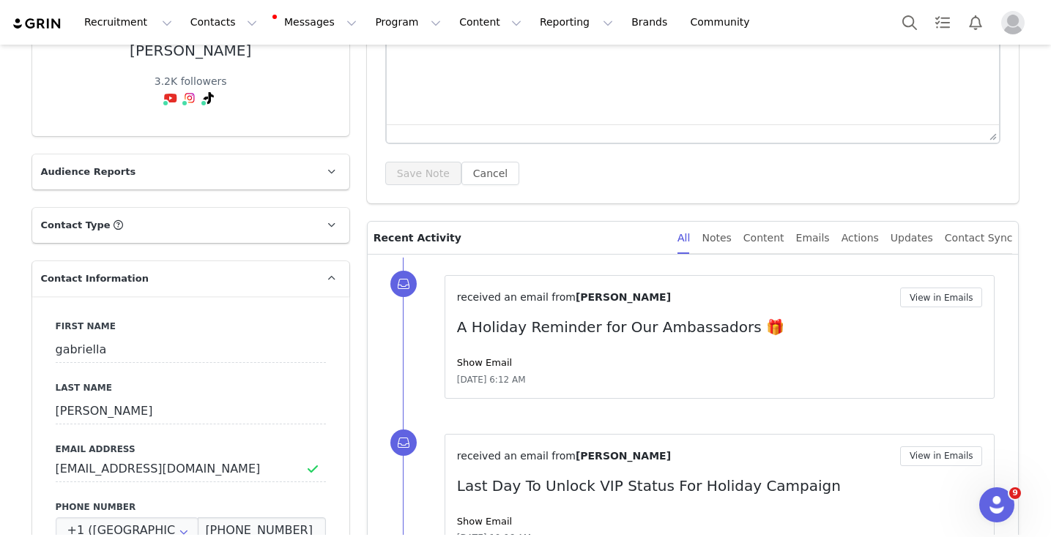
scroll to position [291, 0]
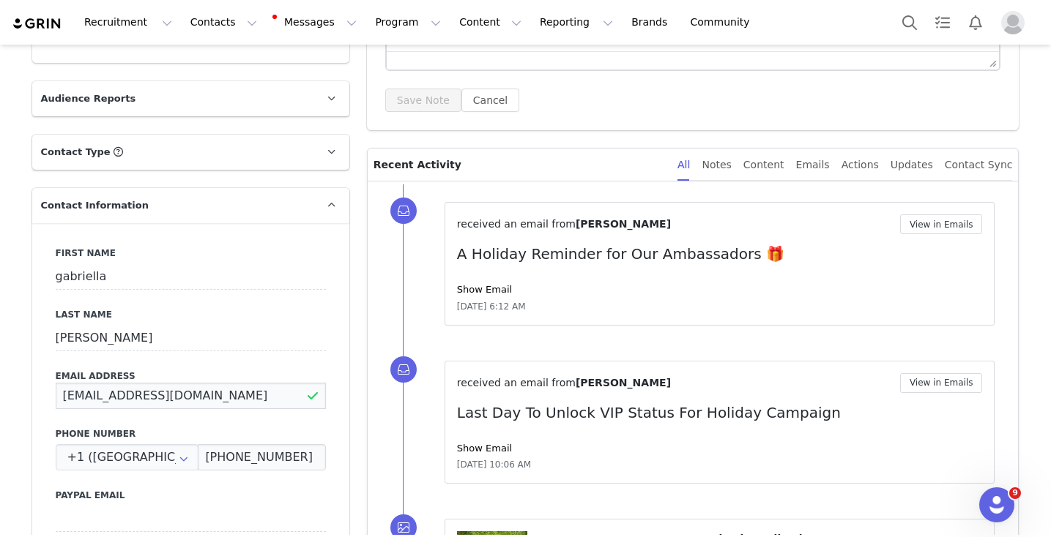
click at [140, 394] on input "gabriellatoca93@gmail.com" at bounding box center [191, 396] width 270 height 26
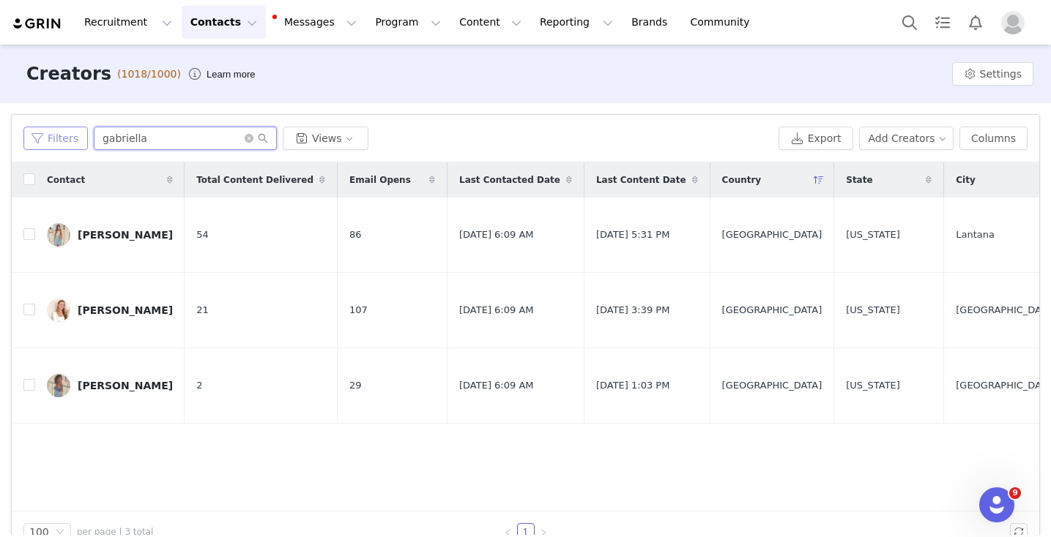
drag, startPoint x: 163, startPoint y: 139, endPoint x: 69, endPoint y: 139, distance: 93.7
click at [69, 139] on div "Filters gabriella Views" at bounding box center [397, 138] width 749 height 23
type input "stepha"
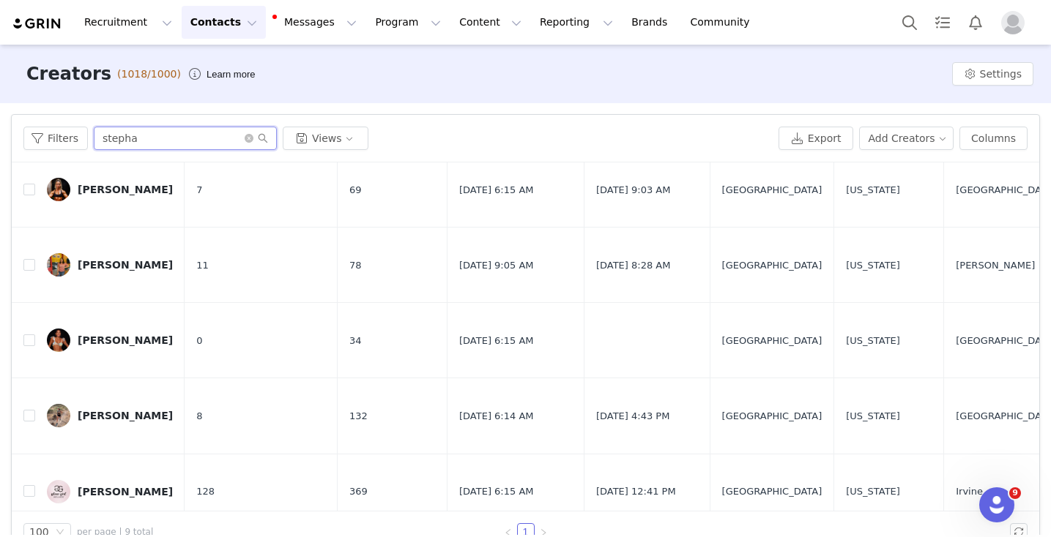
scroll to position [365, 0]
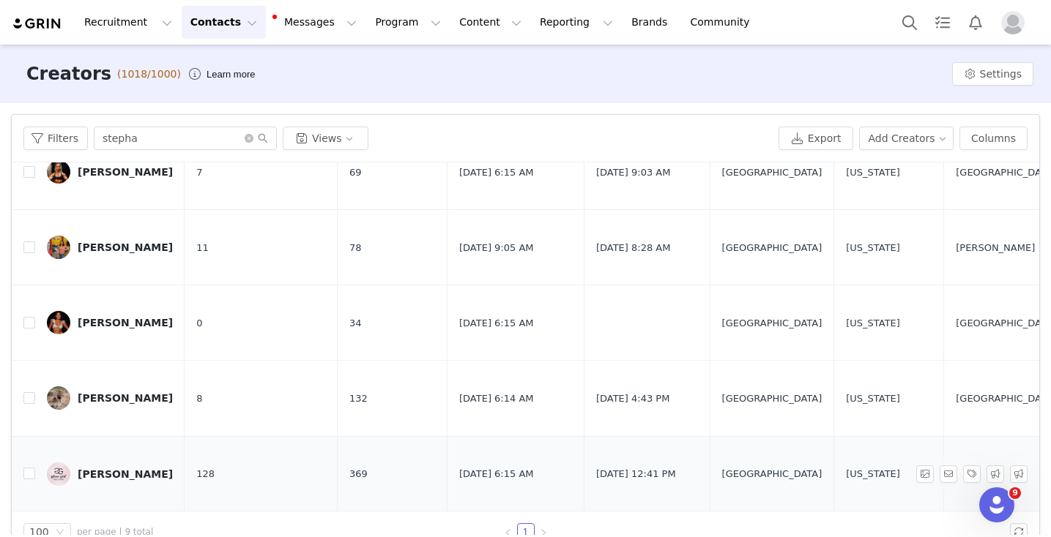
click at [97, 472] on div "Stepha Joyce" at bounding box center [125, 475] width 95 height 12
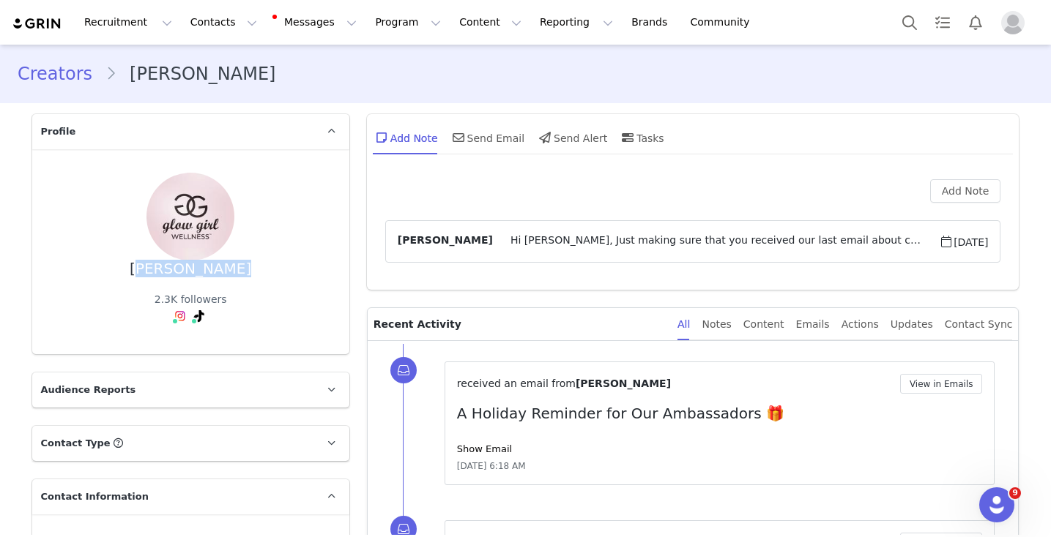
drag, startPoint x: 141, startPoint y: 263, endPoint x: 256, endPoint y: 282, distance: 117.2
click at [256, 282] on div "Stepha Joyce 2.3K followers" at bounding box center [191, 252] width 270 height 158
copy div "Stepha Joyce"
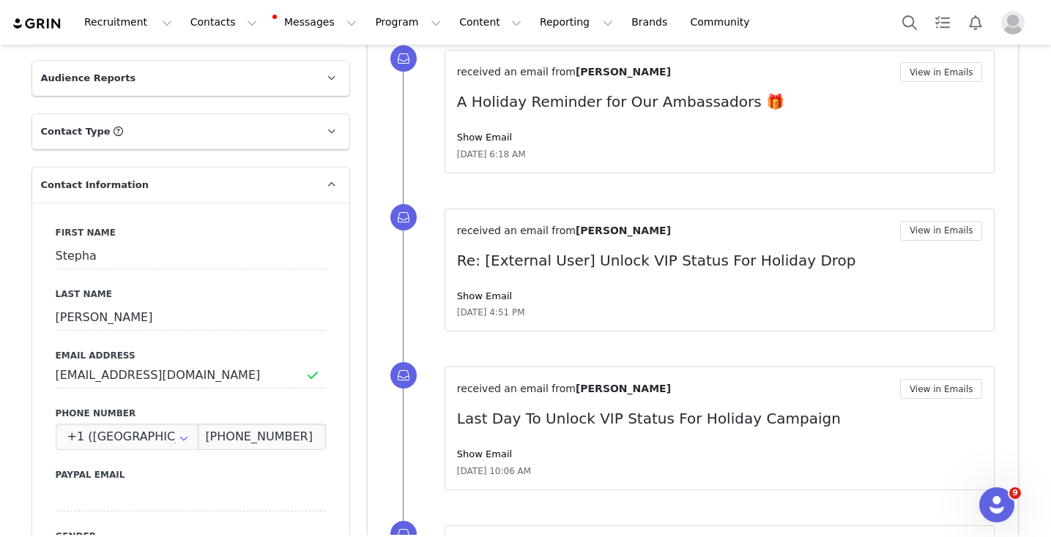
scroll to position [411, 0]
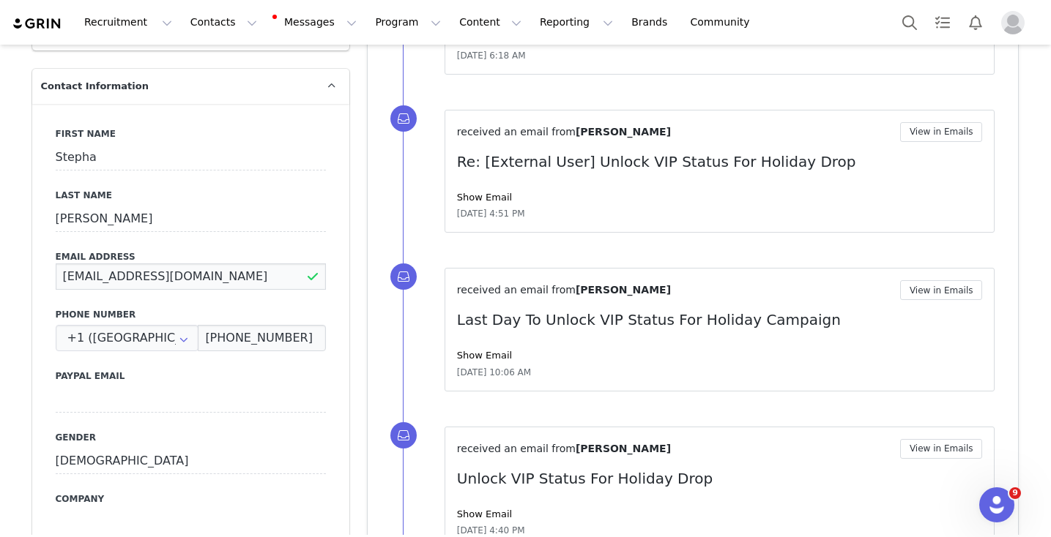
click at [122, 275] on input "hello@glowgirlwellness.com" at bounding box center [191, 277] width 270 height 26
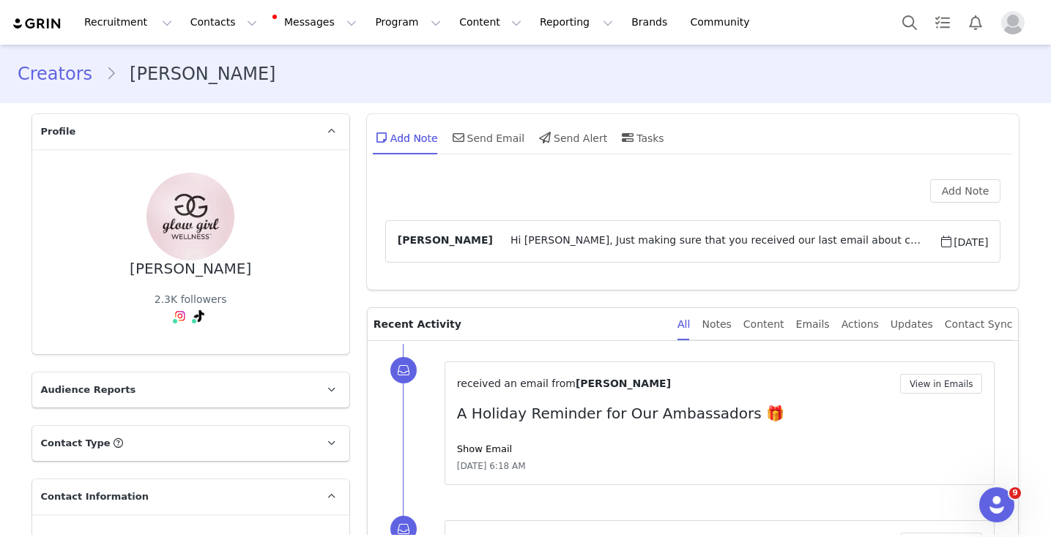
click at [62, 79] on link "Creators" at bounding box center [62, 74] width 88 height 26
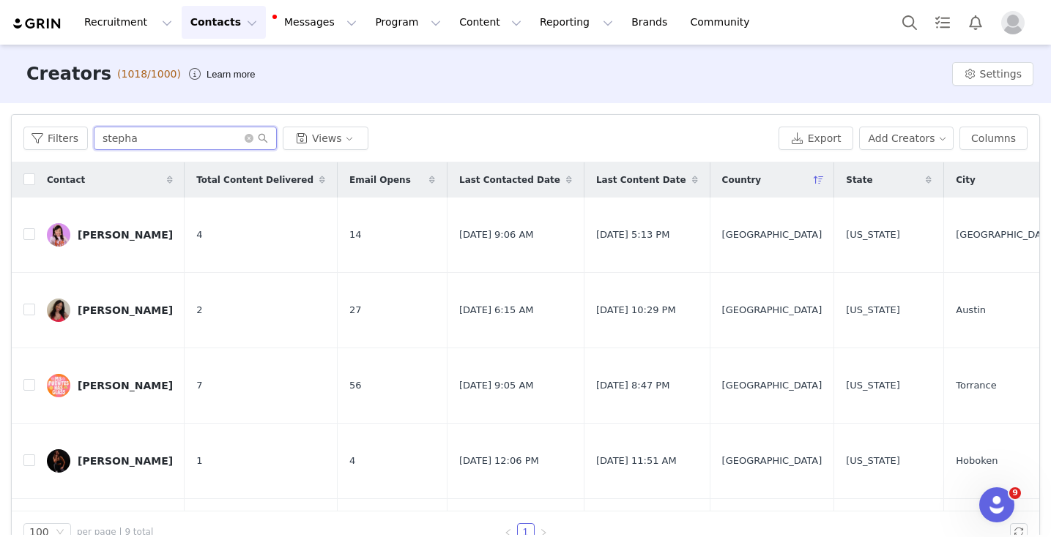
drag, startPoint x: 139, startPoint y: 138, endPoint x: 62, endPoint y: 119, distance: 79.2
click at [62, 119] on div "Filters stepha Views Export Add Creators Columns" at bounding box center [525, 139] width 1027 height 48
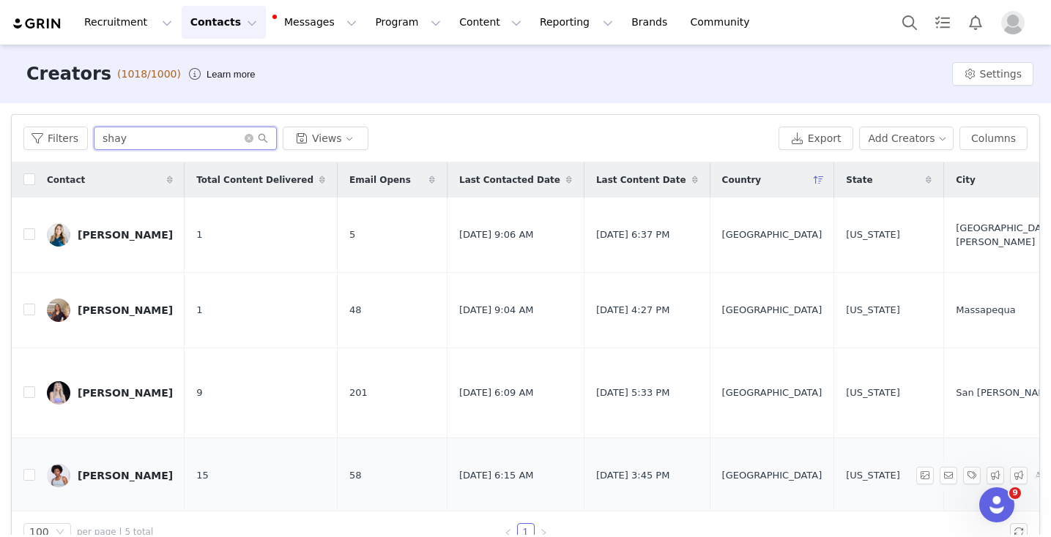
type input "shay"
click at [113, 470] on div "Shayla Durant" at bounding box center [125, 476] width 95 height 12
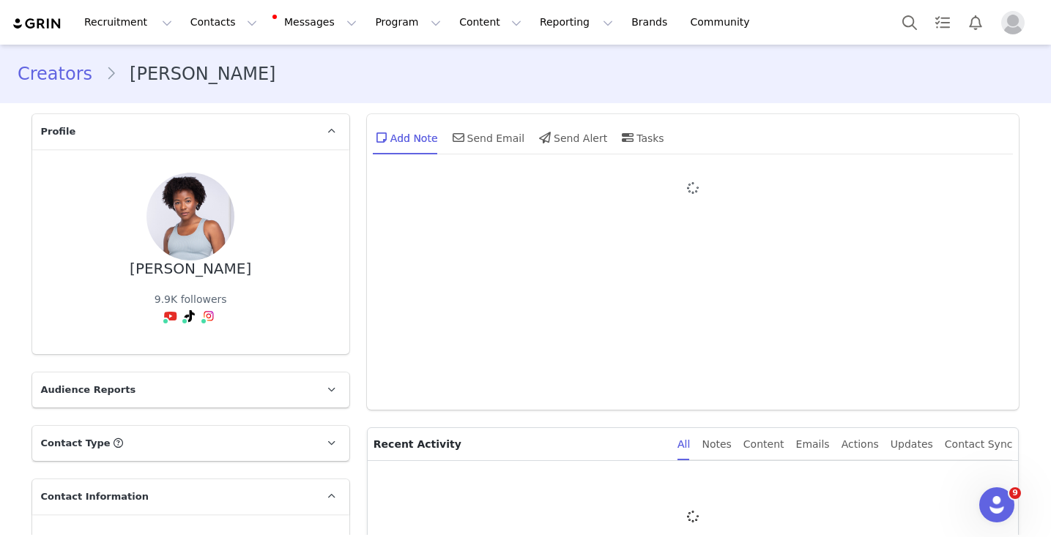
type input "+1 ([GEOGRAPHIC_DATA])"
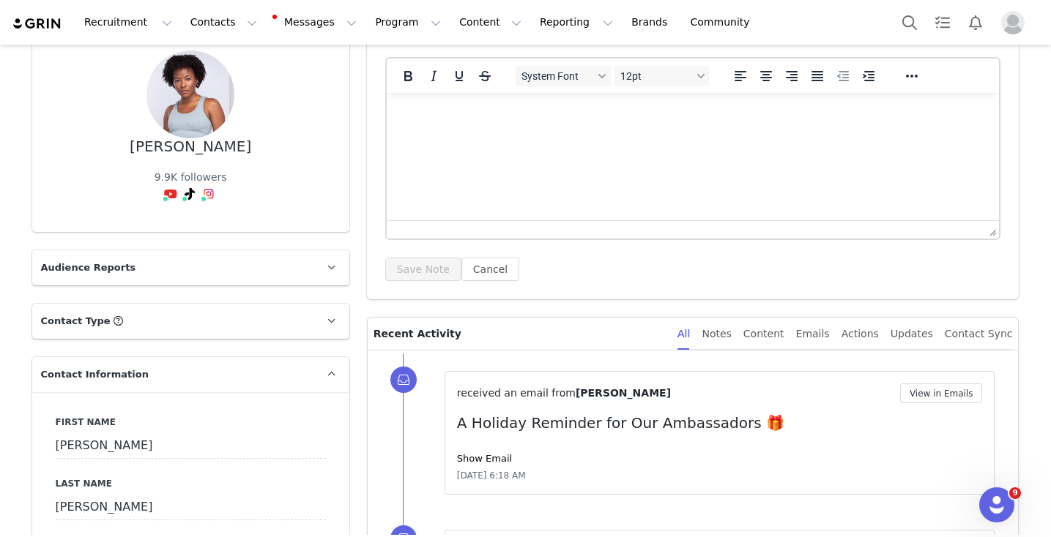
scroll to position [138, 0]
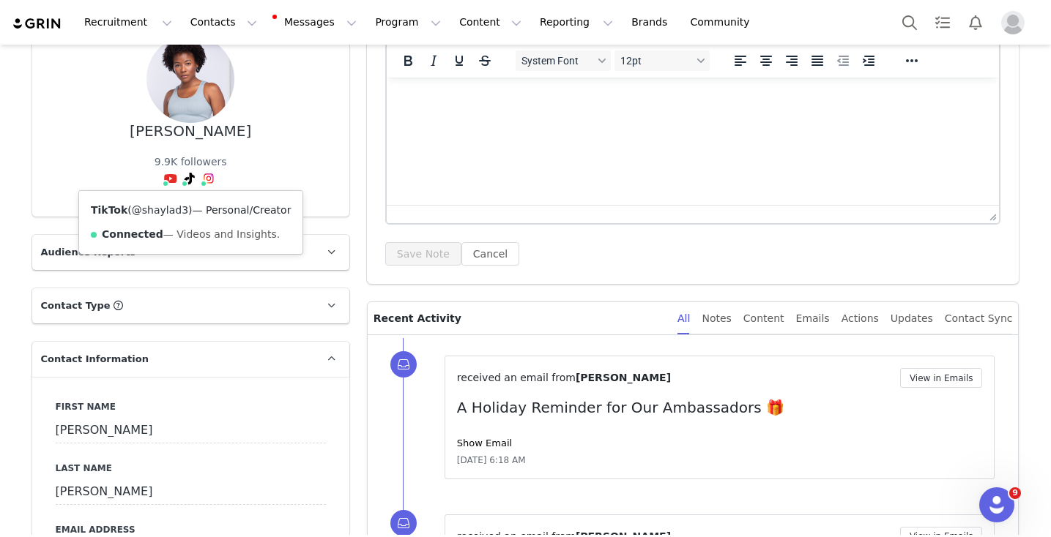
click at [161, 210] on link "@shaylad3" at bounding box center [160, 210] width 56 height 12
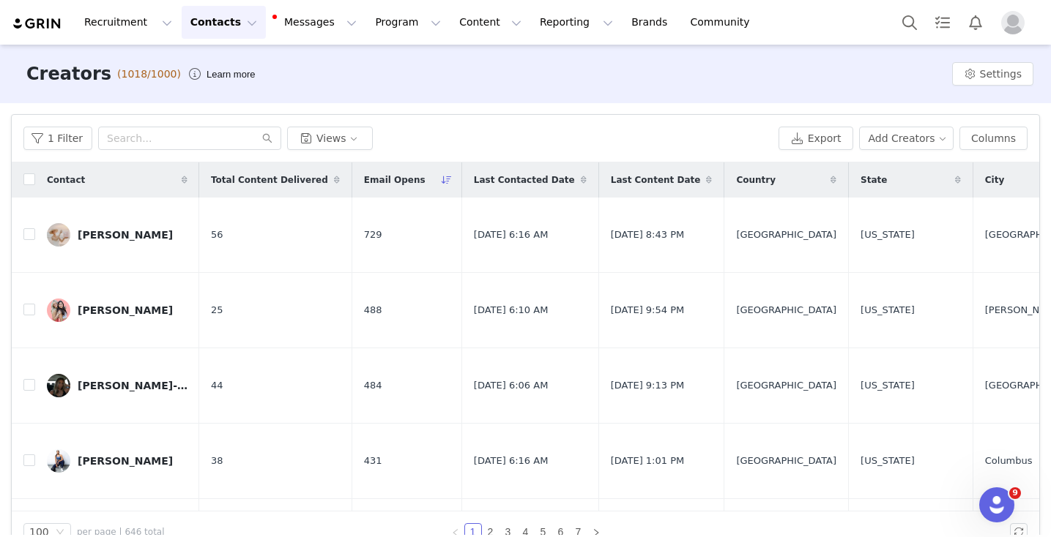
scroll to position [1297, 1165]
